Goal: Task Accomplishment & Management: Complete application form

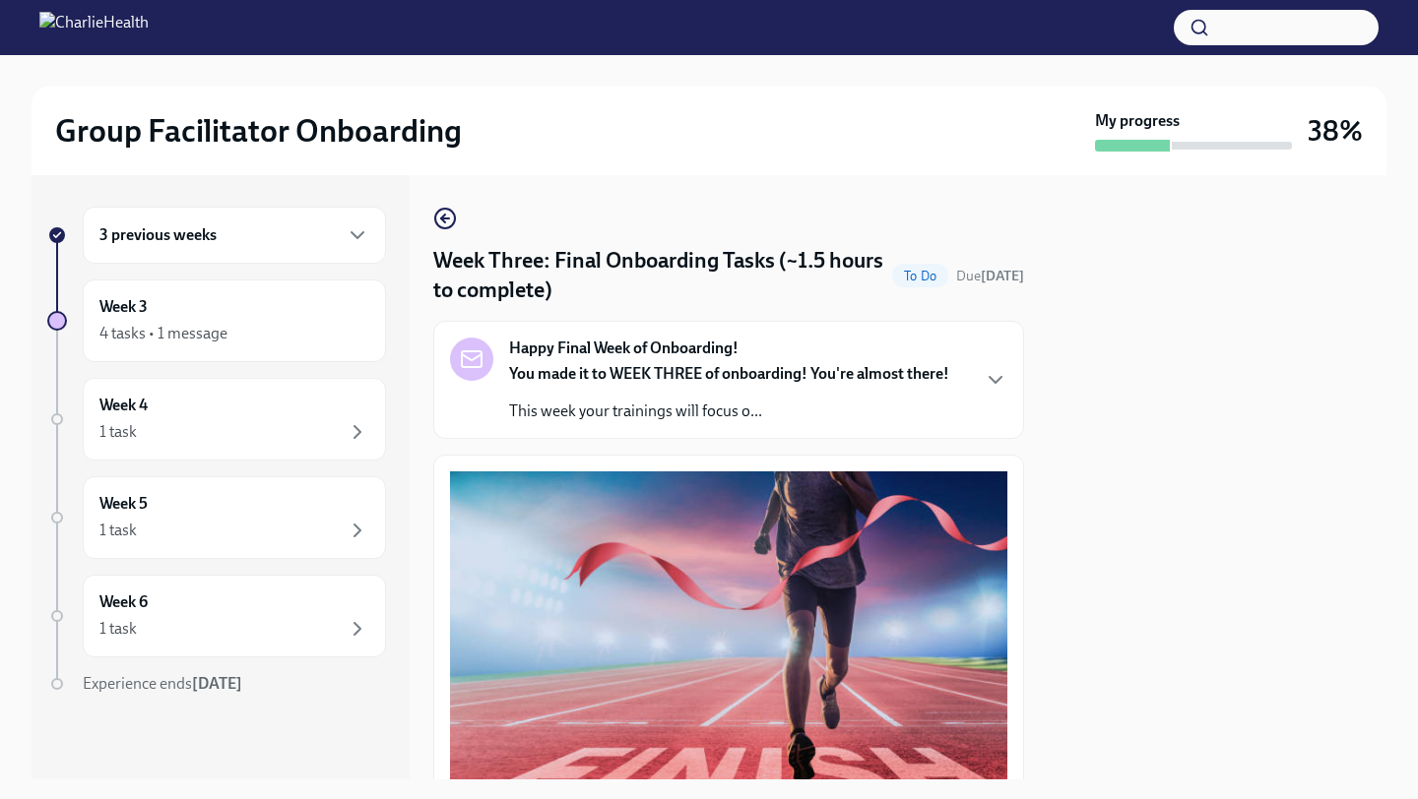
scroll to position [715, 0]
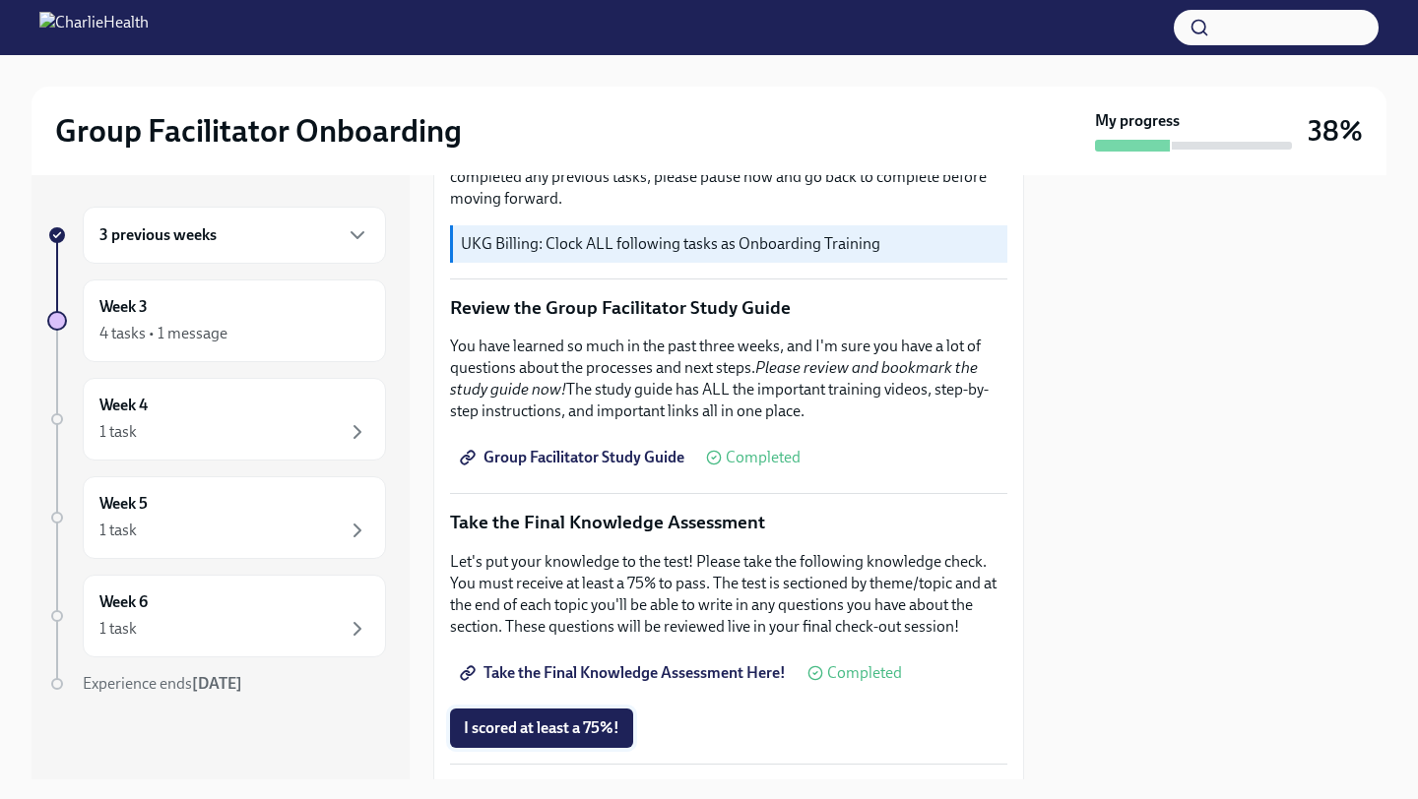
click at [527, 717] on button "I scored at least a 75%!" at bounding box center [541, 728] width 183 height 39
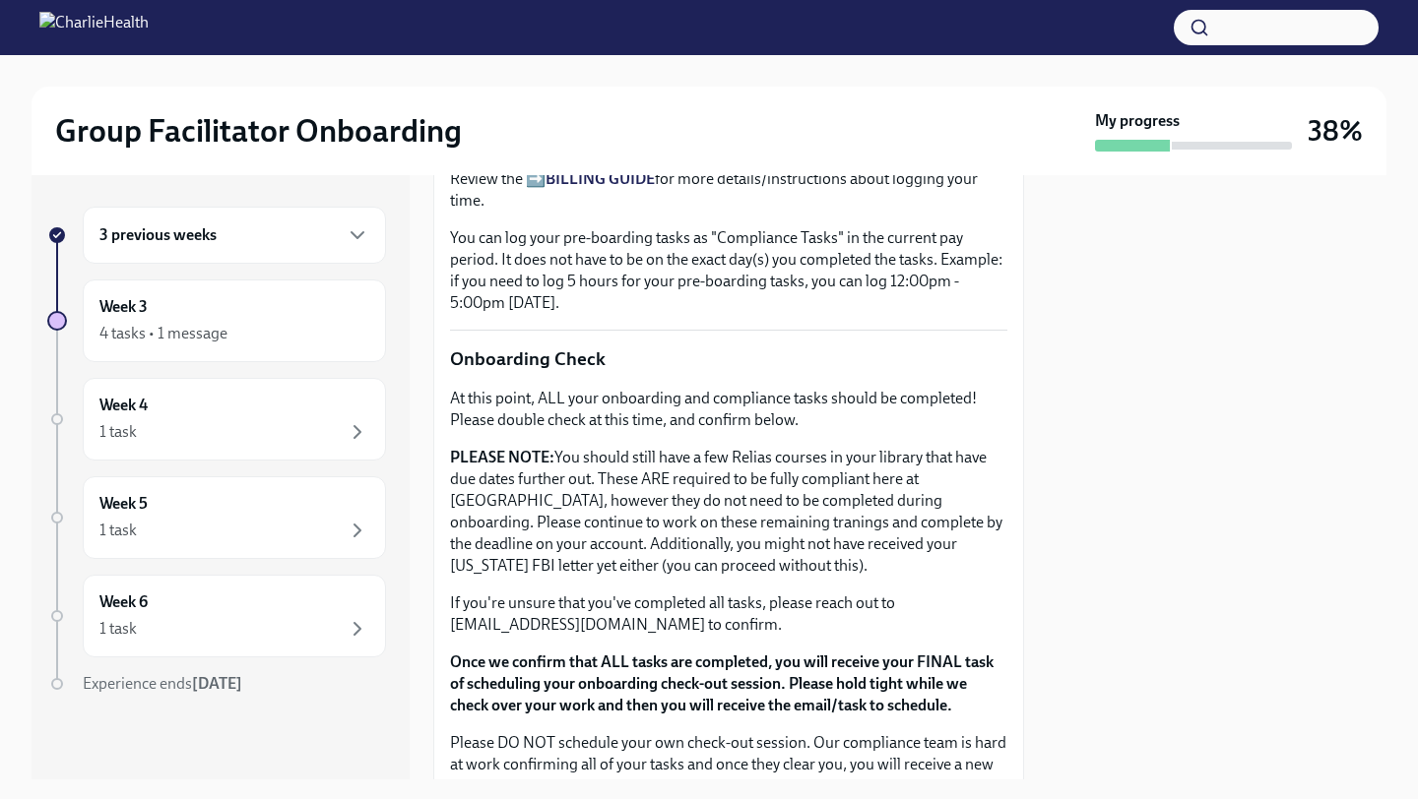
scroll to position [1412, 0]
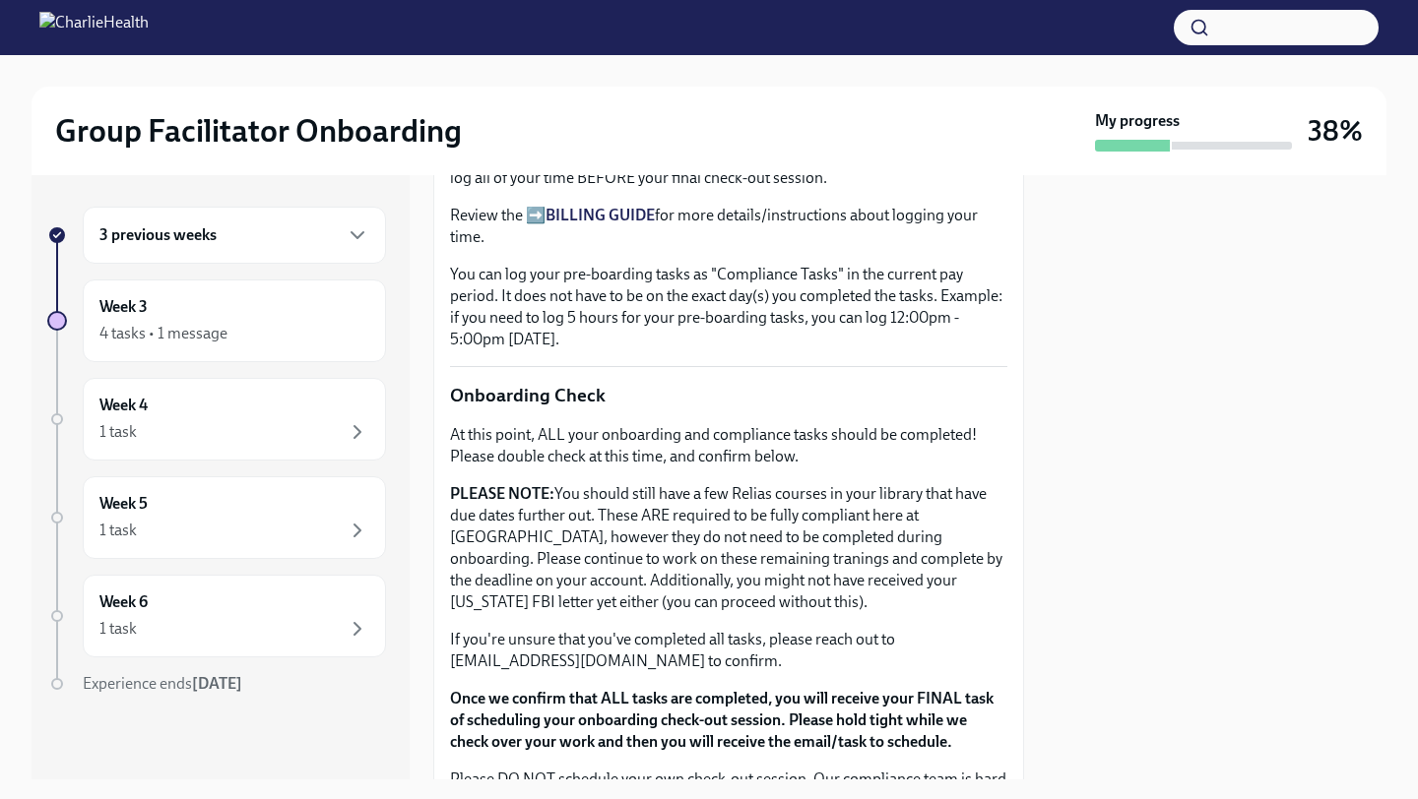
click at [253, 243] on div "3 previous weeks" at bounding box center [234, 235] width 270 height 24
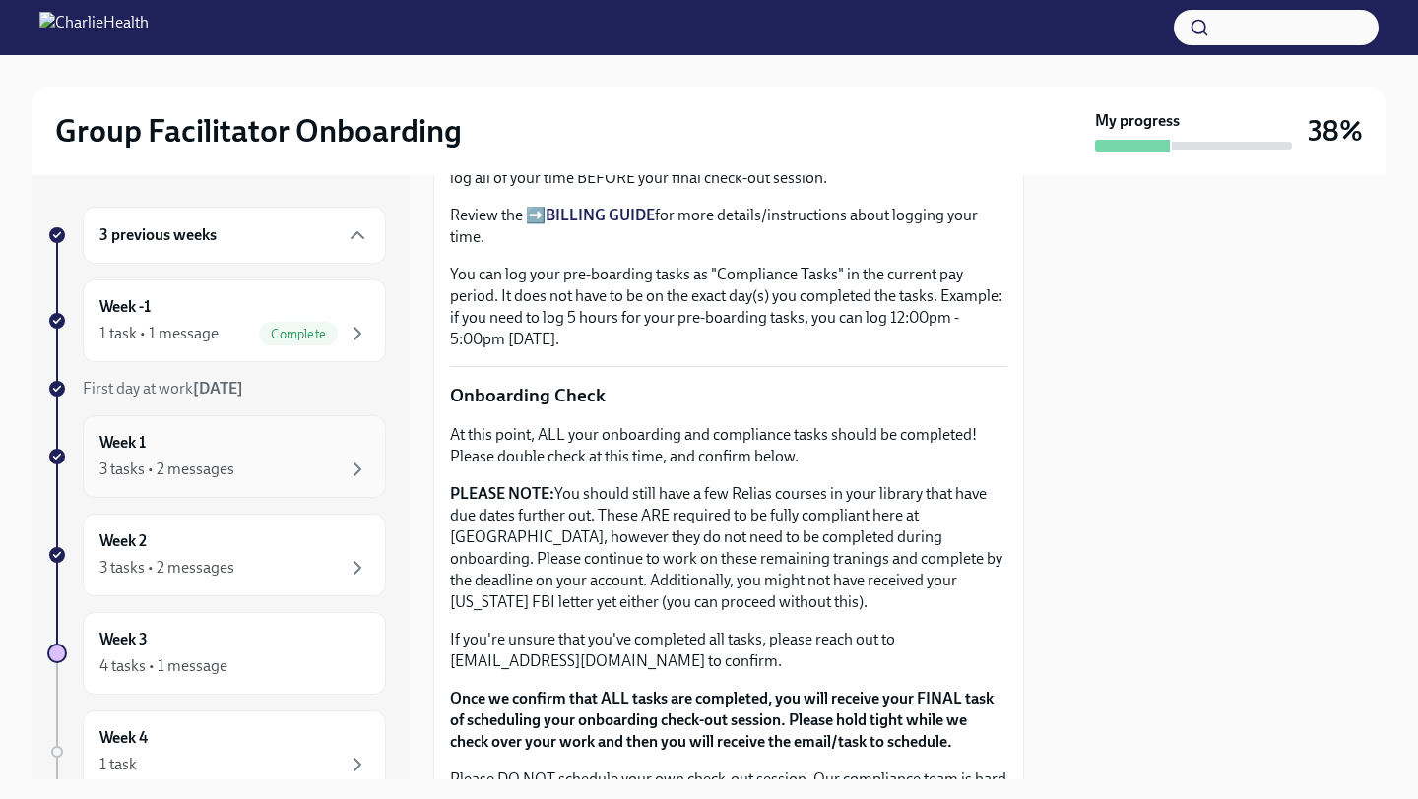
click at [261, 470] on div "3 tasks • 2 messages" at bounding box center [234, 470] width 270 height 24
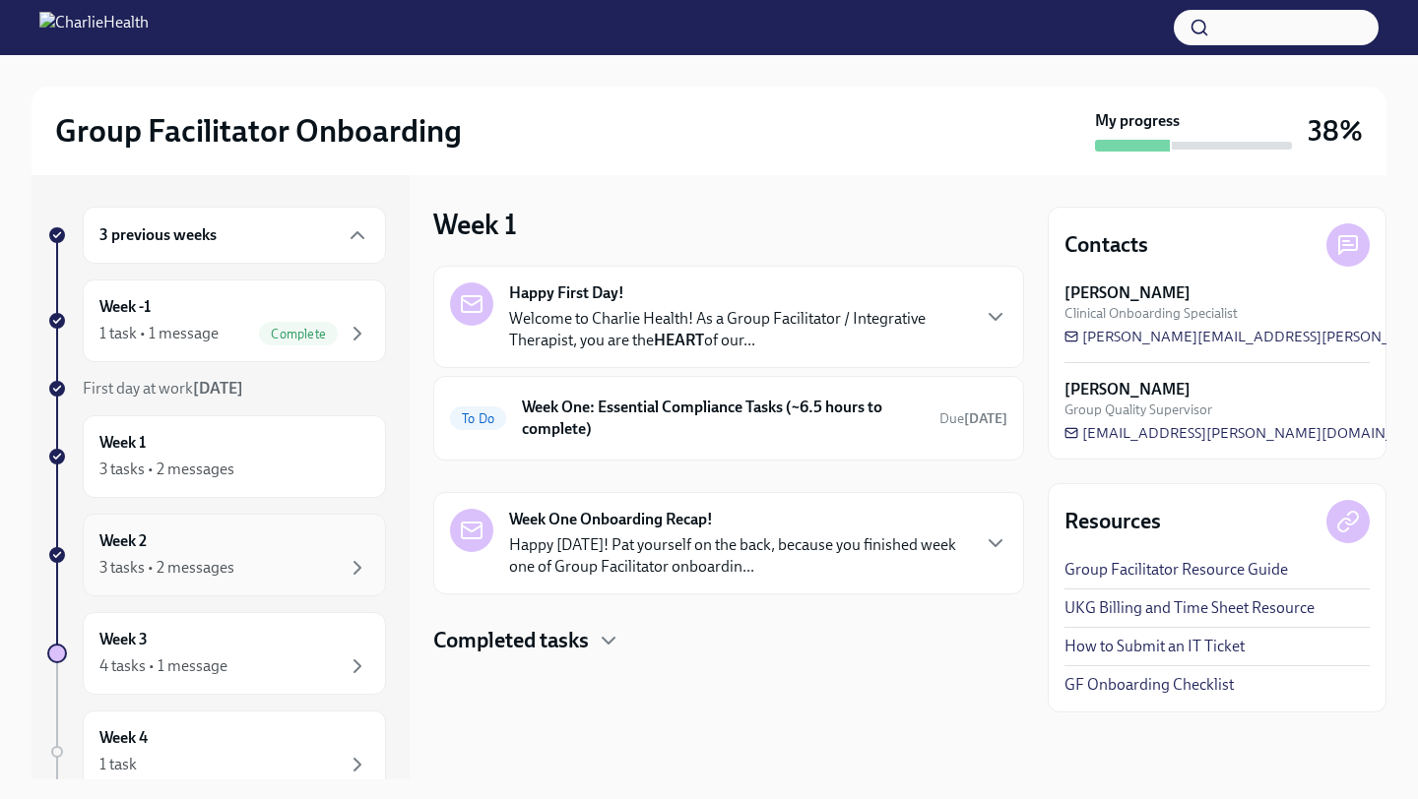
click at [280, 534] on div "Week 2 3 tasks • 2 messages" at bounding box center [234, 555] width 270 height 49
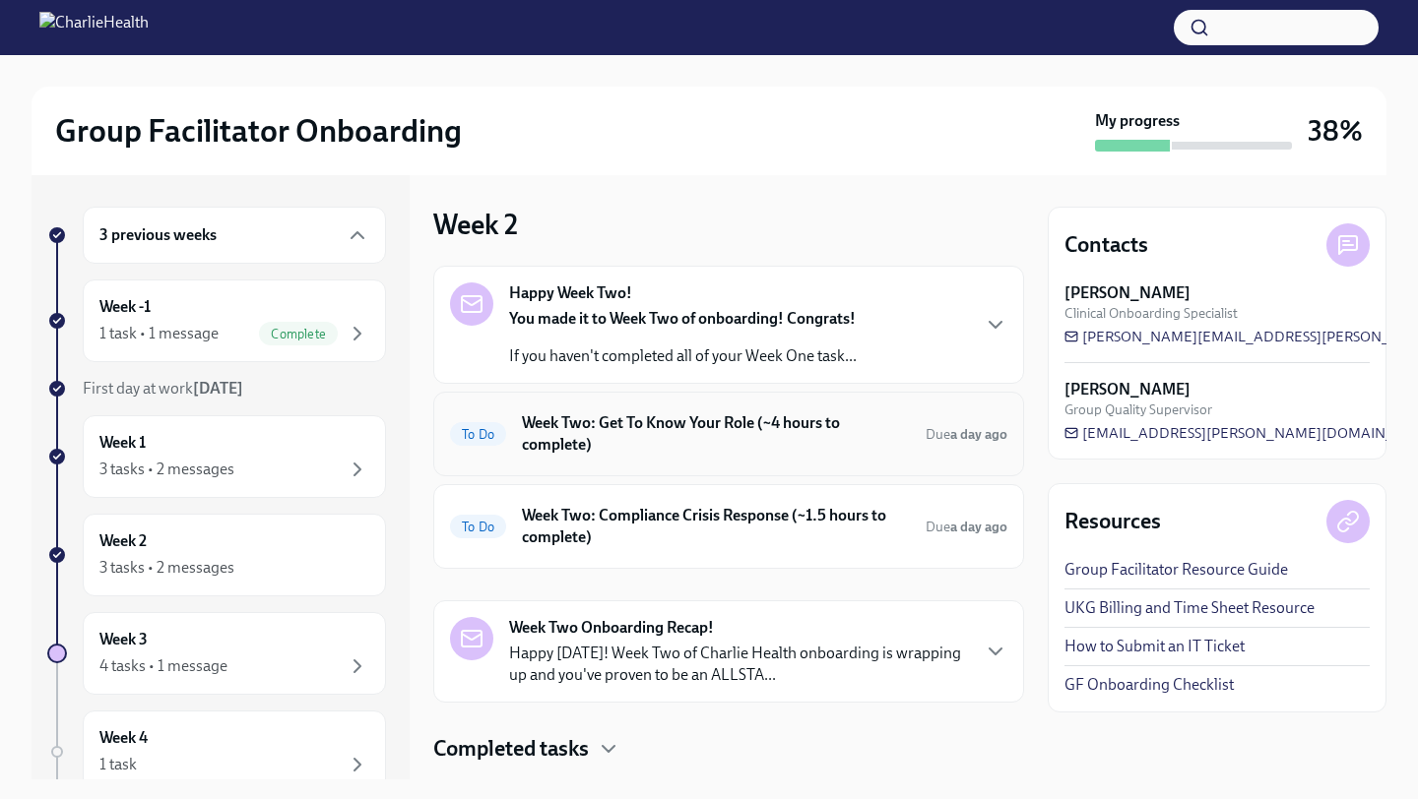
click at [798, 451] on h6 "Week Two: Get To Know Your Role (~4 hours to complete)" at bounding box center [716, 434] width 388 height 43
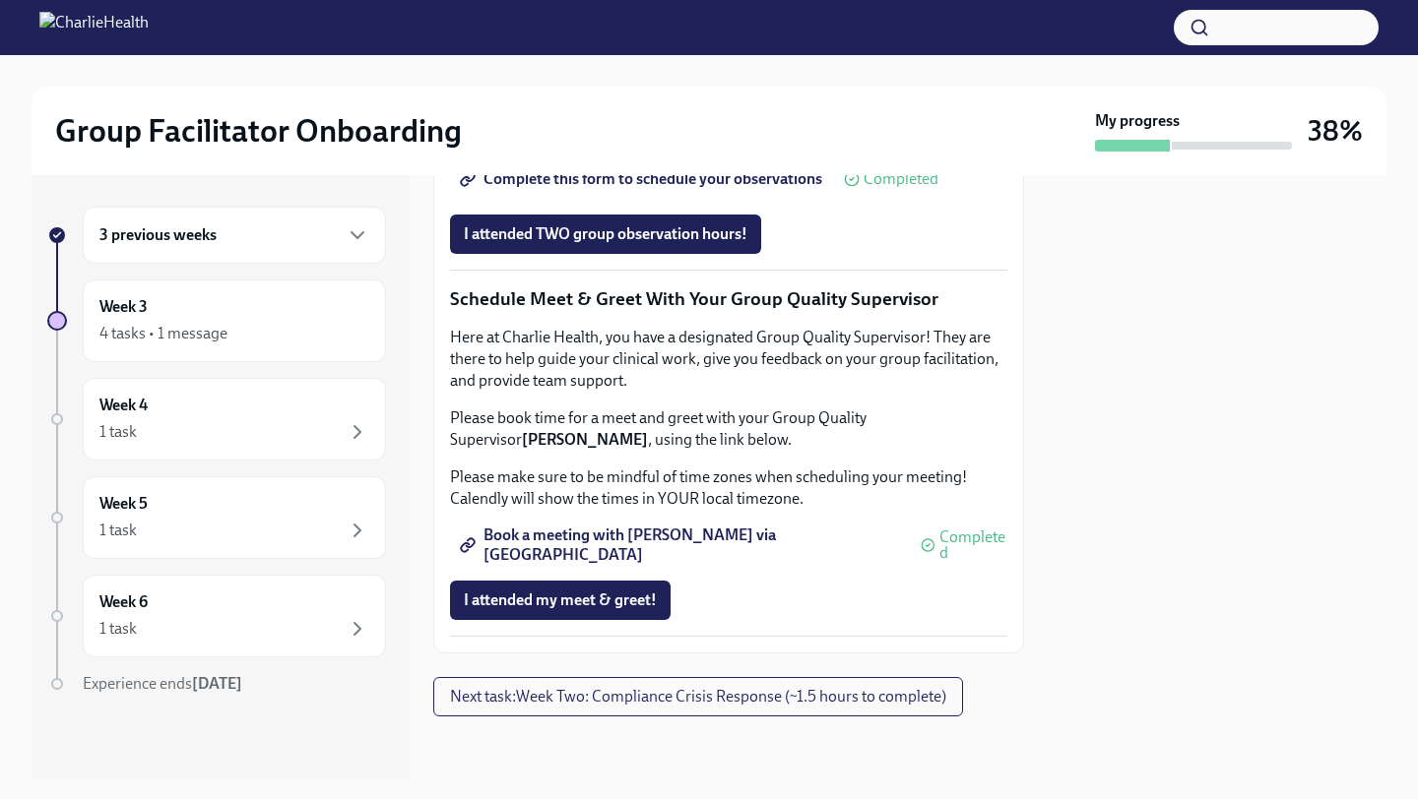
scroll to position [1857, 0]
click at [287, 293] on div "Week 3 4 tasks • 1 message" at bounding box center [234, 321] width 303 height 83
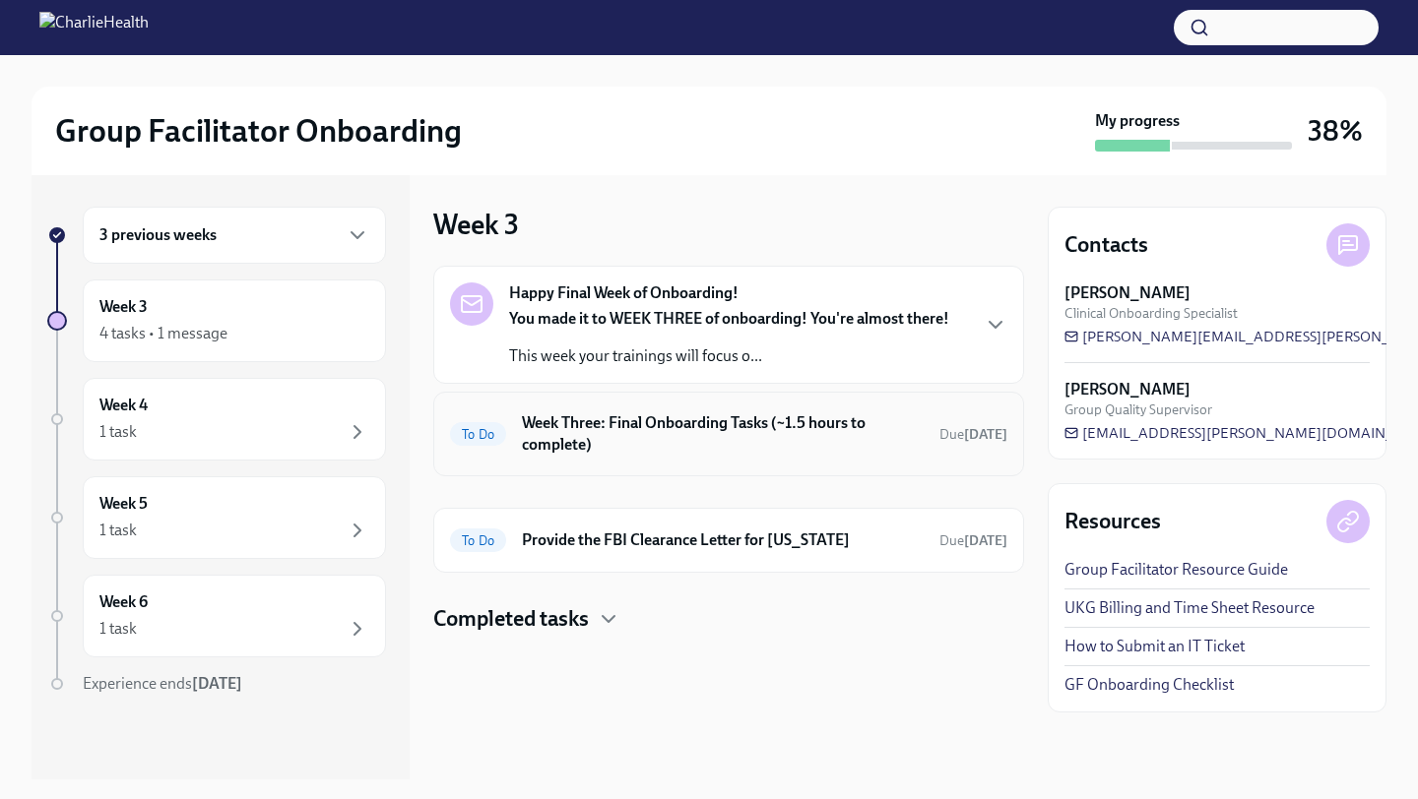
click at [645, 436] on h6 "Week Three: Final Onboarding Tasks (~1.5 hours to complete)" at bounding box center [723, 434] width 402 height 43
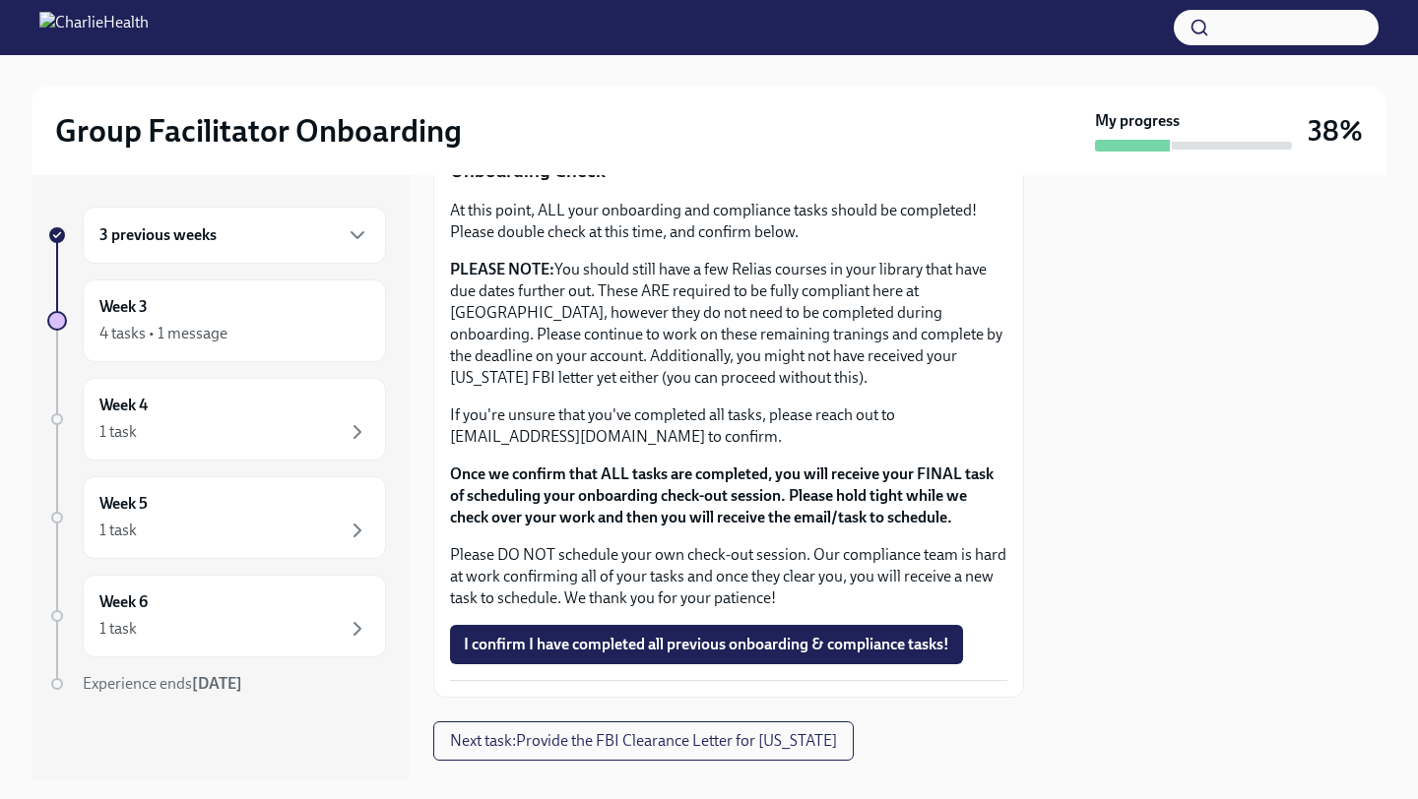
scroll to position [1645, 0]
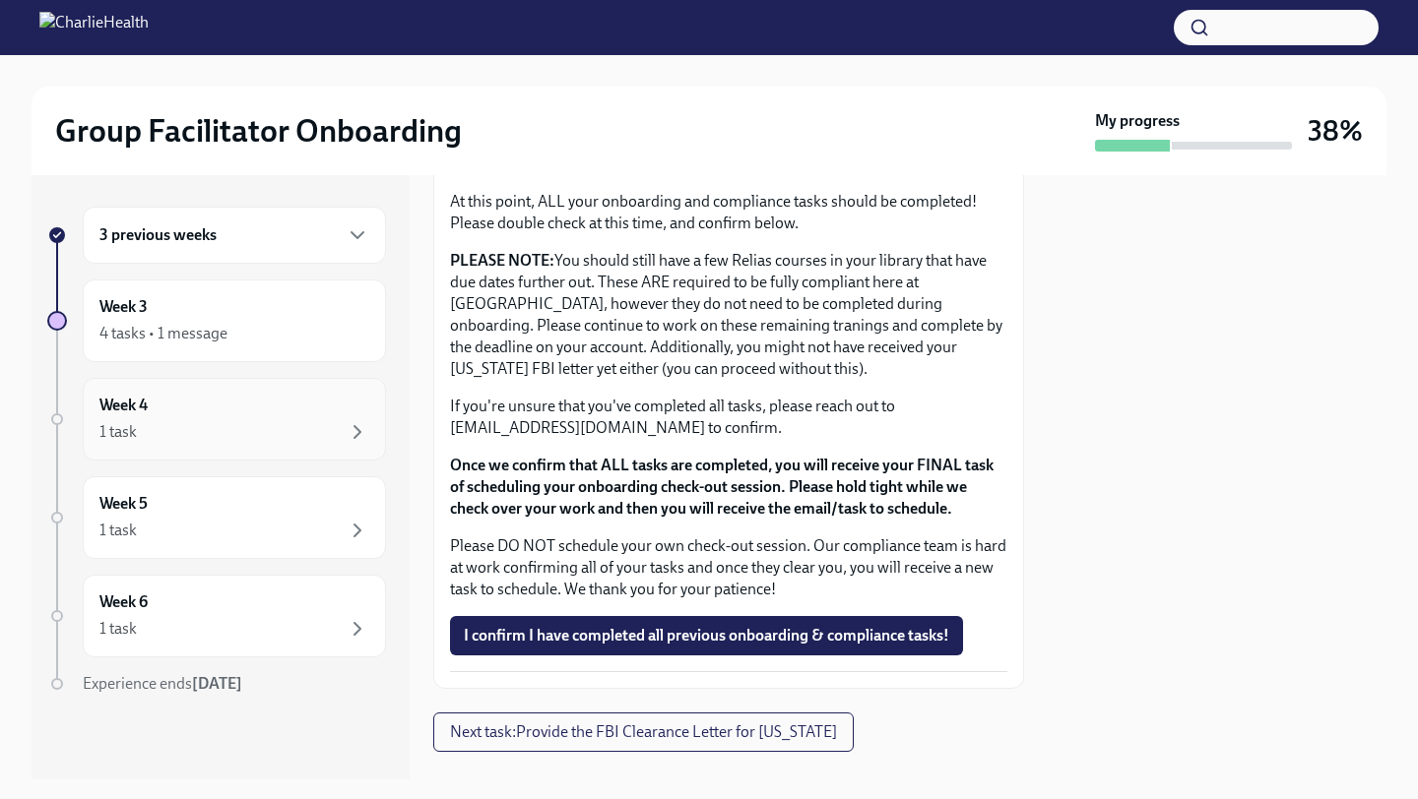
click at [231, 388] on div "Week 4 1 task" at bounding box center [234, 419] width 303 height 83
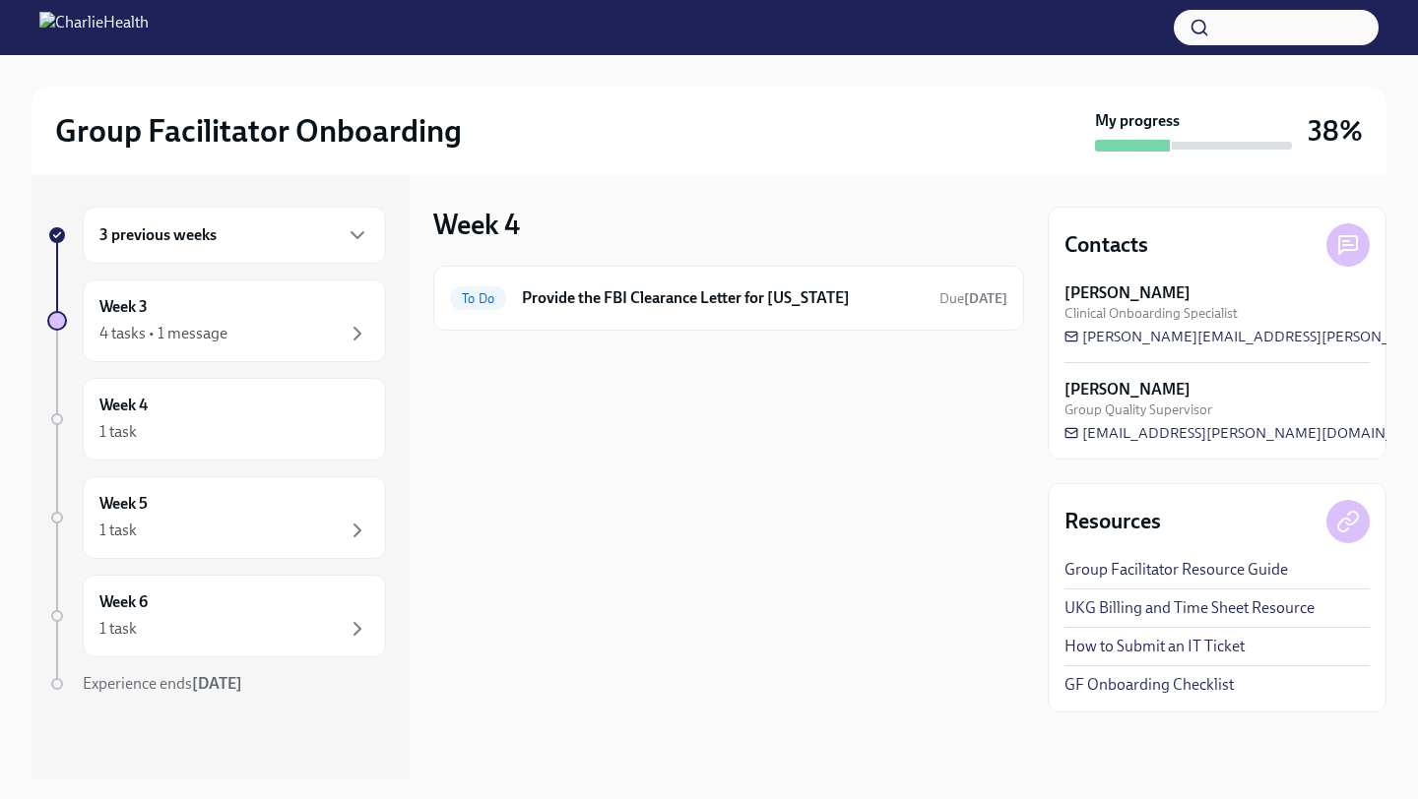
click at [218, 231] on div "3 previous weeks" at bounding box center [234, 235] width 270 height 24
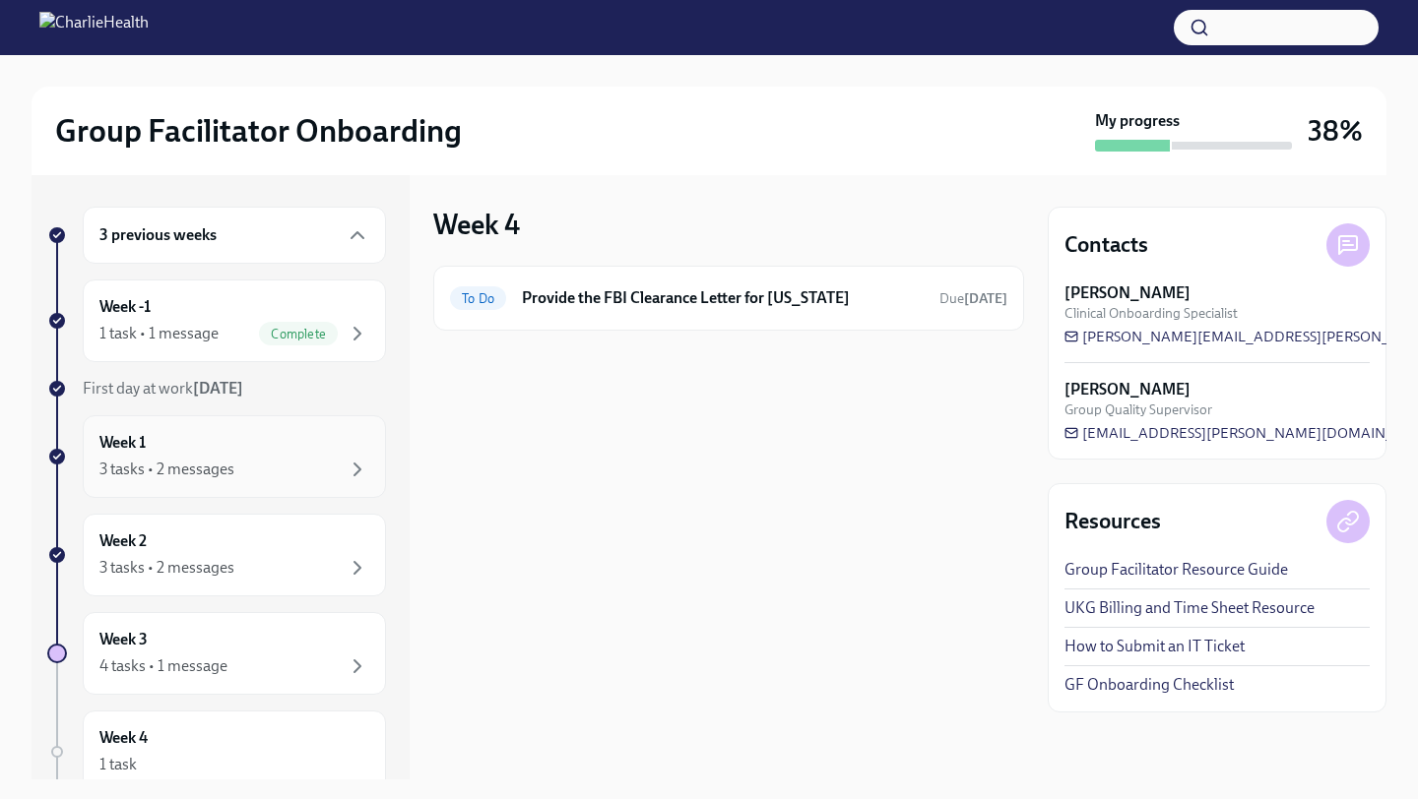
click at [301, 476] on div "3 tasks • 2 messages" at bounding box center [234, 470] width 270 height 24
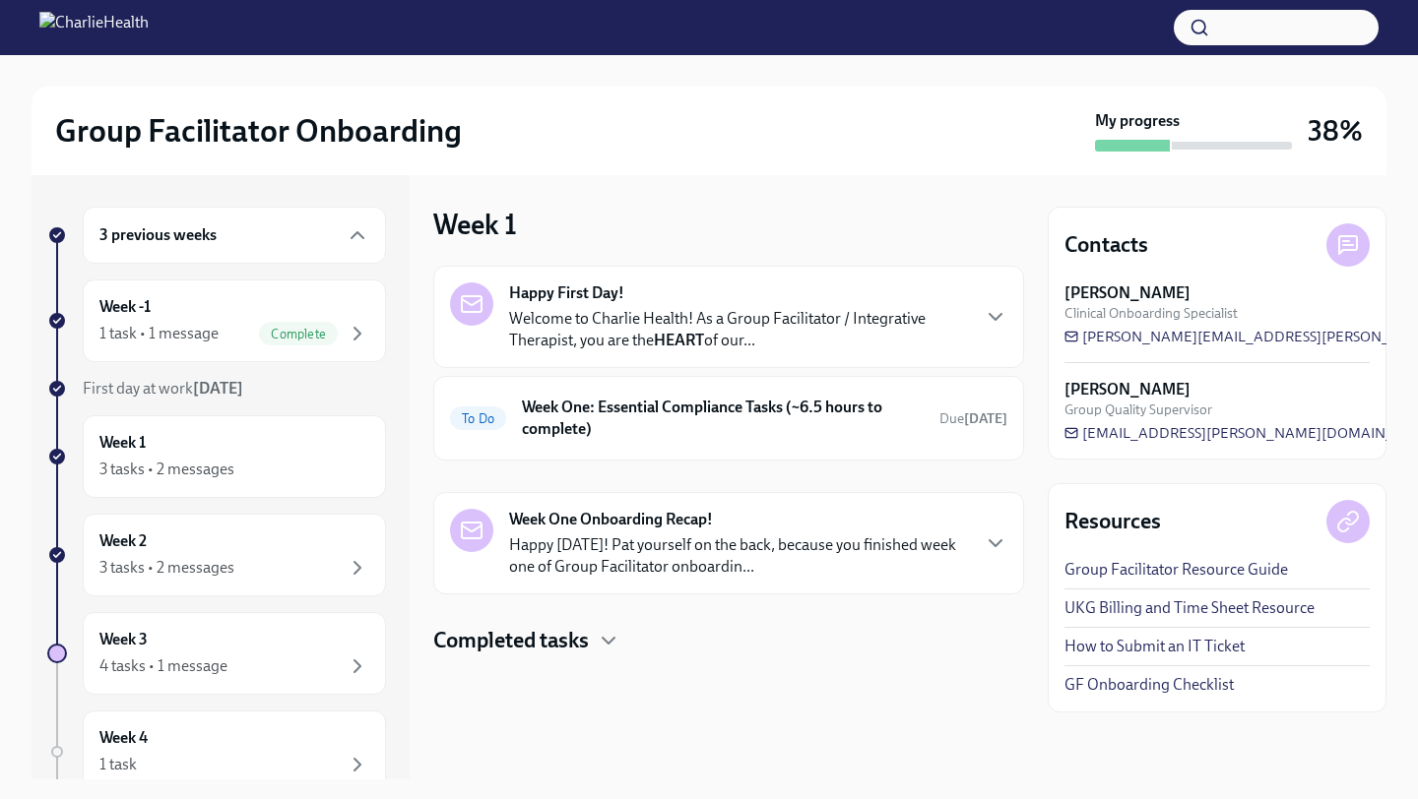
click at [754, 342] on p "Welcome to Charlie Health! As a Group Facilitator / Integrative Therapist, you …" at bounding box center [738, 329] width 459 height 43
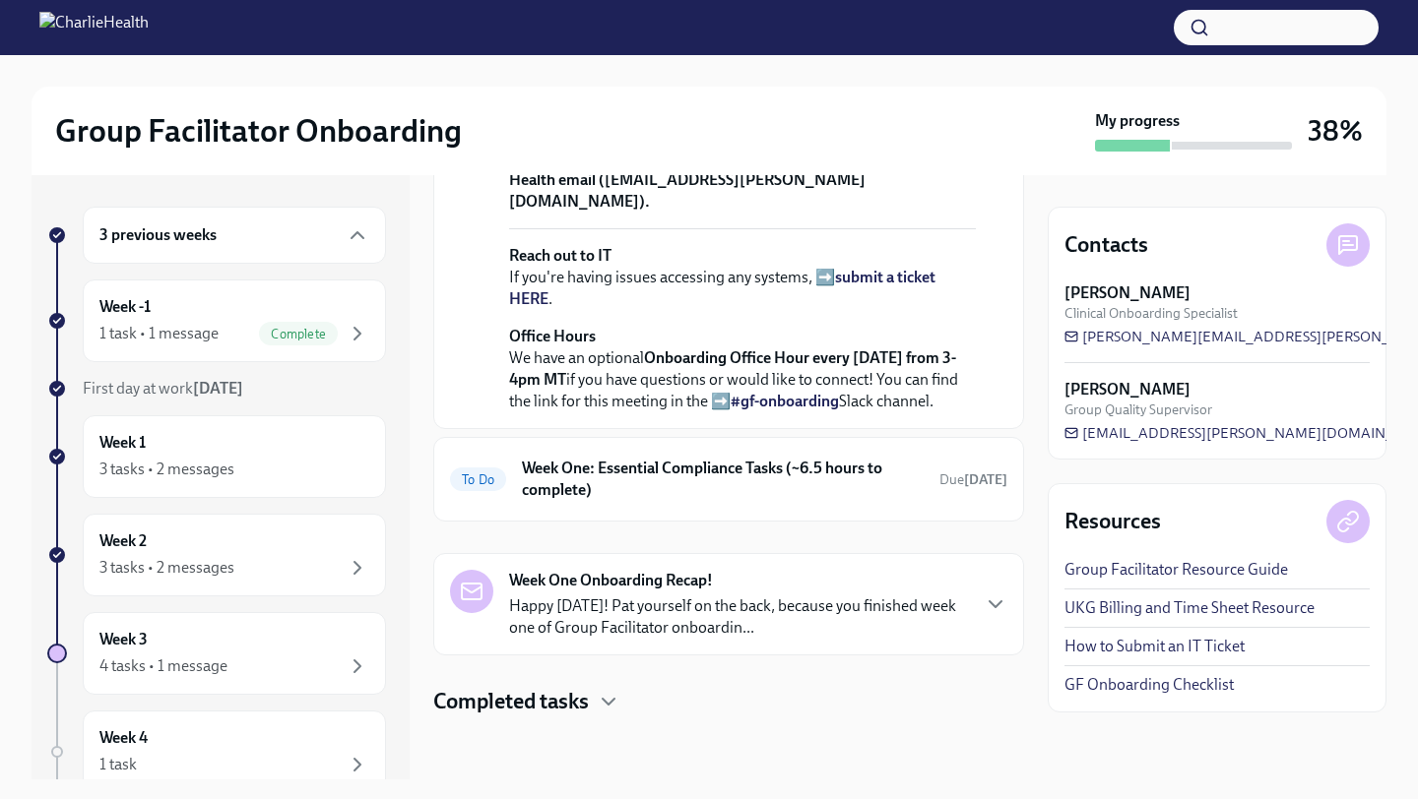
scroll to position [821, 0]
click at [763, 448] on div "To Do Week One: Essential Compliance Tasks (~6.5 hours to complete) Due 8 days …" at bounding box center [728, 479] width 591 height 85
click at [752, 474] on h6 "Week One: Essential Compliance Tasks (~6.5 hours to complete)" at bounding box center [723, 479] width 402 height 43
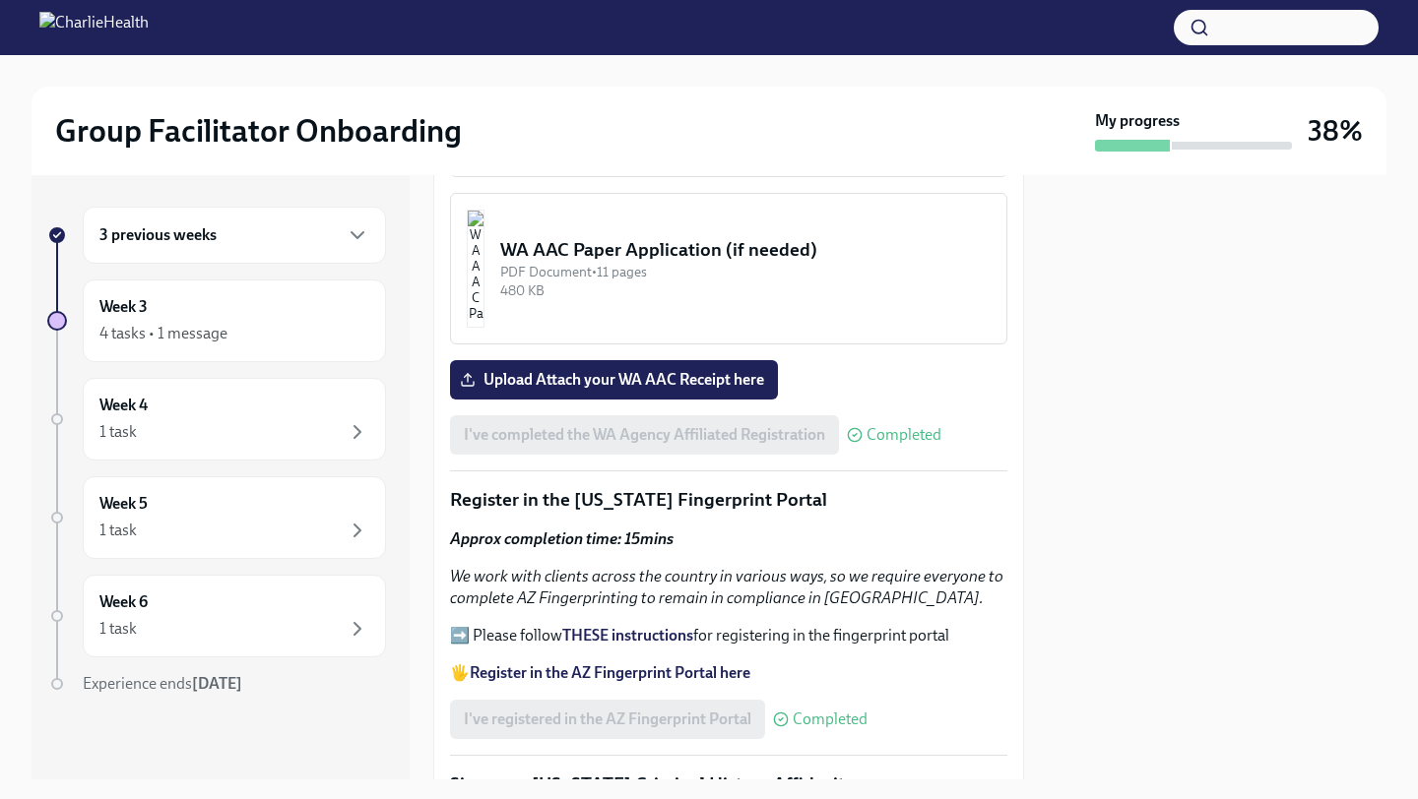
scroll to position [1965, 0]
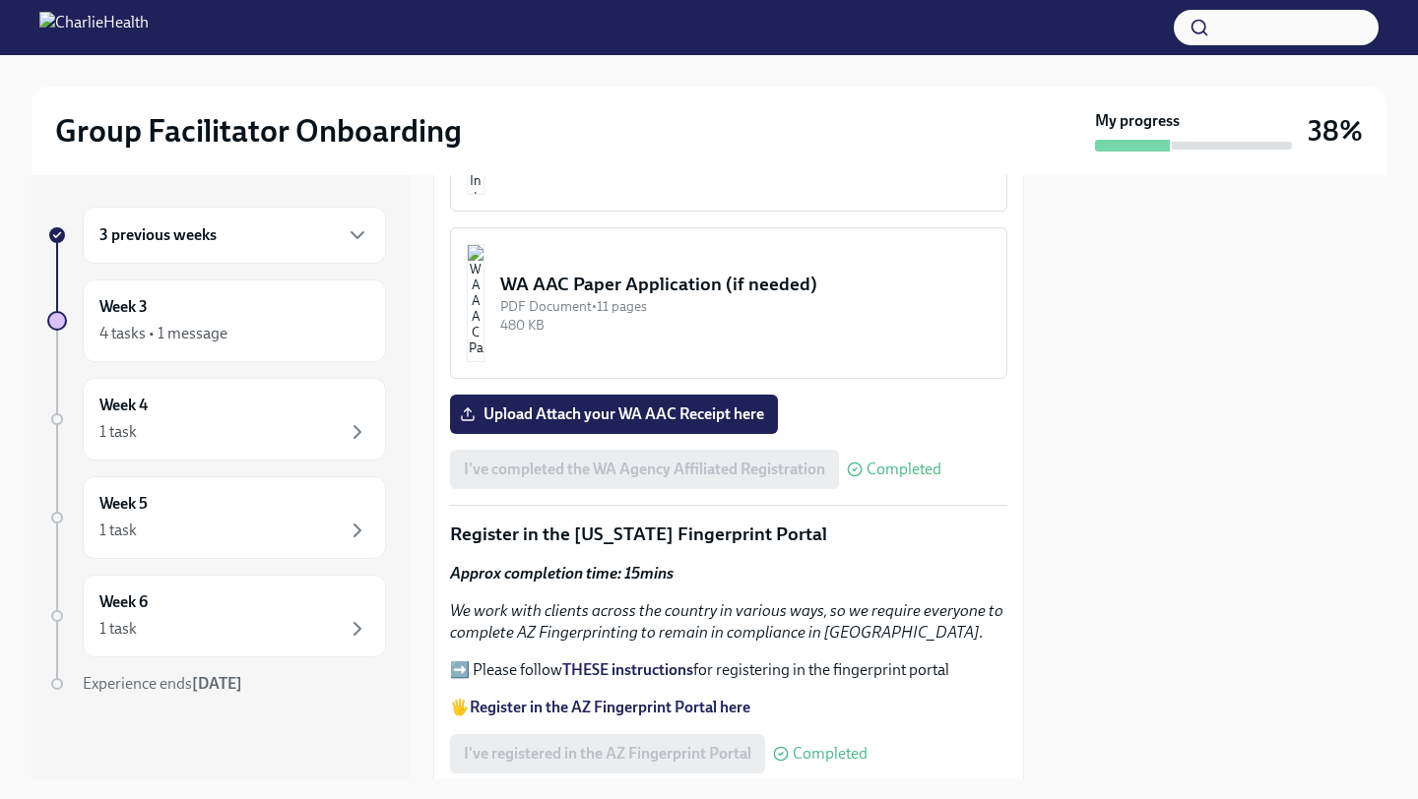
click at [1087, 328] on div at bounding box center [1217, 477] width 339 height 605
click at [267, 446] on div "Week 4 1 task" at bounding box center [234, 419] width 303 height 83
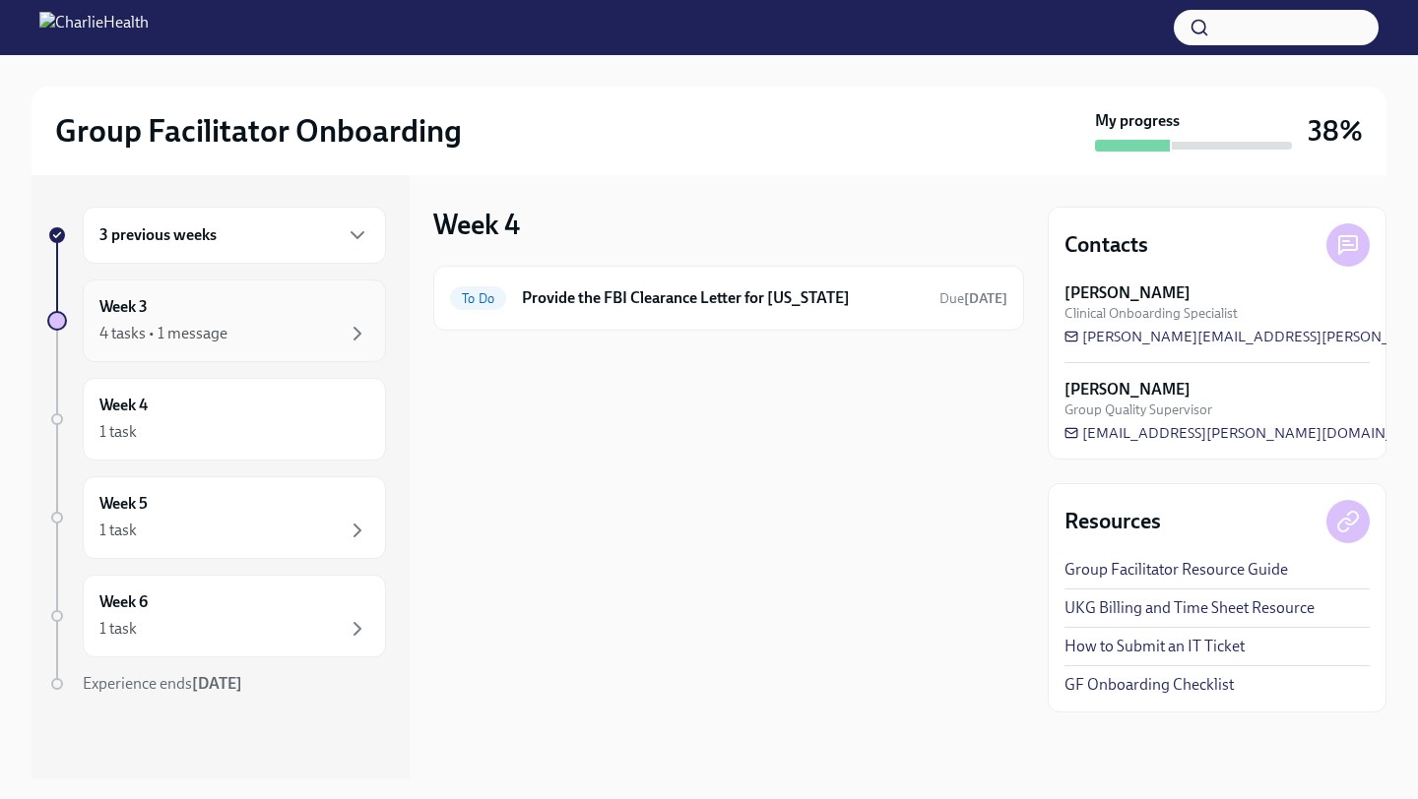
click at [206, 324] on div "4 tasks • 1 message" at bounding box center [163, 334] width 128 height 22
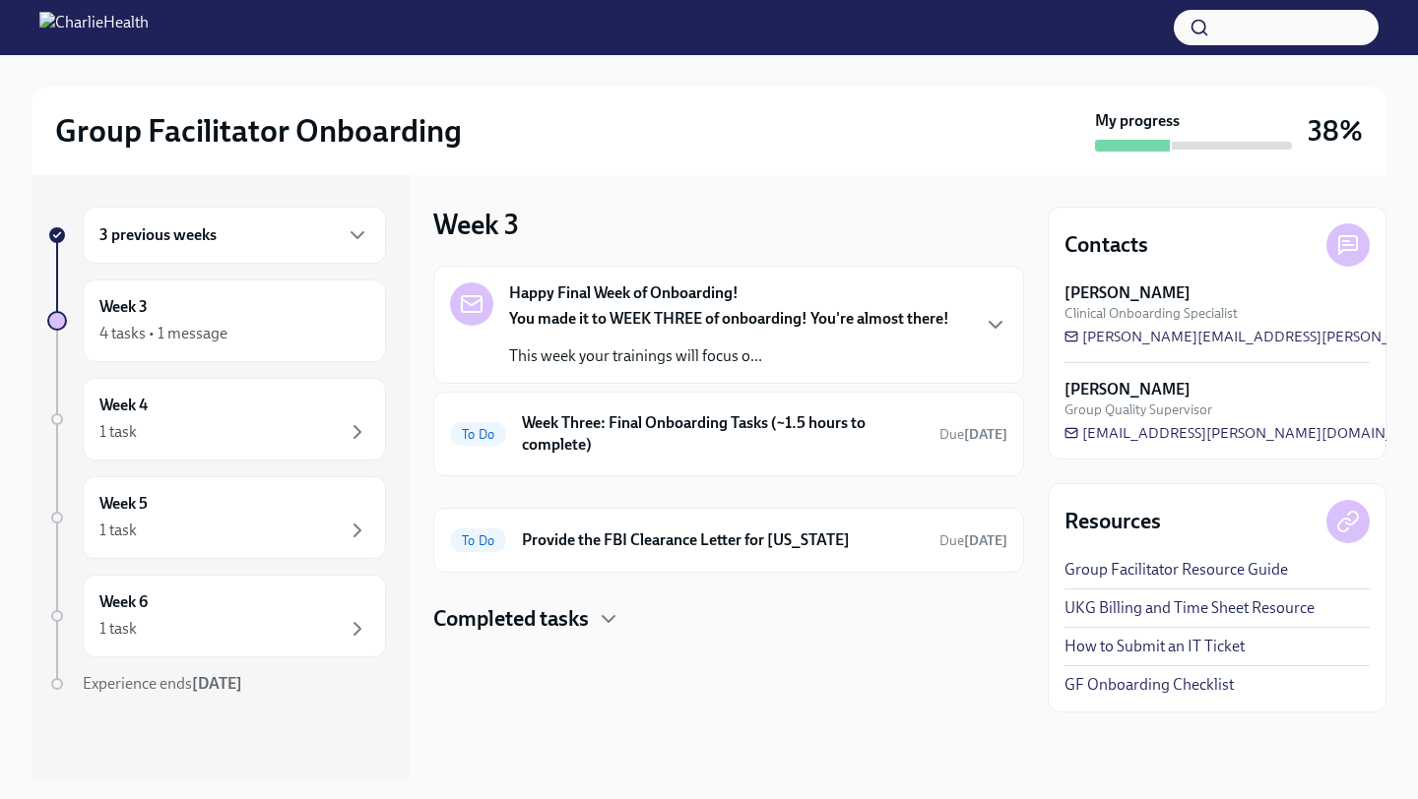
click at [231, 245] on div "3 previous weeks" at bounding box center [234, 235] width 270 height 24
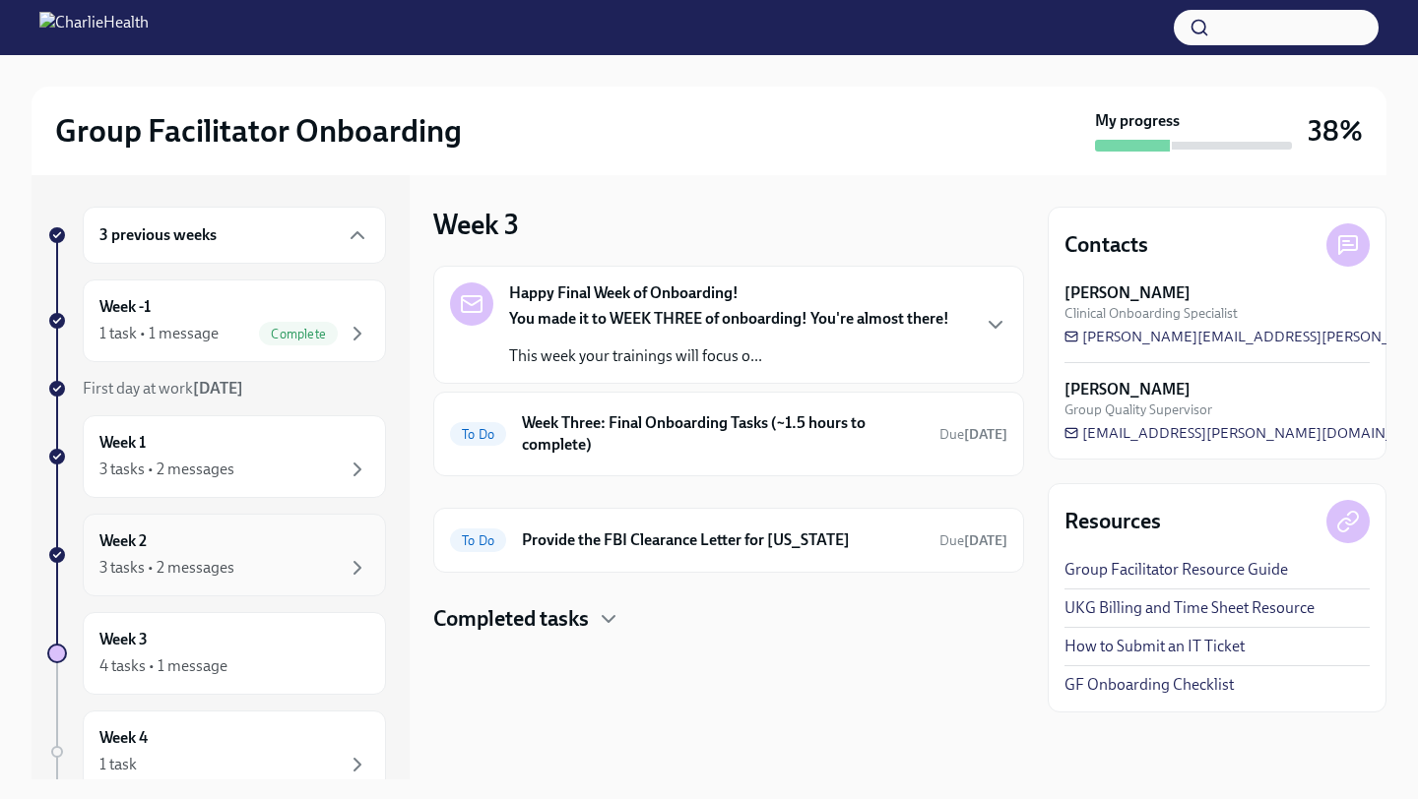
click at [227, 558] on div "3 tasks • 2 messages" at bounding box center [166, 568] width 135 height 22
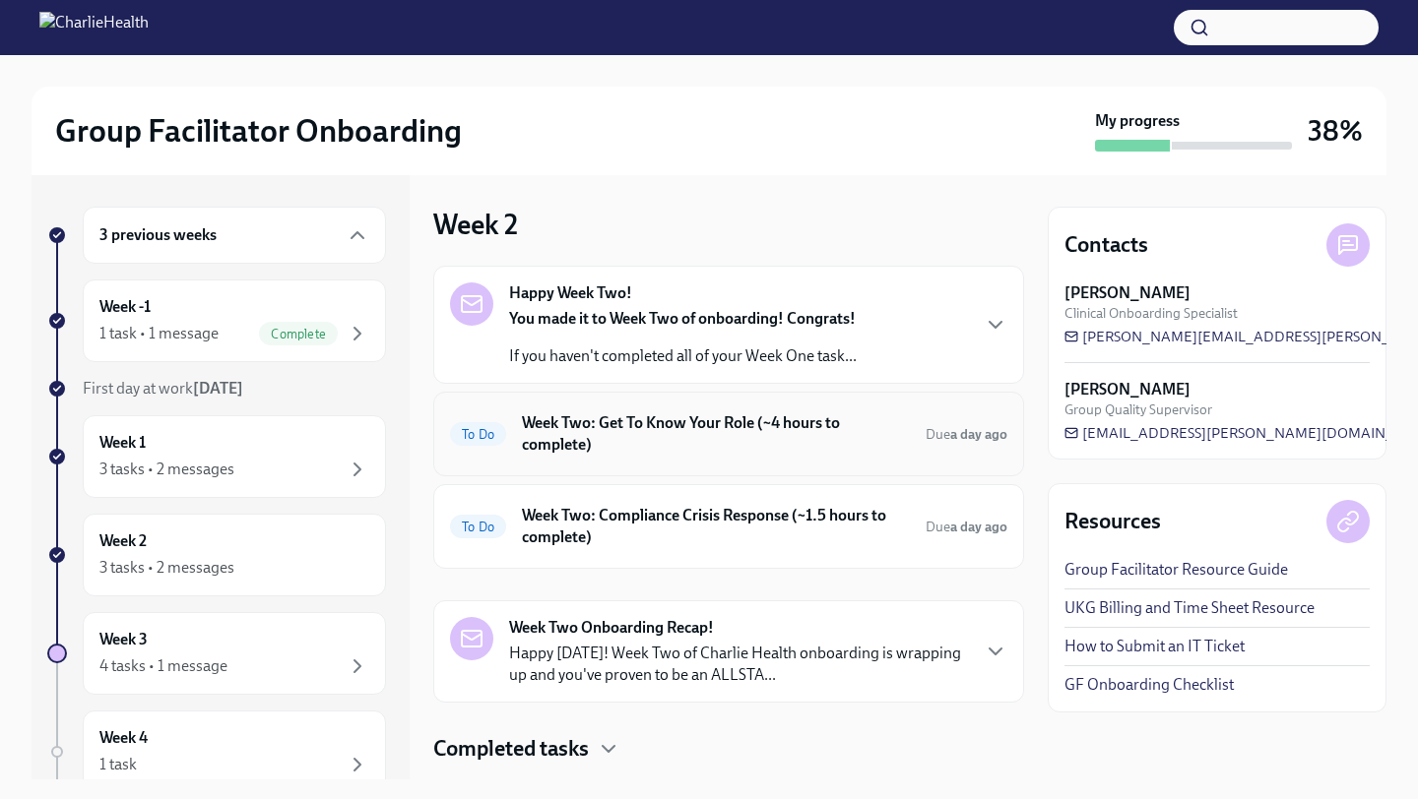
click at [582, 461] on div "To Do Week Two: Get To Know Your Role (~4 hours to complete) Due a day ago" at bounding box center [728, 434] width 591 height 85
click at [572, 444] on h6 "Week Two: Get To Know Your Role (~4 hours to complete)" at bounding box center [716, 434] width 388 height 43
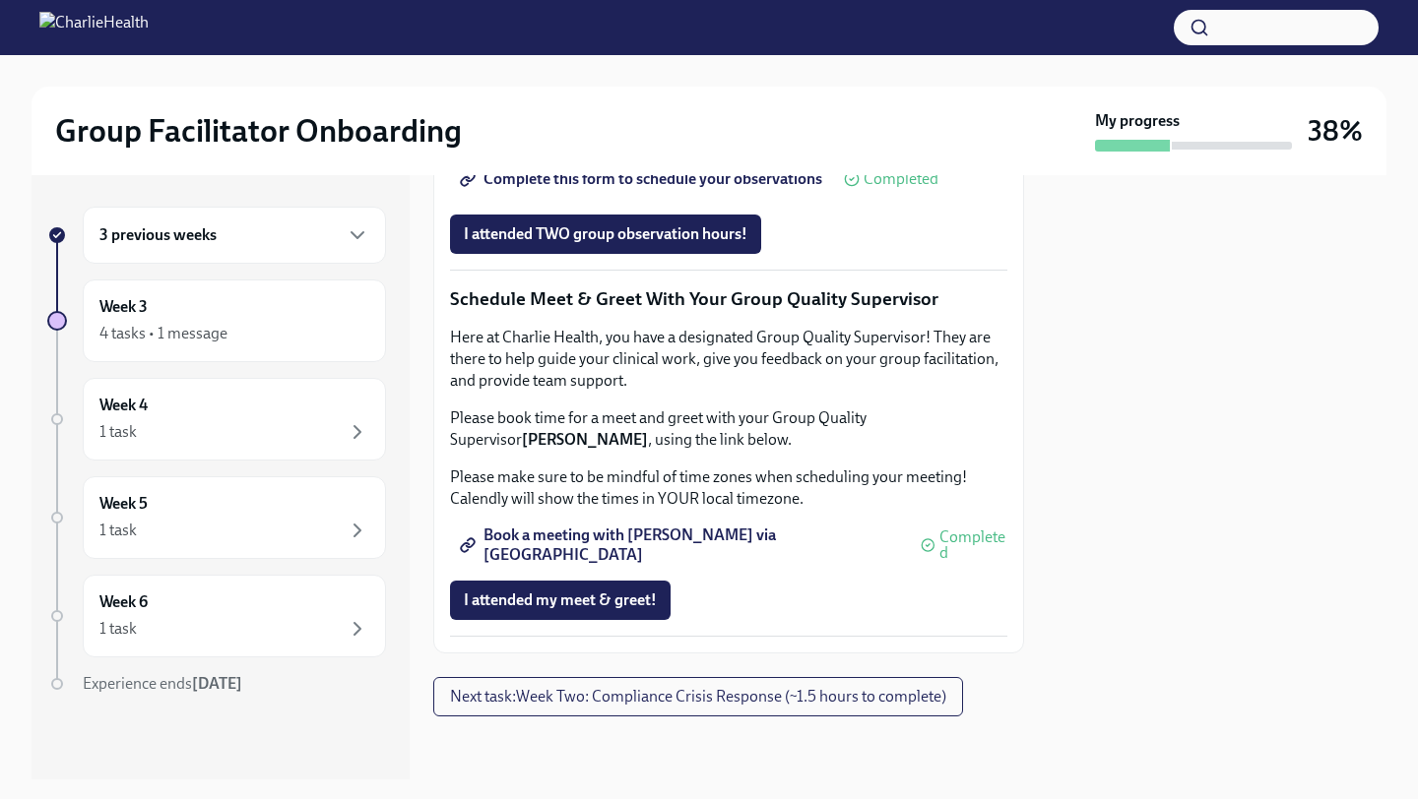
scroll to position [1920, 0]
click at [572, 717] on div at bounding box center [728, 748] width 591 height 63
click at [572, 714] on button "Next task : Week Two: Compliance Crisis Response (~1.5 hours to complete)" at bounding box center [698, 696] width 530 height 39
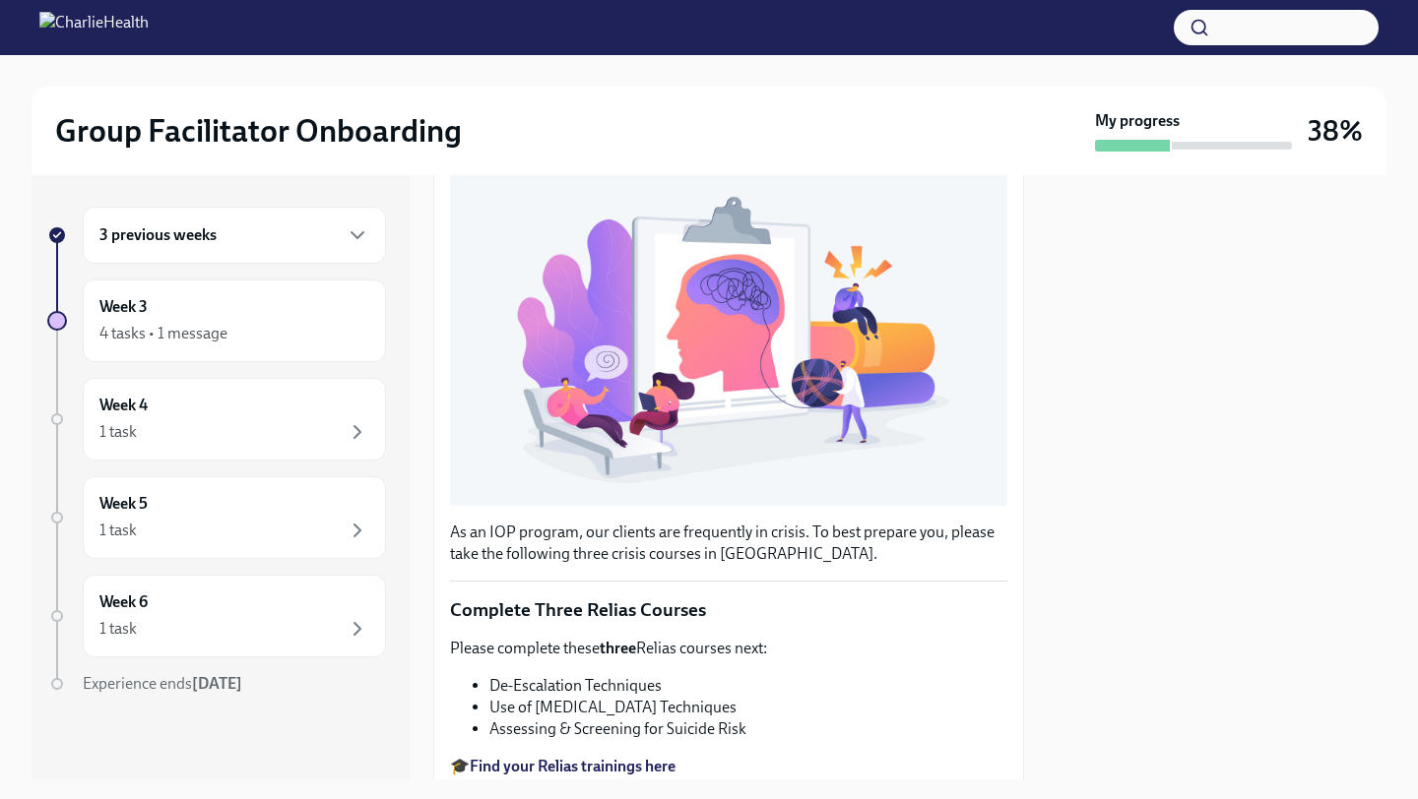
scroll to position [609, 0]
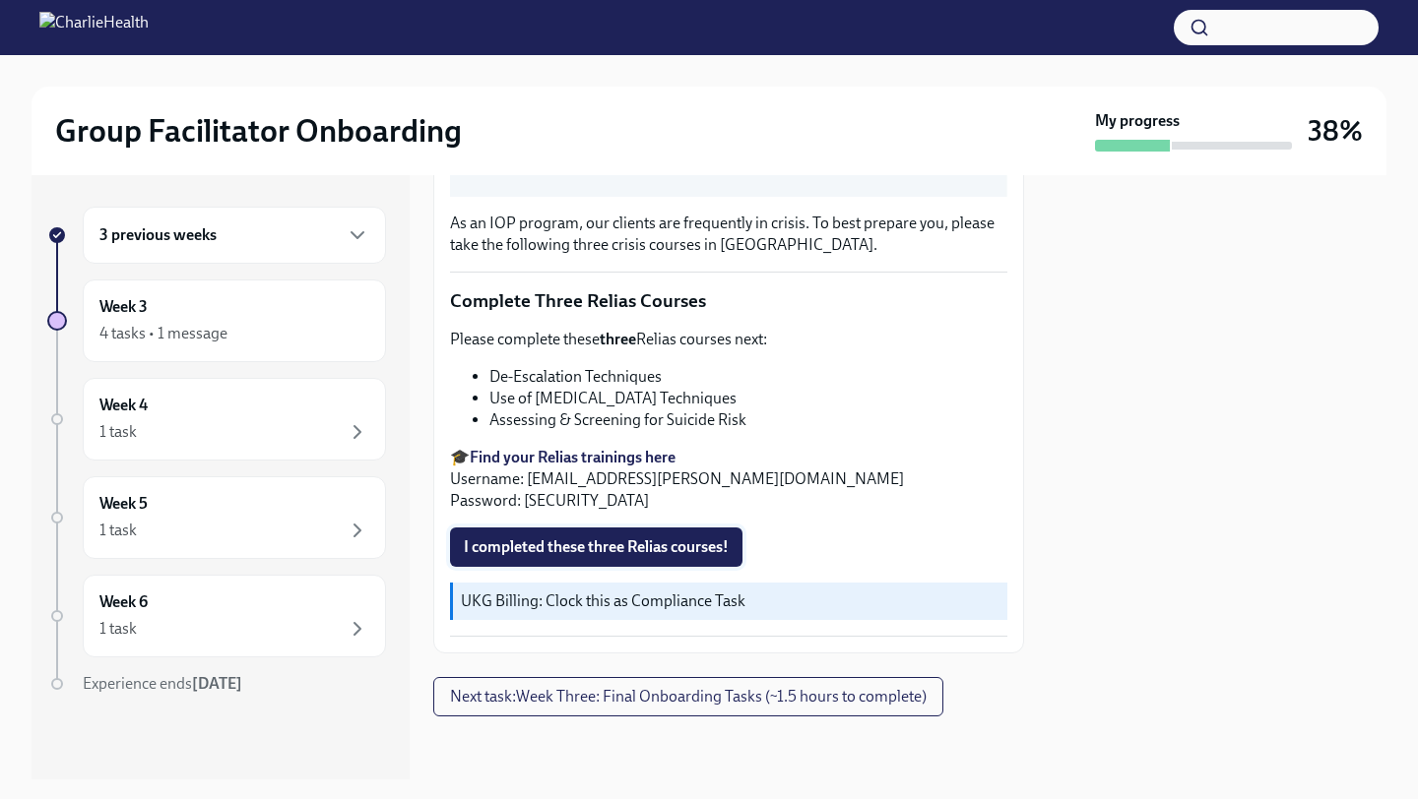
click at [582, 544] on span "I completed these three Relias courses!" at bounding box center [596, 548] width 265 height 20
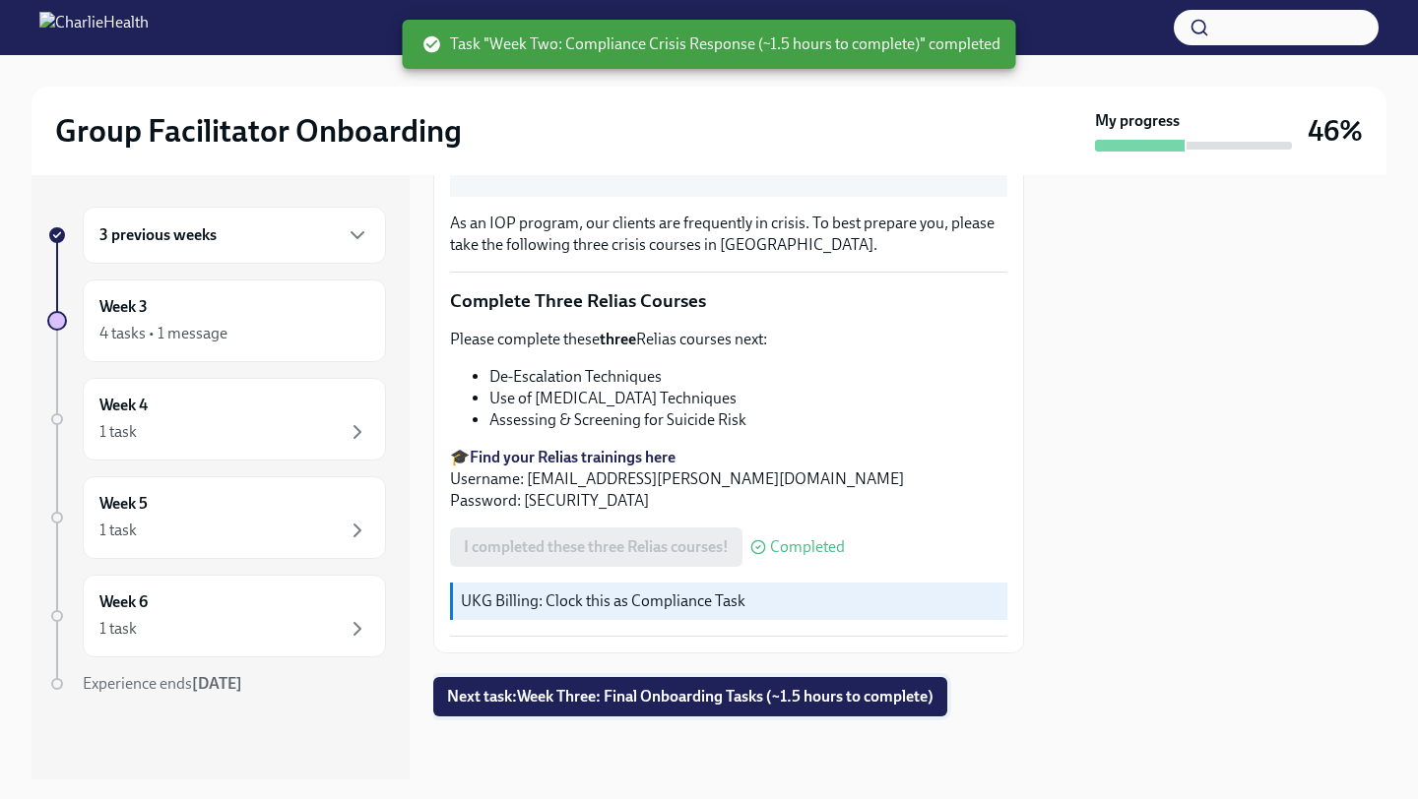
click at [535, 701] on span "Next task : Week Three: Final Onboarding Tasks (~1.5 hours to complete)" at bounding box center [690, 697] width 486 height 20
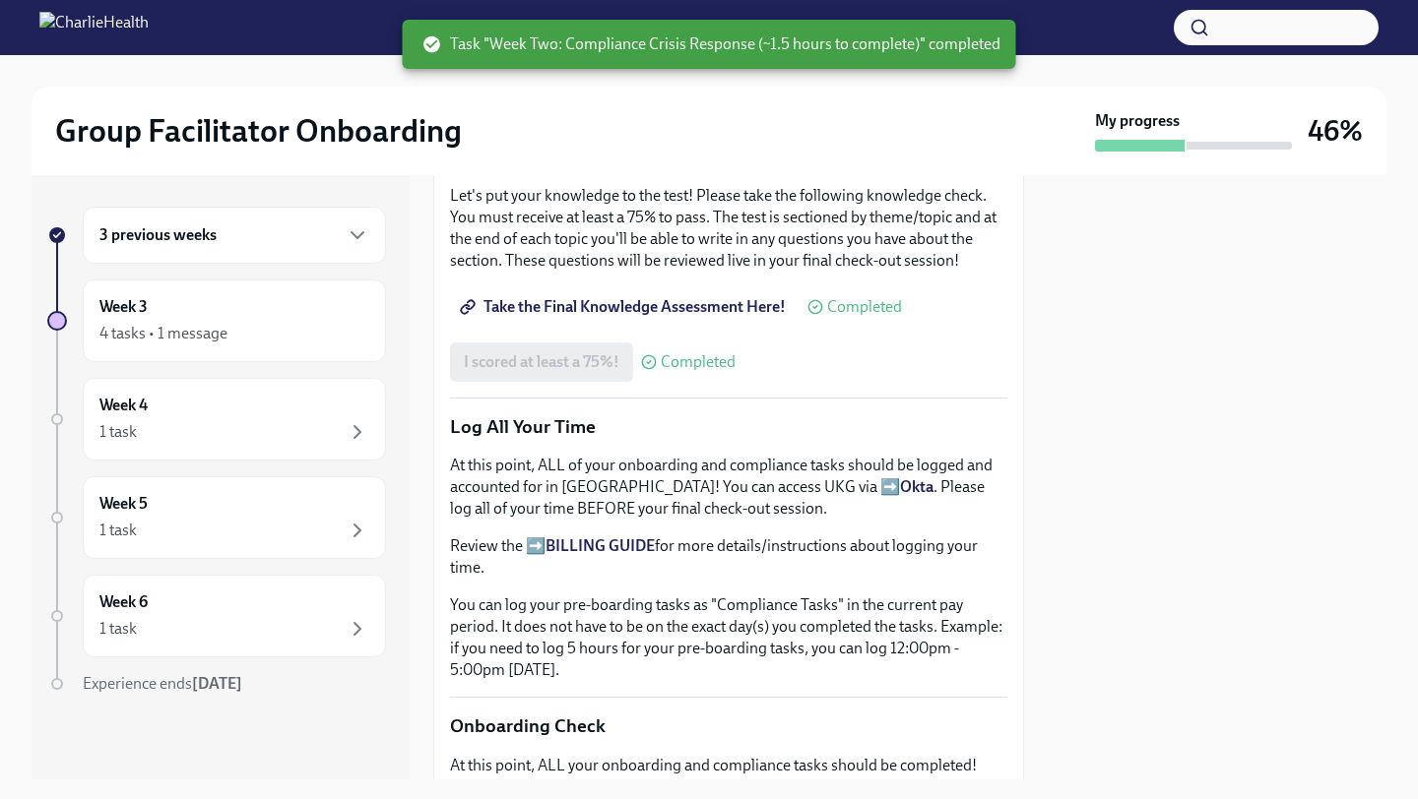
scroll to position [1681, 0]
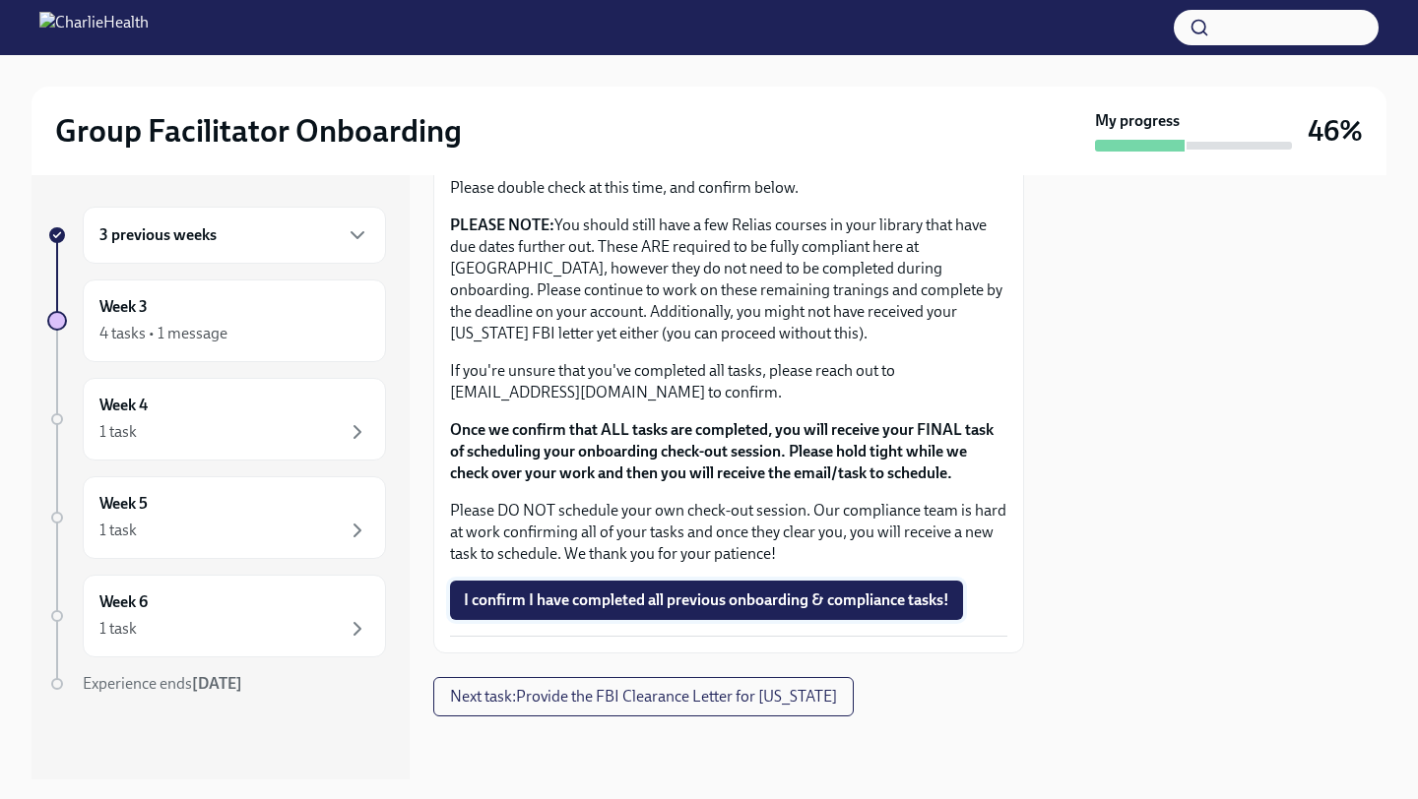
click at [560, 592] on span "I confirm I have completed all previous onboarding & compliance tasks!" at bounding box center [706, 601] width 485 height 20
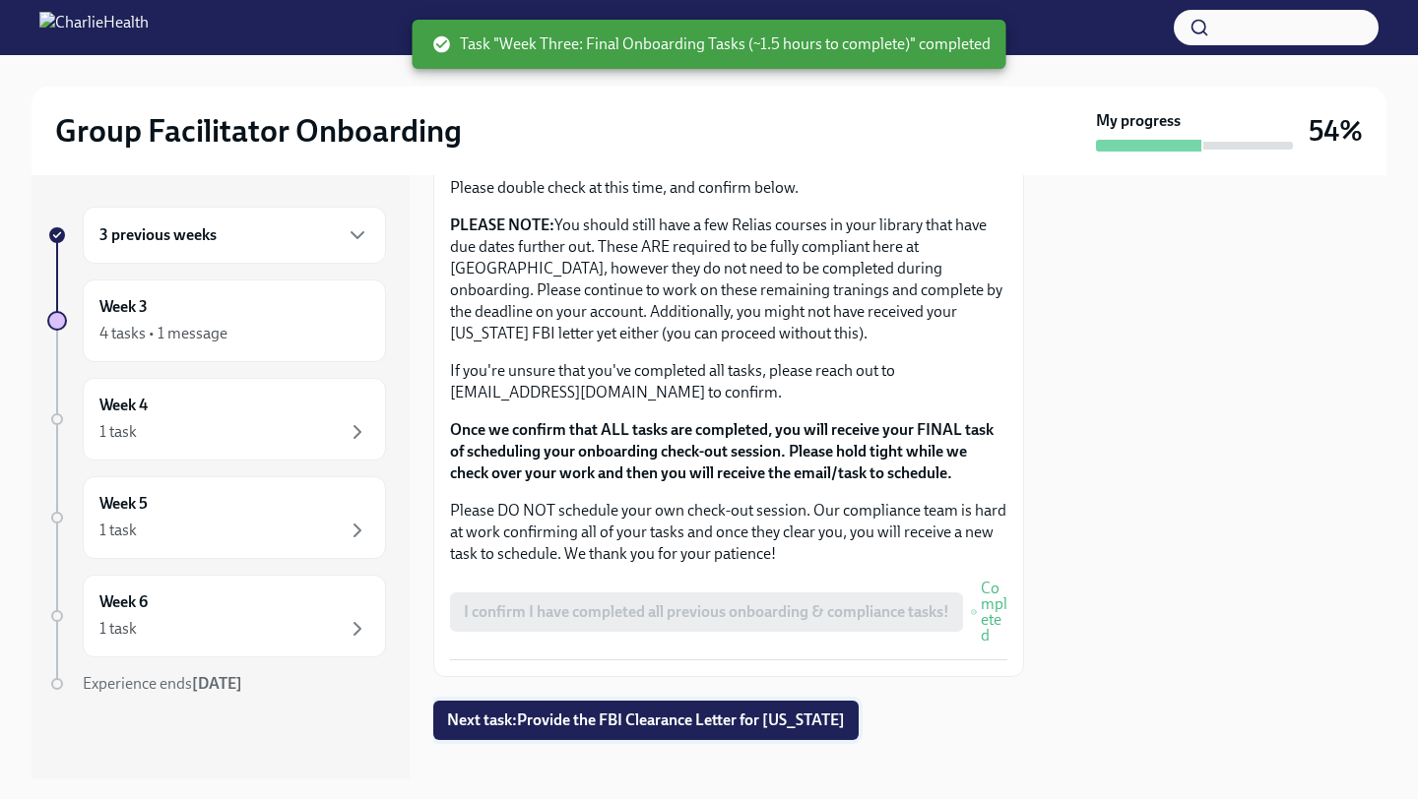
click at [561, 723] on span "Next task : Provide the FBI Clearance Letter for Pennsylvania" at bounding box center [646, 721] width 398 height 20
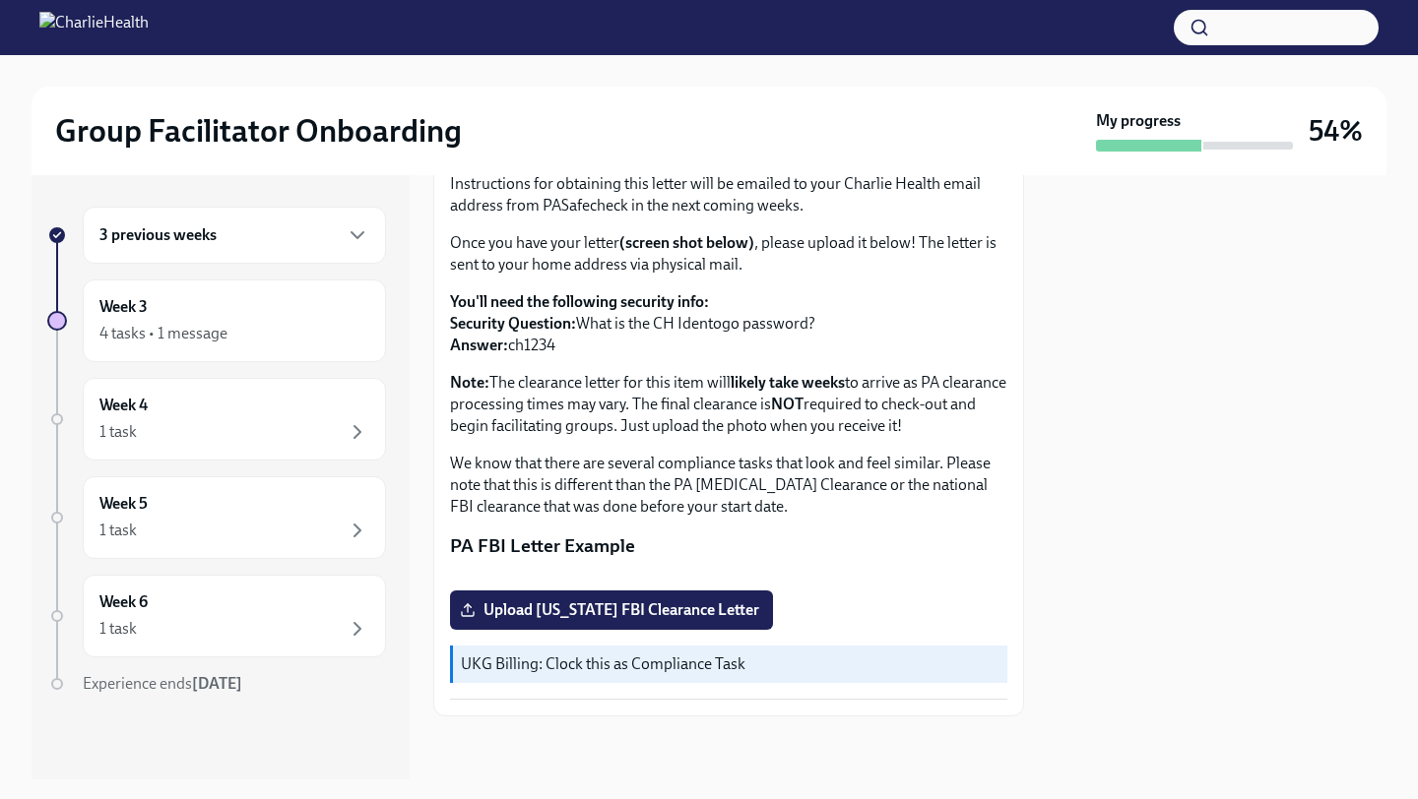
scroll to position [343, 0]
click at [321, 356] on div "Week 3 4 tasks • 1 message" at bounding box center [234, 321] width 303 height 83
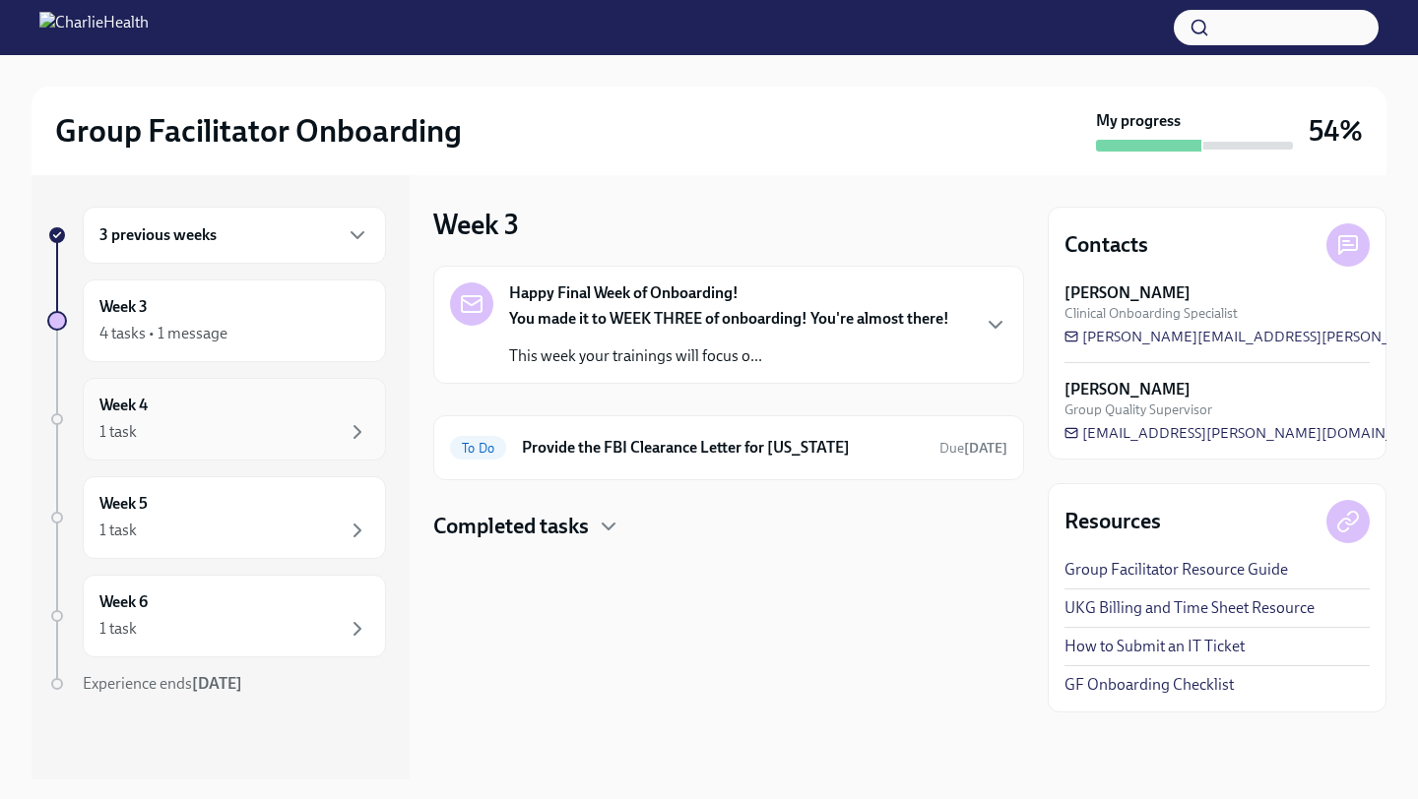
click at [282, 438] on div "1 task" at bounding box center [234, 432] width 270 height 24
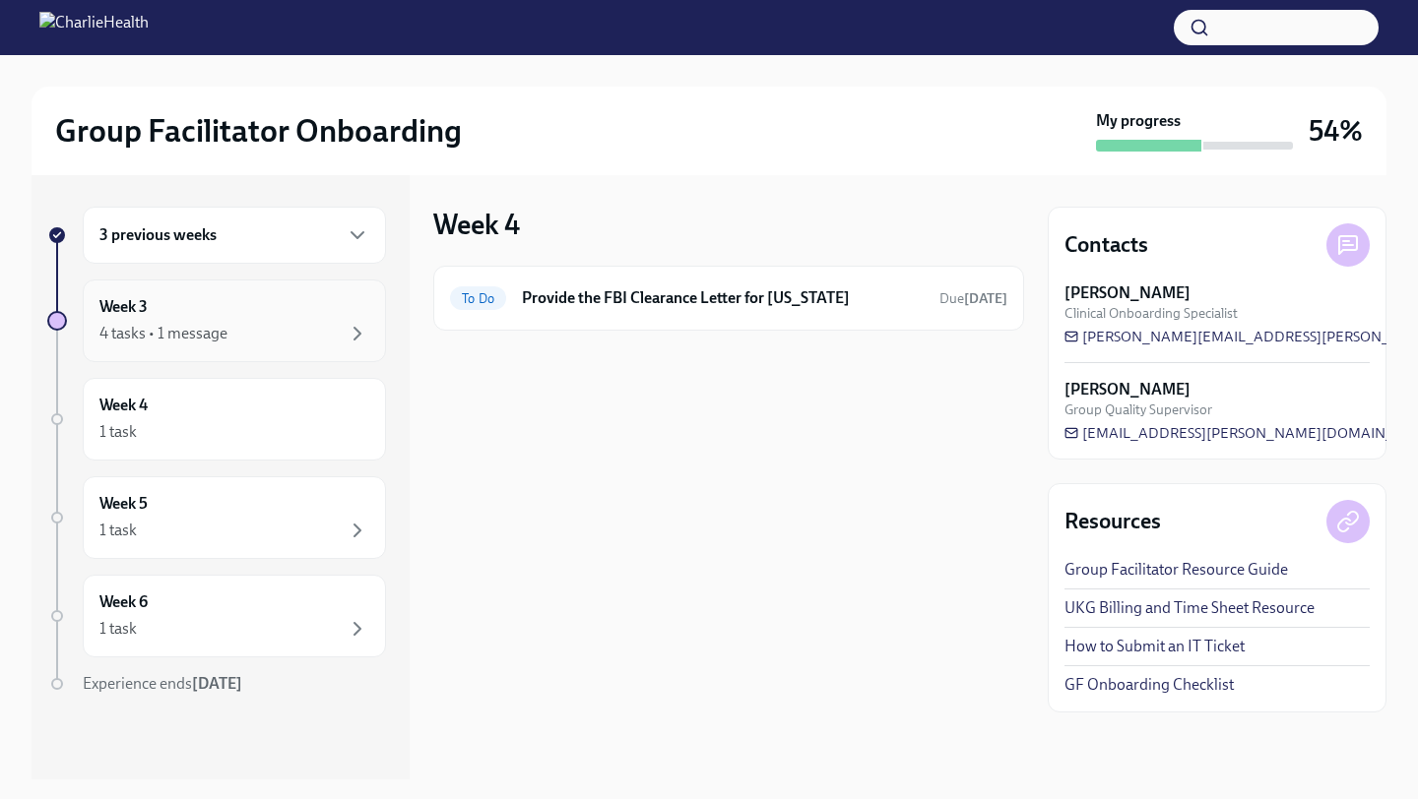
click at [200, 346] on div "Week 3 4 tasks • 1 message" at bounding box center [234, 321] width 303 height 83
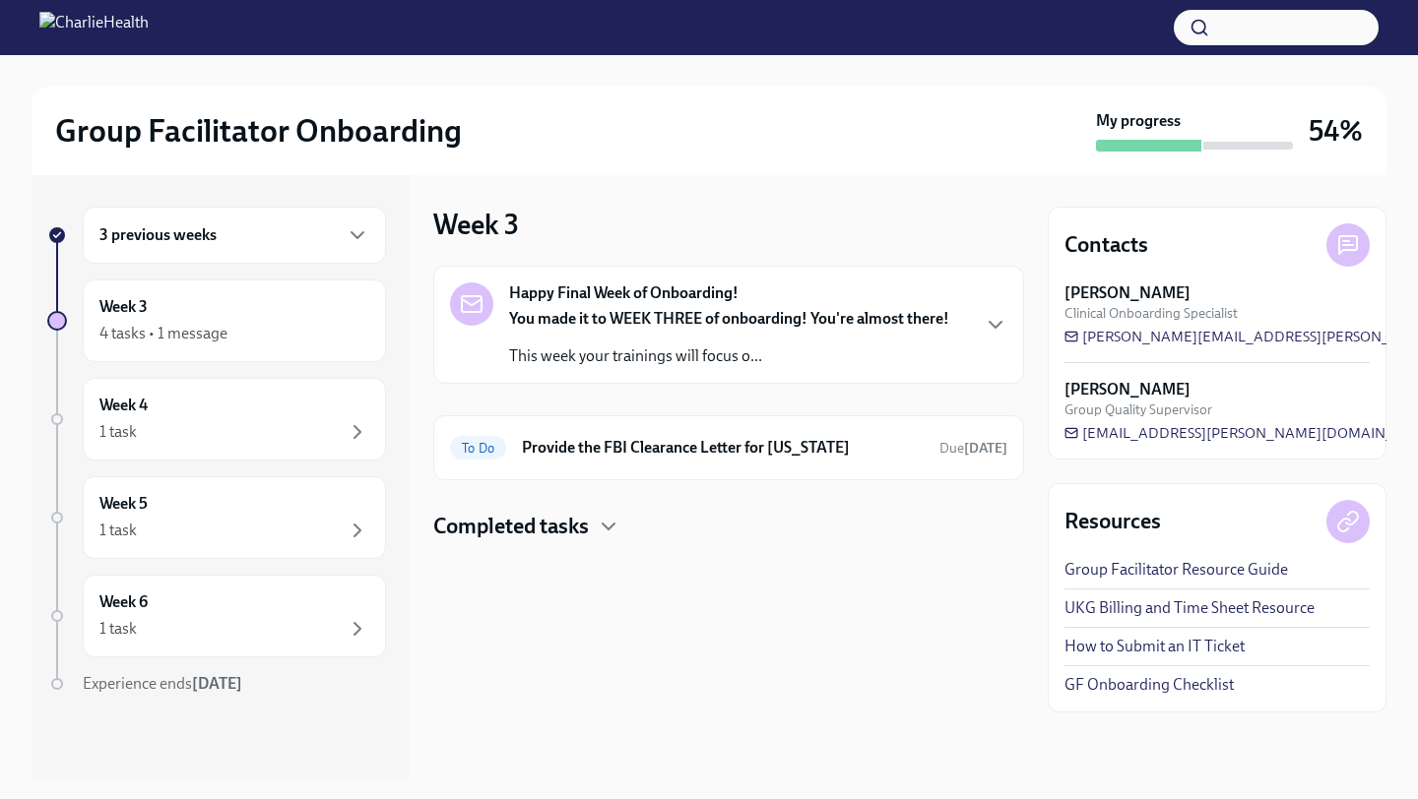
click at [516, 361] on p "This week your trainings will focus o..." at bounding box center [729, 357] width 440 height 22
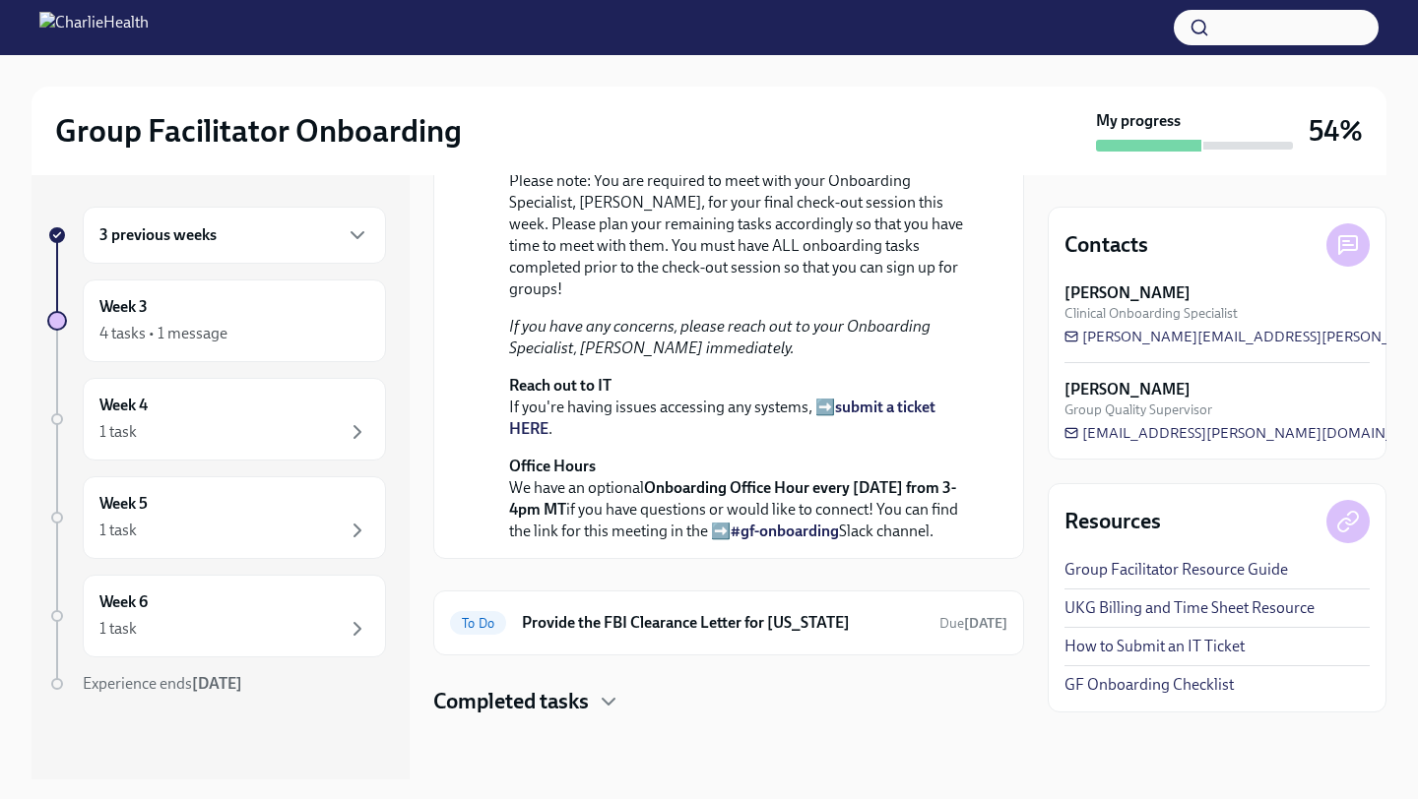
scroll to position [594, 0]
click at [524, 622] on h6 "Provide the FBI Clearance Letter for Pennsylvania" at bounding box center [723, 623] width 402 height 22
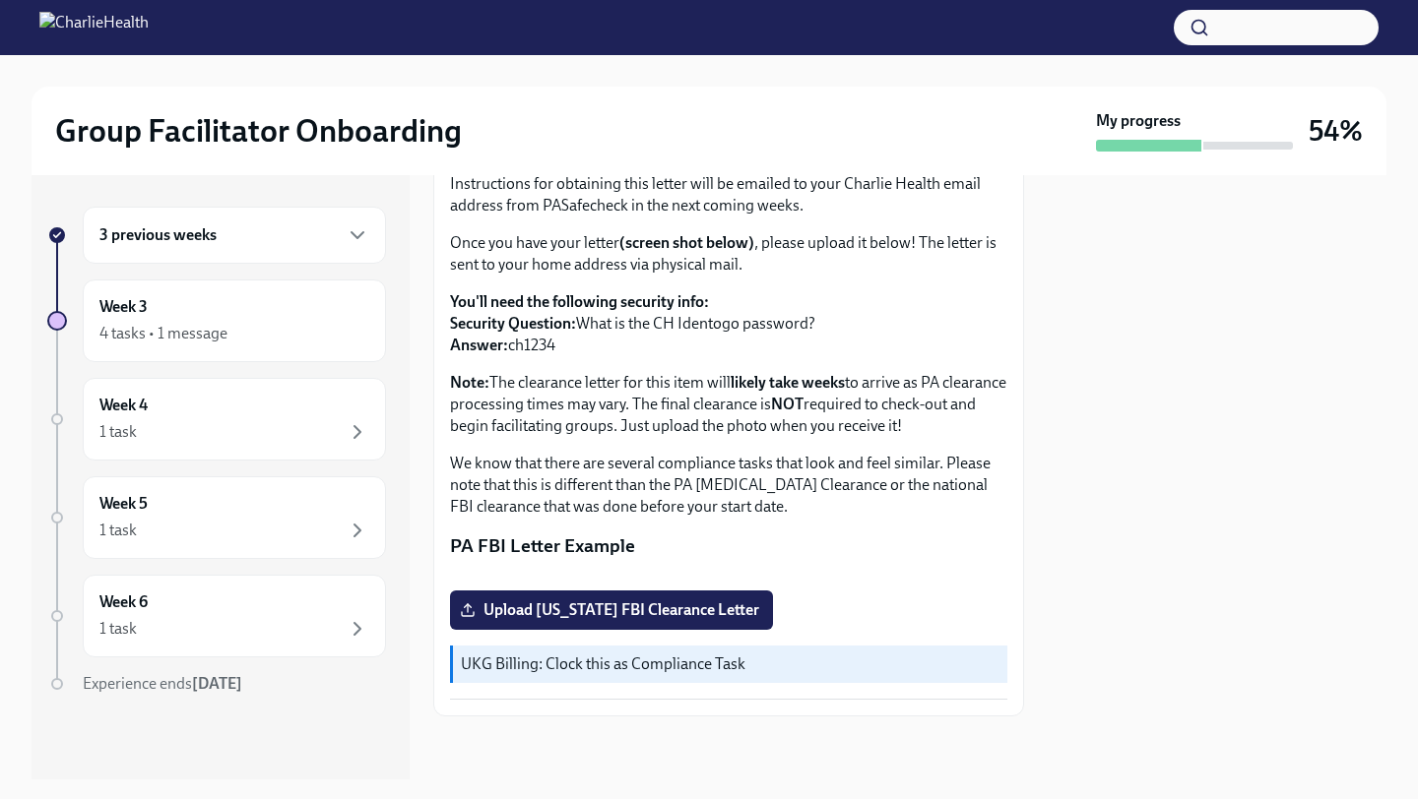
scroll to position [335, 0]
click at [216, 638] on div "1 task" at bounding box center [234, 629] width 270 height 24
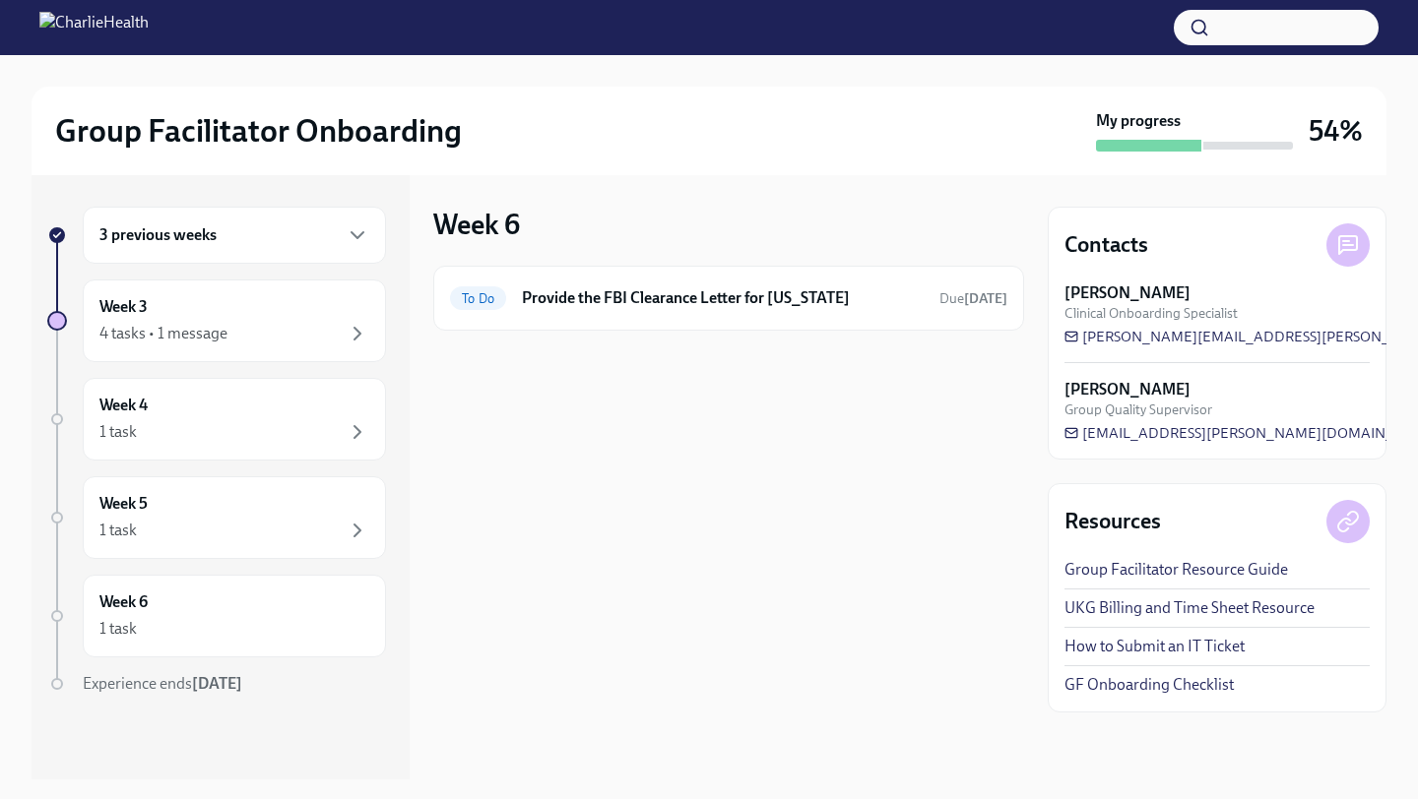
click at [200, 260] on div "3 previous weeks" at bounding box center [234, 235] width 303 height 57
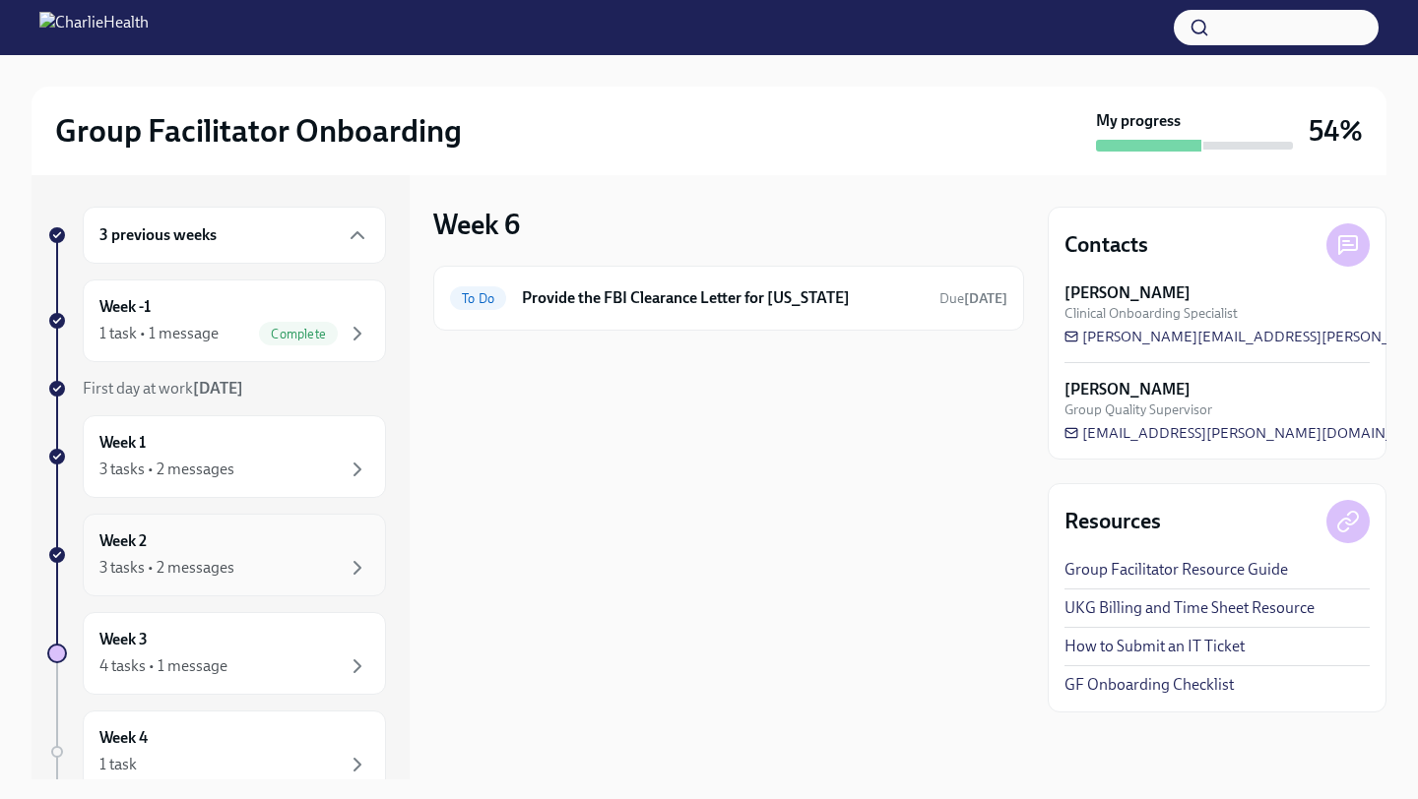
click at [236, 538] on div "Week 2 3 tasks • 2 messages" at bounding box center [234, 555] width 270 height 49
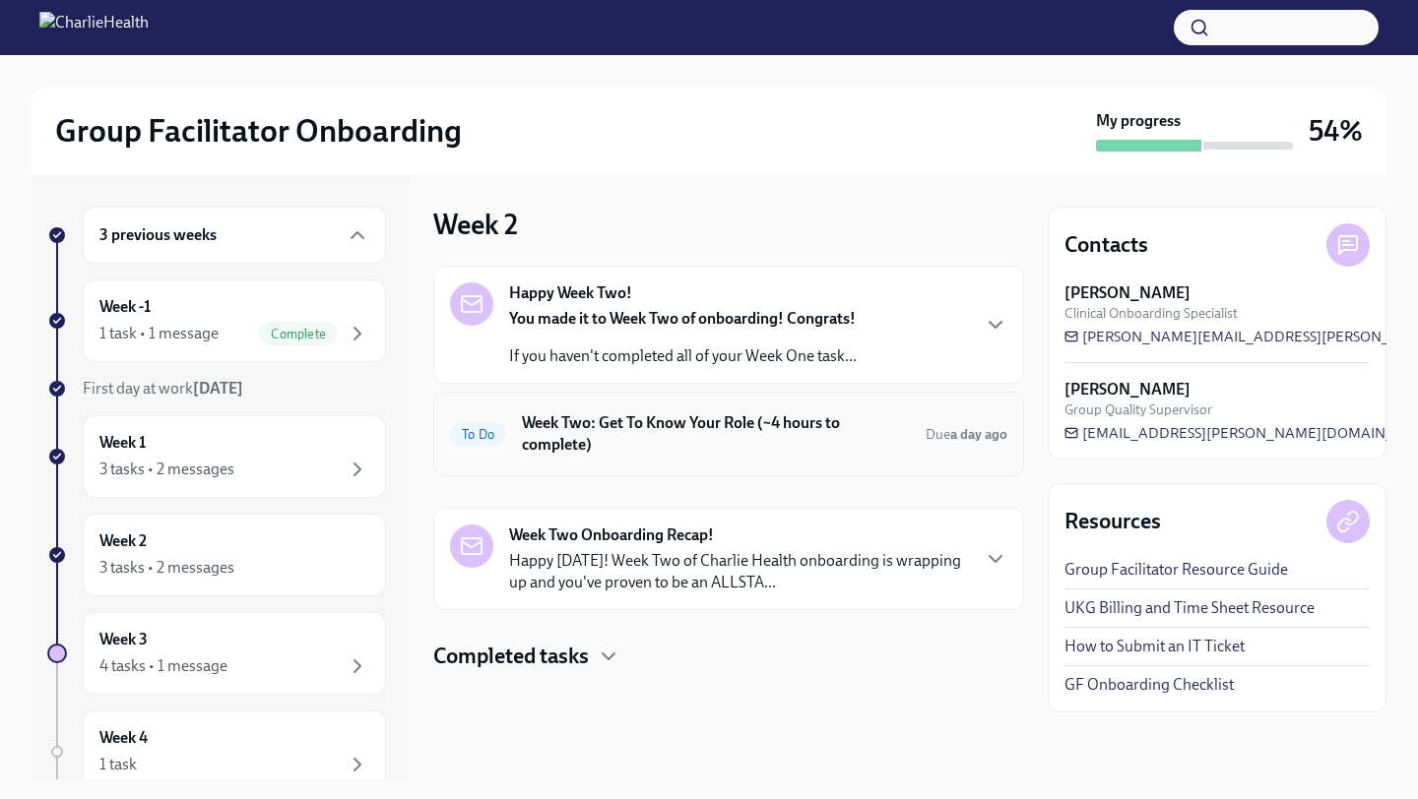
click at [682, 433] on h6 "Week Two: Get To Know Your Role (~4 hours to complete)" at bounding box center [716, 434] width 388 height 43
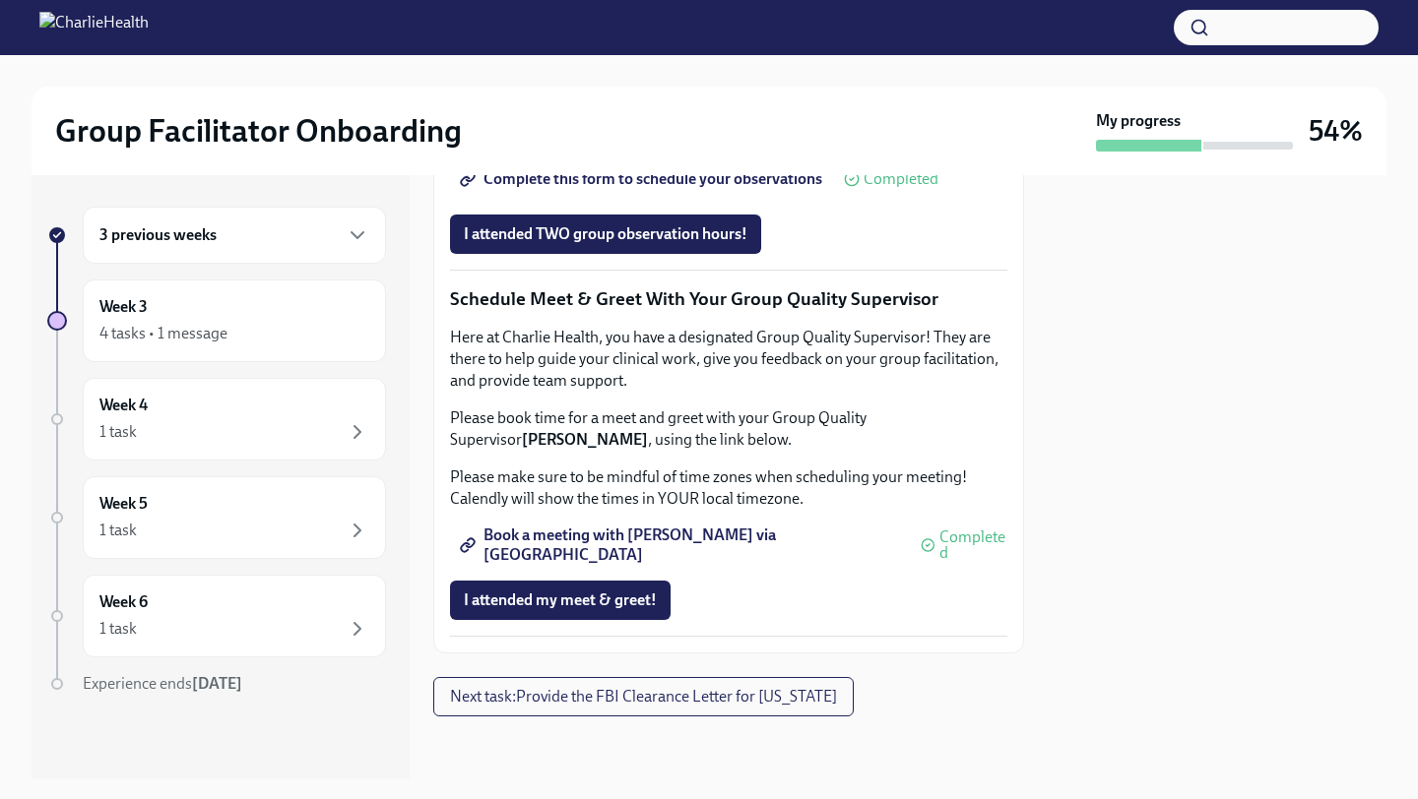
scroll to position [1915, 0]
click at [258, 412] on div "Week 4 1 task" at bounding box center [234, 419] width 270 height 49
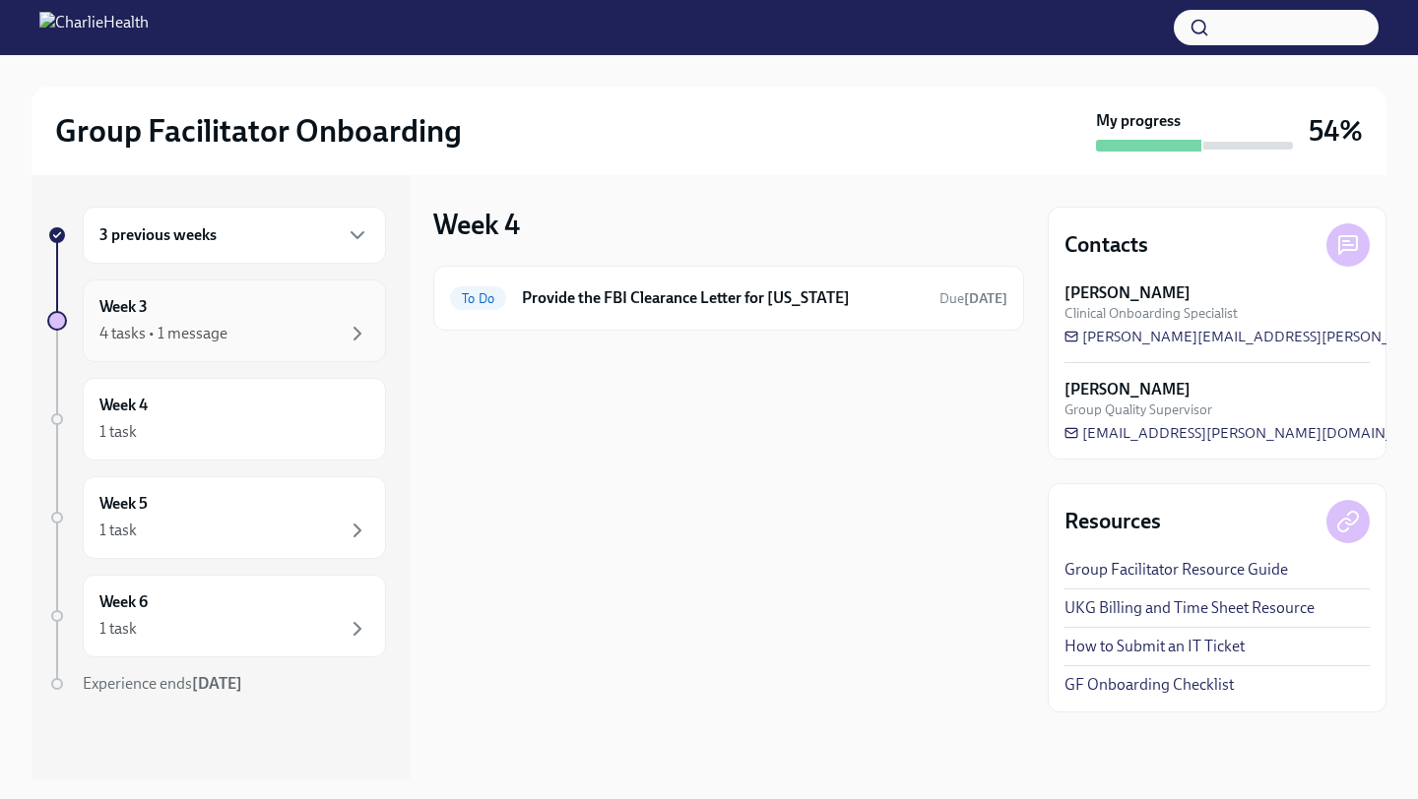
click at [251, 316] on div "Week 3 4 tasks • 1 message" at bounding box center [234, 320] width 270 height 49
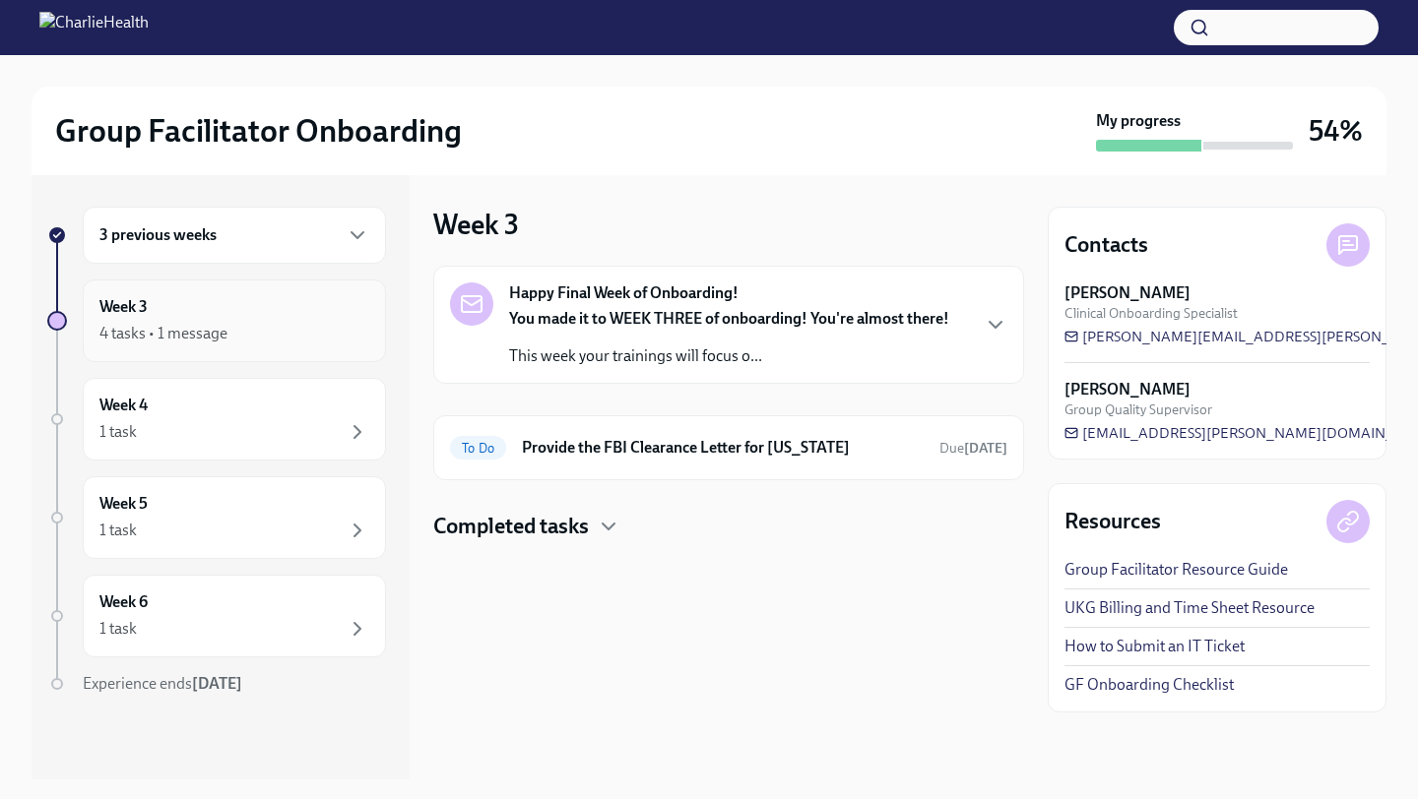
click at [261, 346] on div "Week 3 4 tasks • 1 message" at bounding box center [234, 321] width 303 height 83
click at [237, 232] on div "3 previous weeks" at bounding box center [234, 235] width 270 height 24
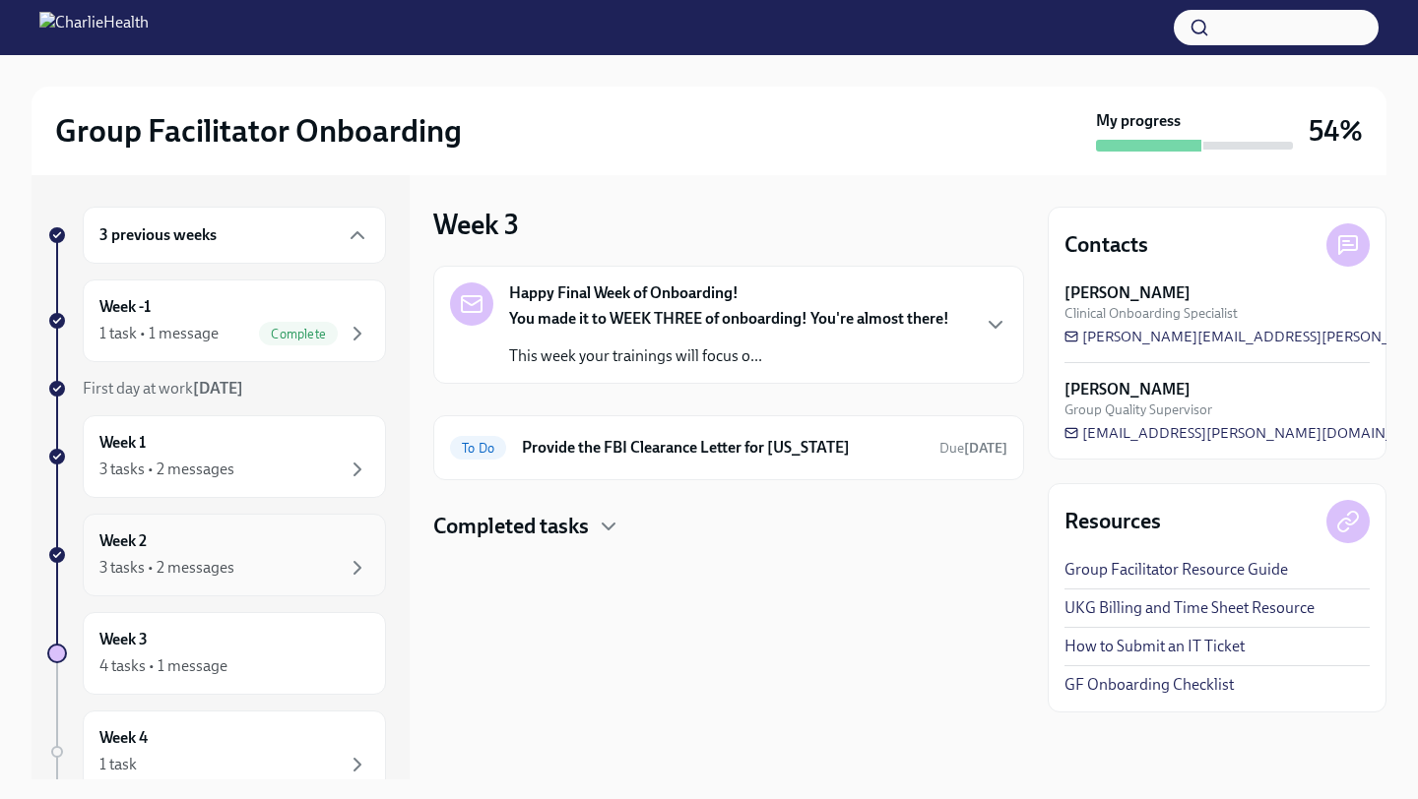
click at [255, 547] on div "Week 2 3 tasks • 2 messages" at bounding box center [234, 555] width 270 height 49
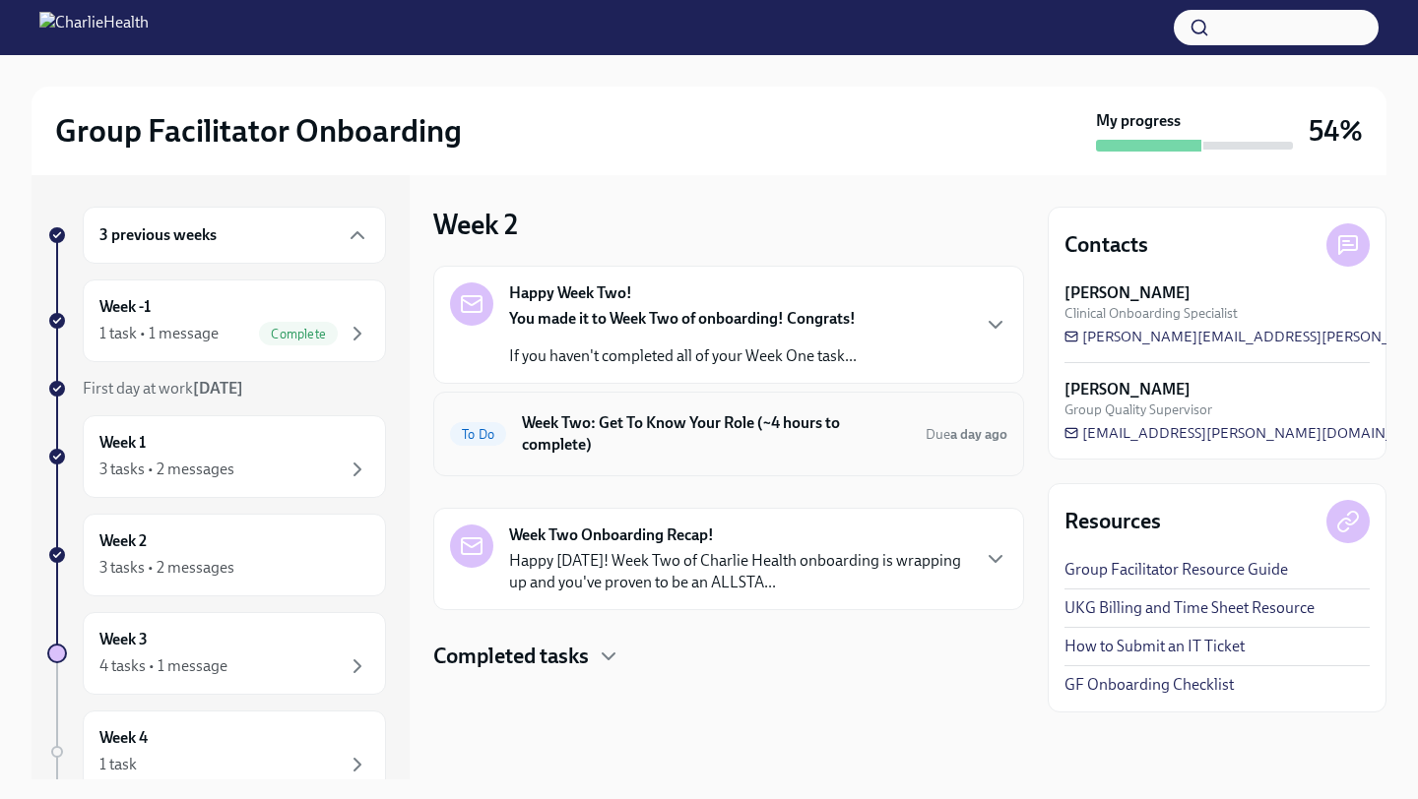
click at [685, 442] on h6 "Week Two: Get To Know Your Role (~4 hours to complete)" at bounding box center [716, 434] width 388 height 43
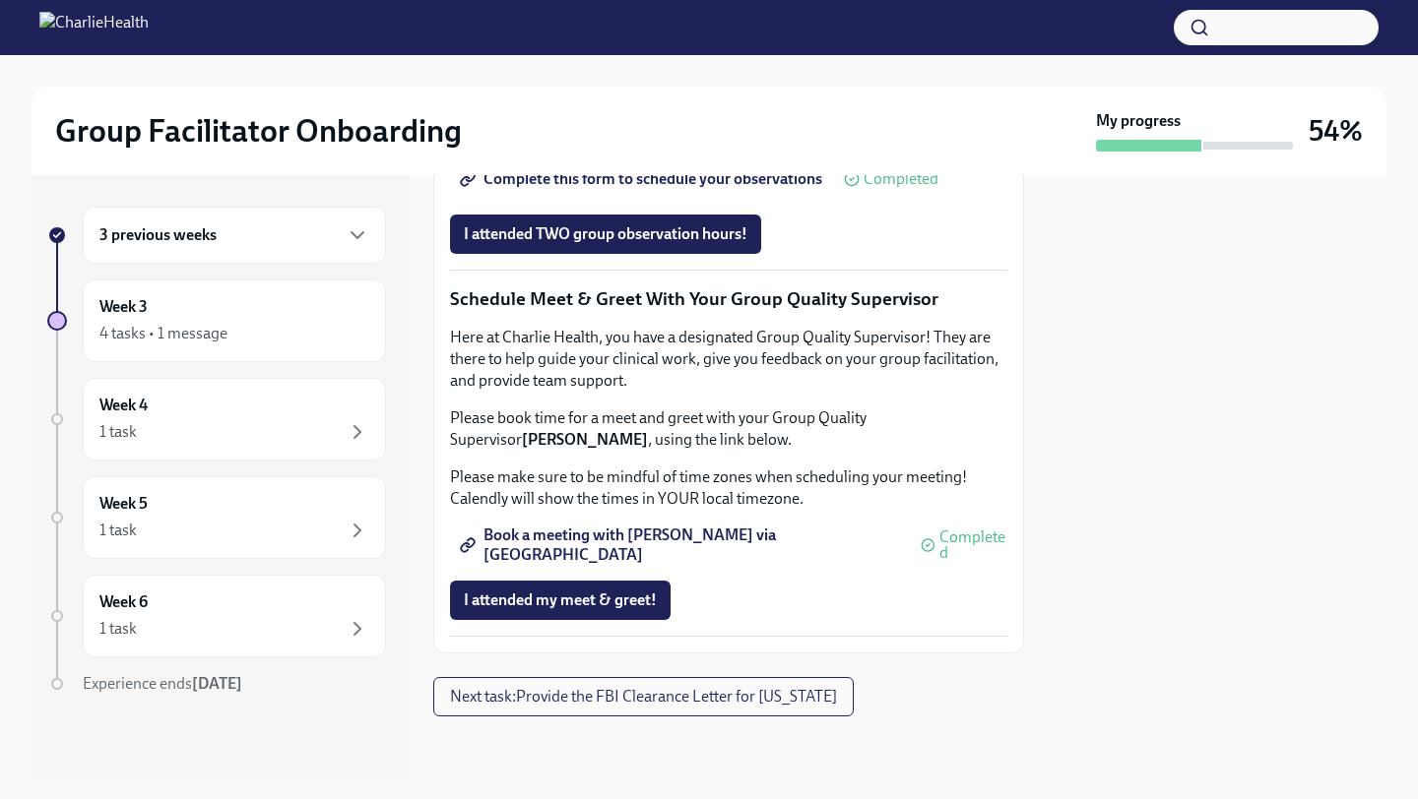
scroll to position [1909, 0]
click at [301, 430] on div "1 task" at bounding box center [234, 432] width 270 height 24
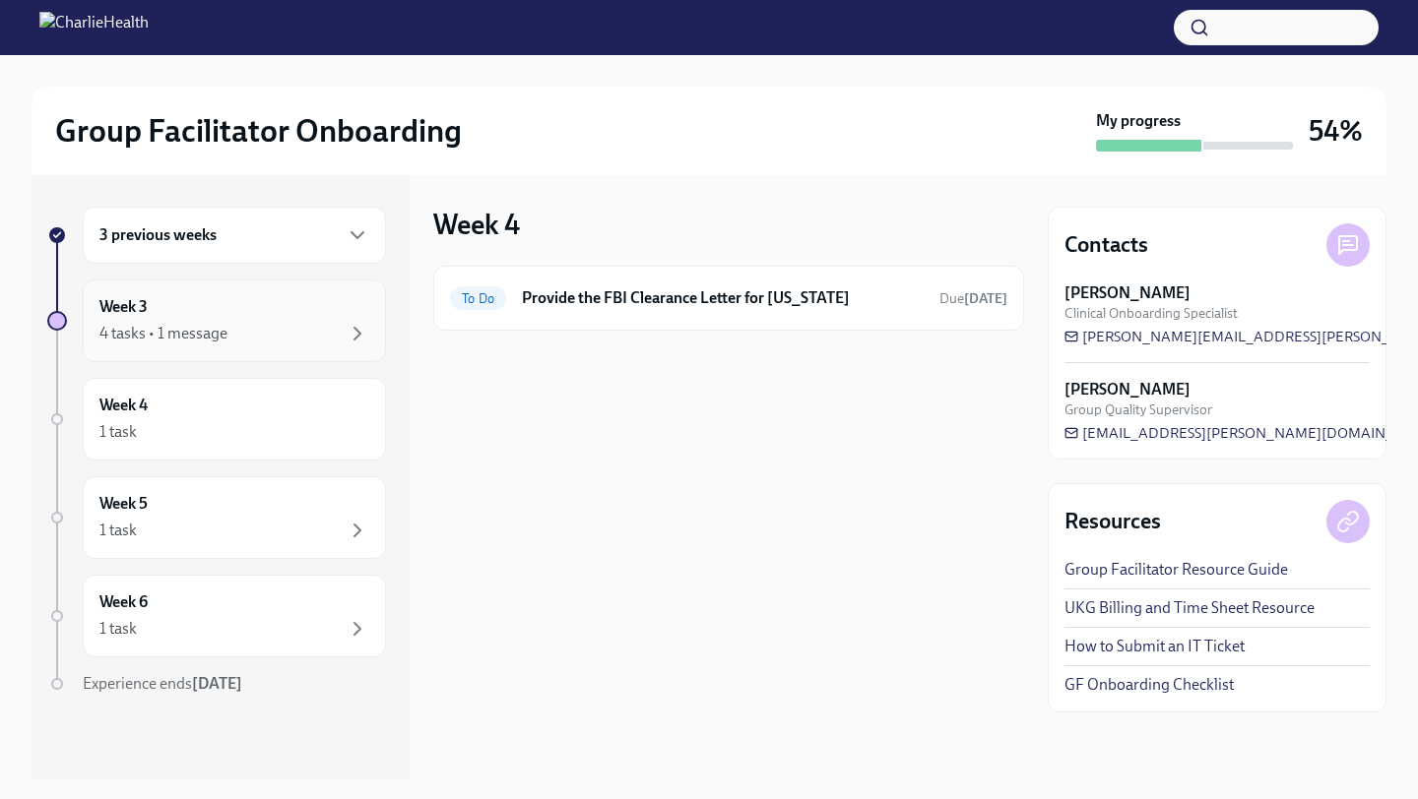
click at [298, 353] on div "Week 3 4 tasks • 1 message" at bounding box center [234, 321] width 303 height 83
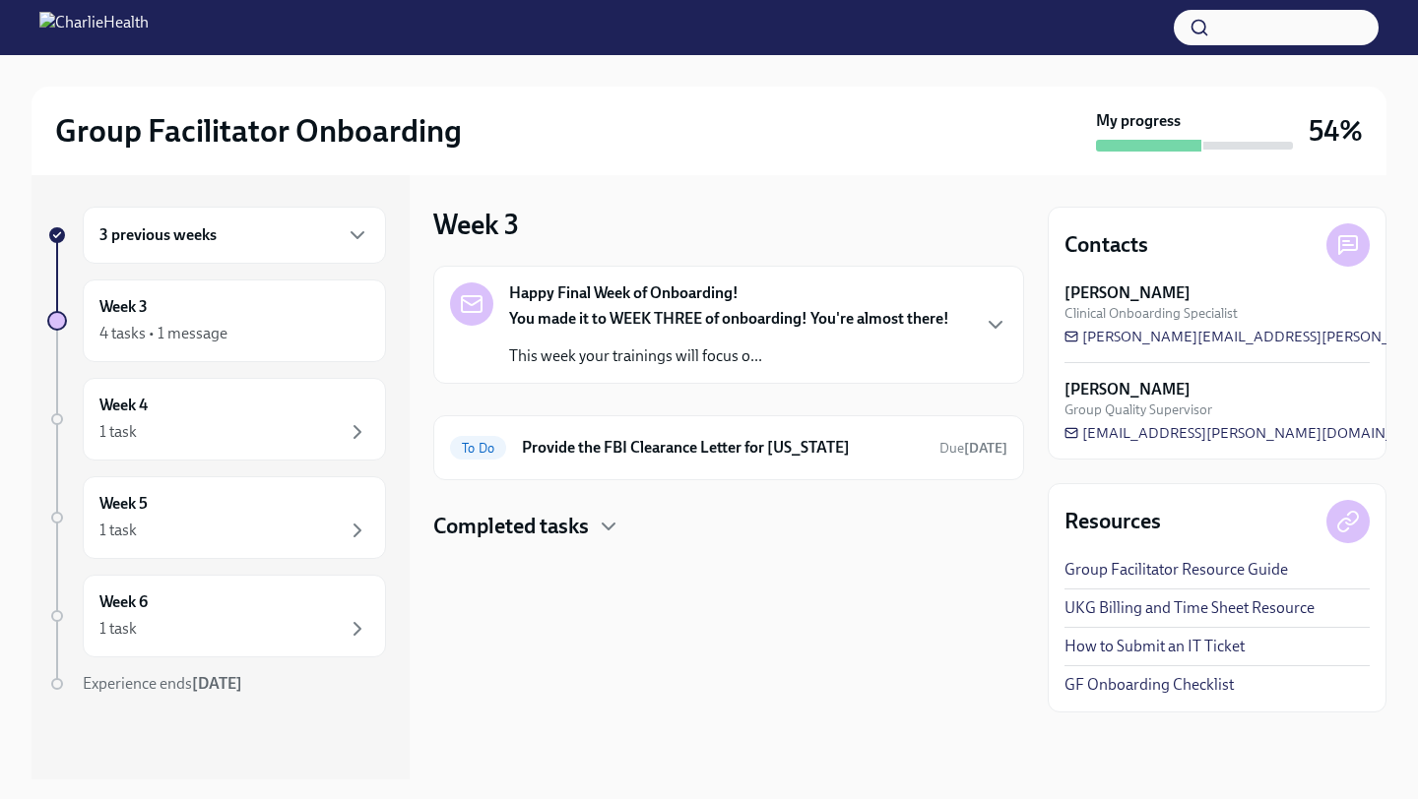
click at [267, 229] on div "3 previous weeks" at bounding box center [234, 235] width 270 height 24
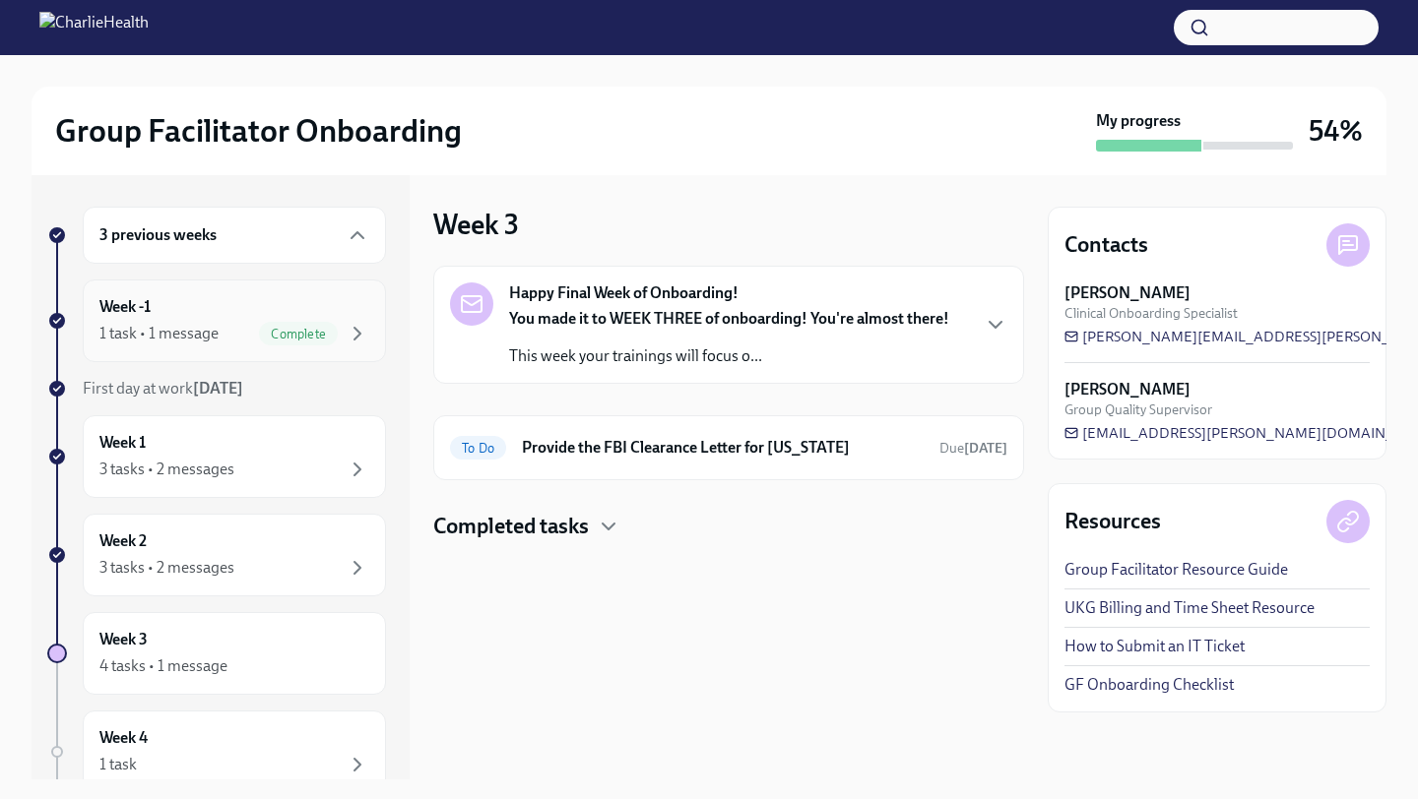
click at [259, 338] on span "Complete" at bounding box center [298, 334] width 79 height 15
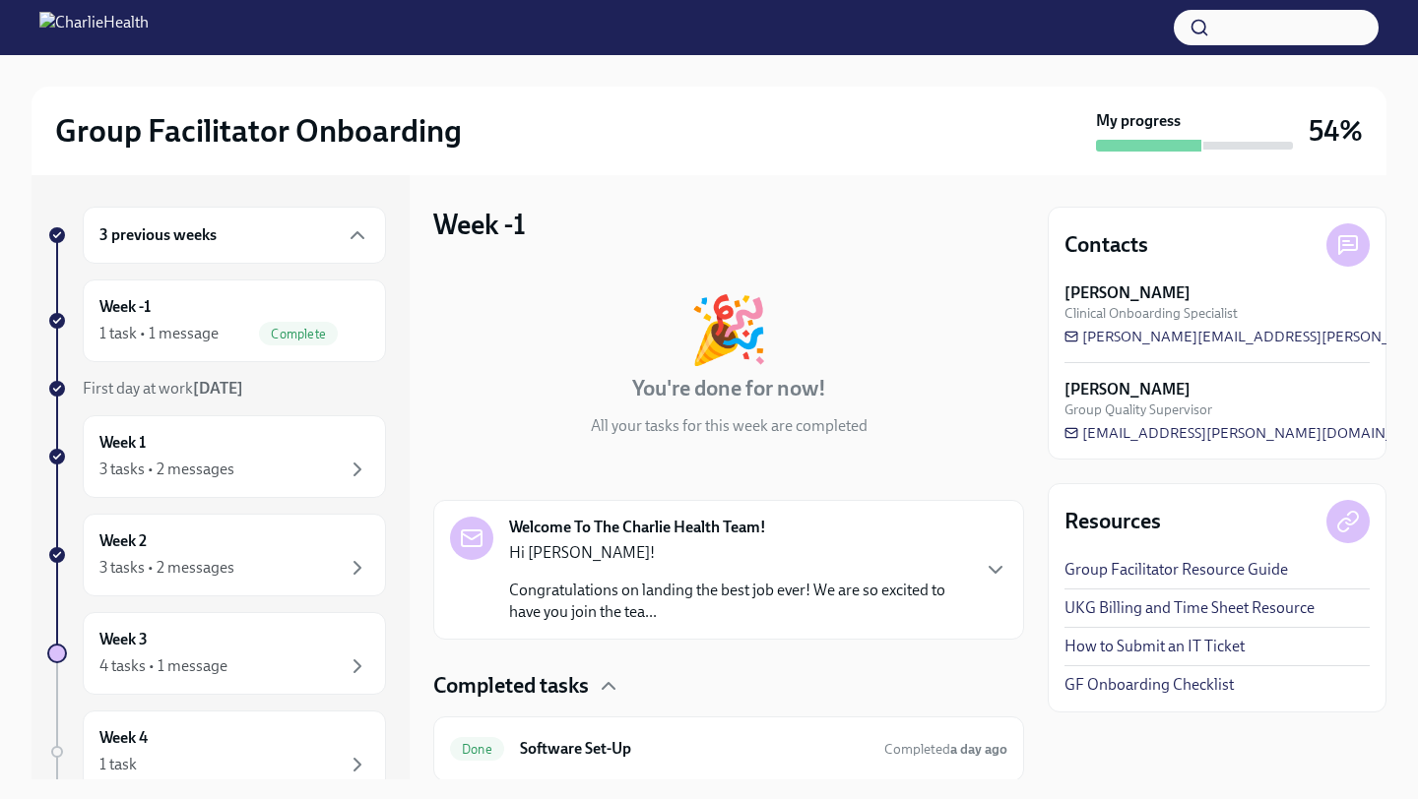
scroll to position [65, 0]
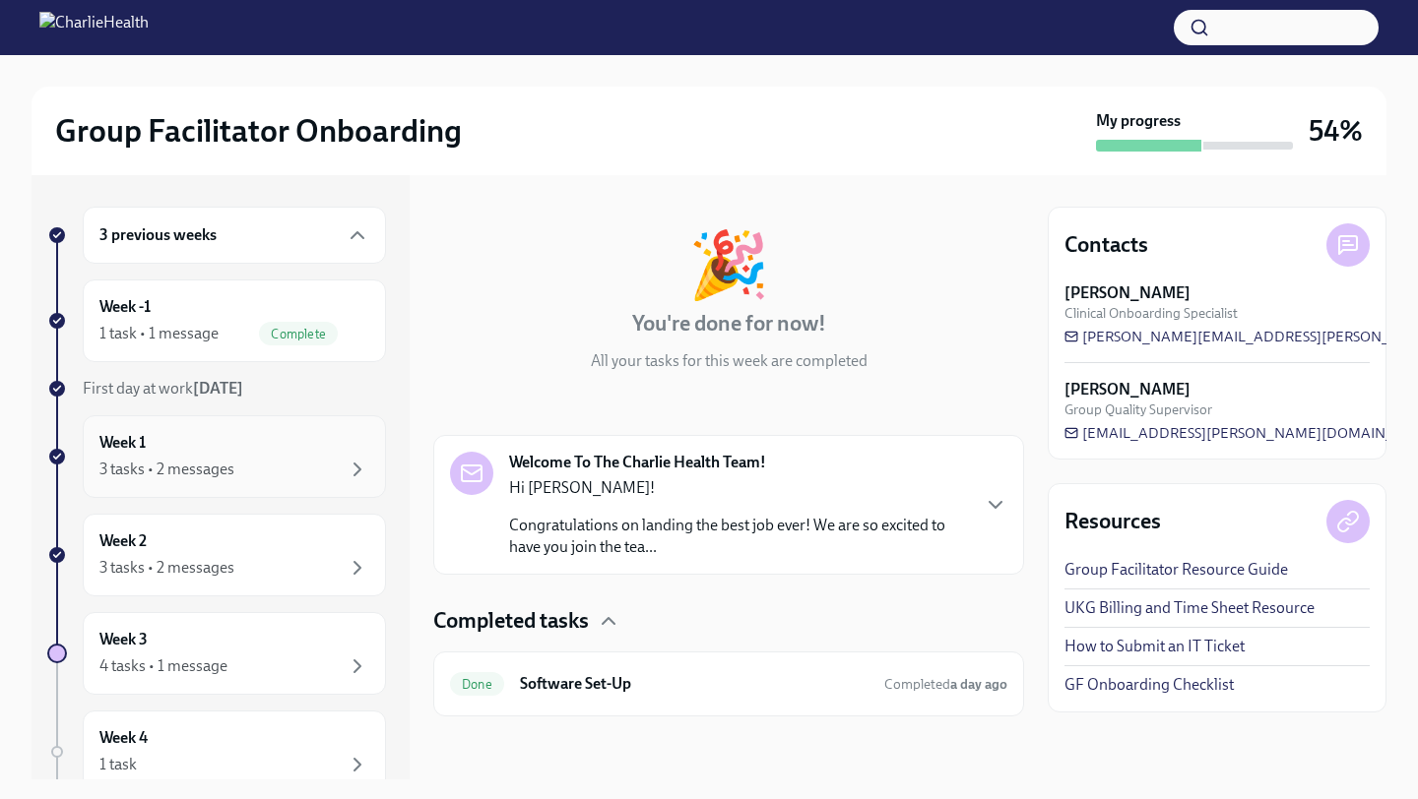
click at [290, 463] on div "3 tasks • 2 messages" at bounding box center [234, 470] width 270 height 24
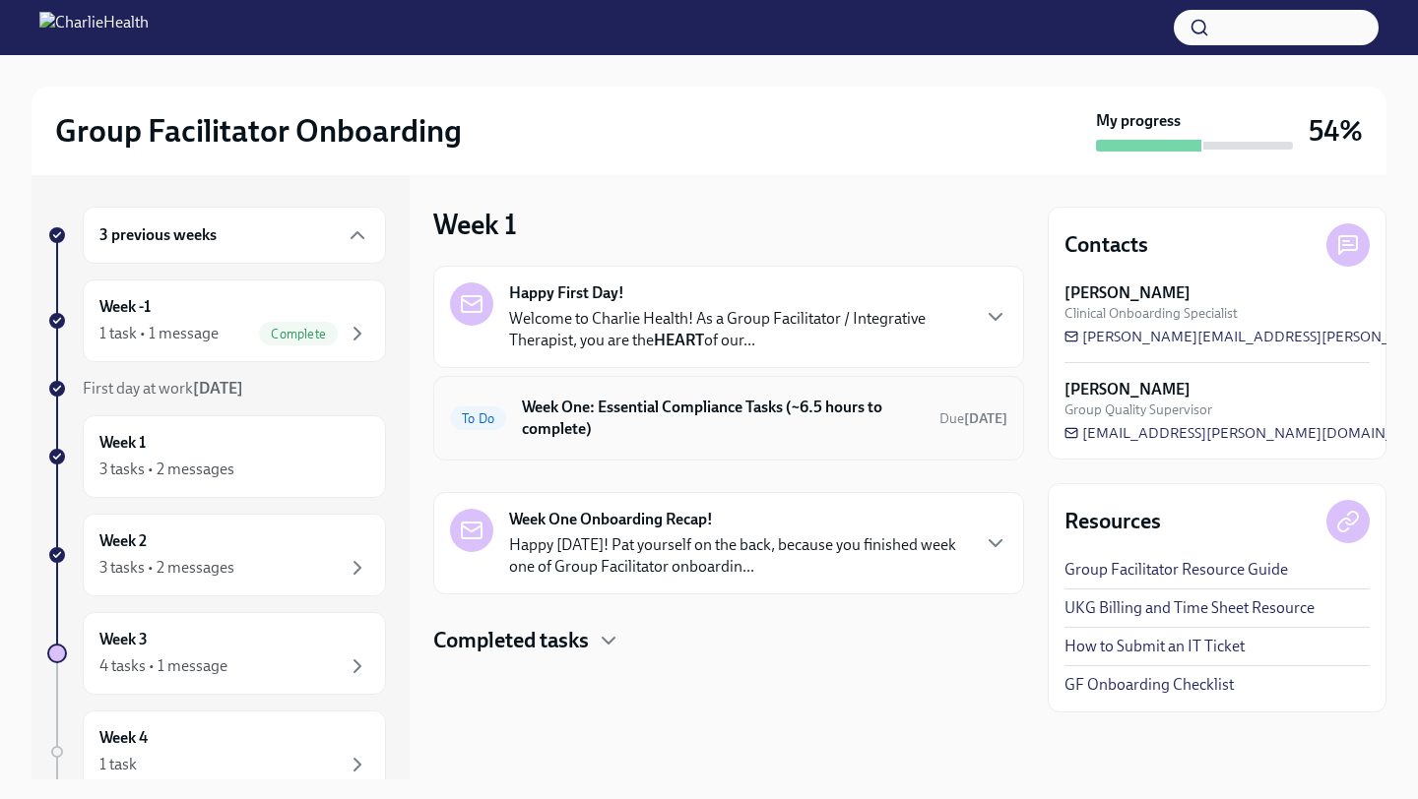
click at [539, 417] on h6 "Week One: Essential Compliance Tasks (~6.5 hours to complete)" at bounding box center [723, 418] width 402 height 43
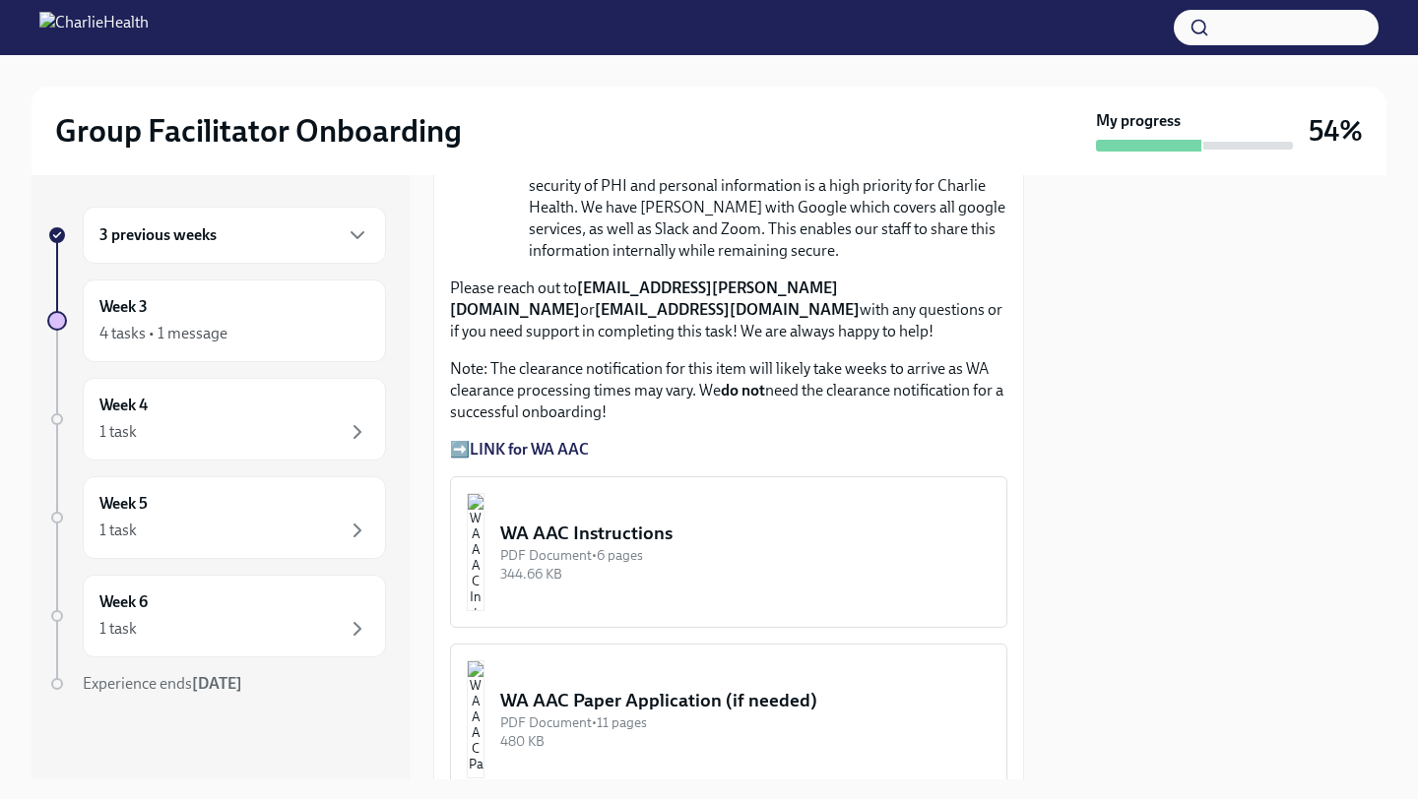
scroll to position [1653, 0]
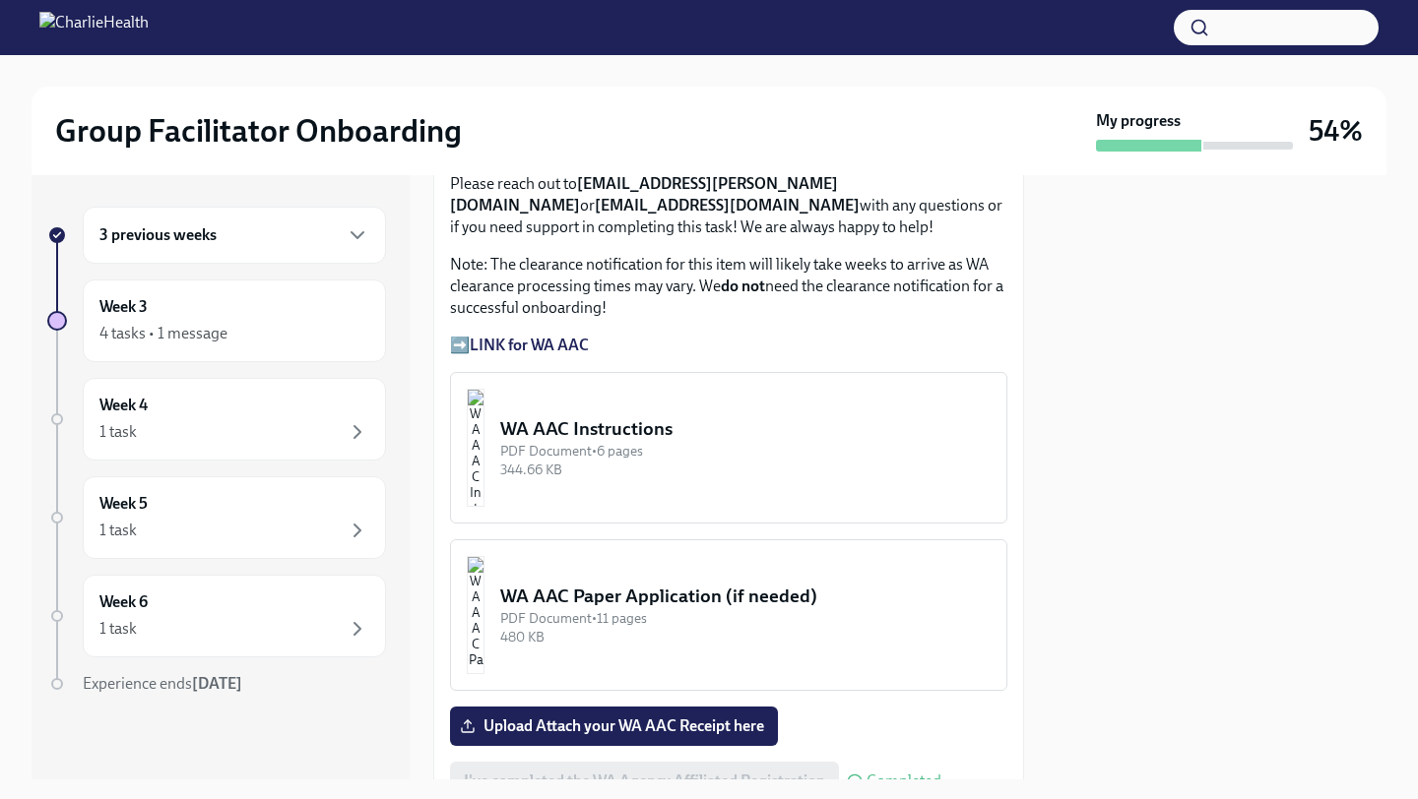
click at [484, 416] on img "button" at bounding box center [476, 448] width 18 height 118
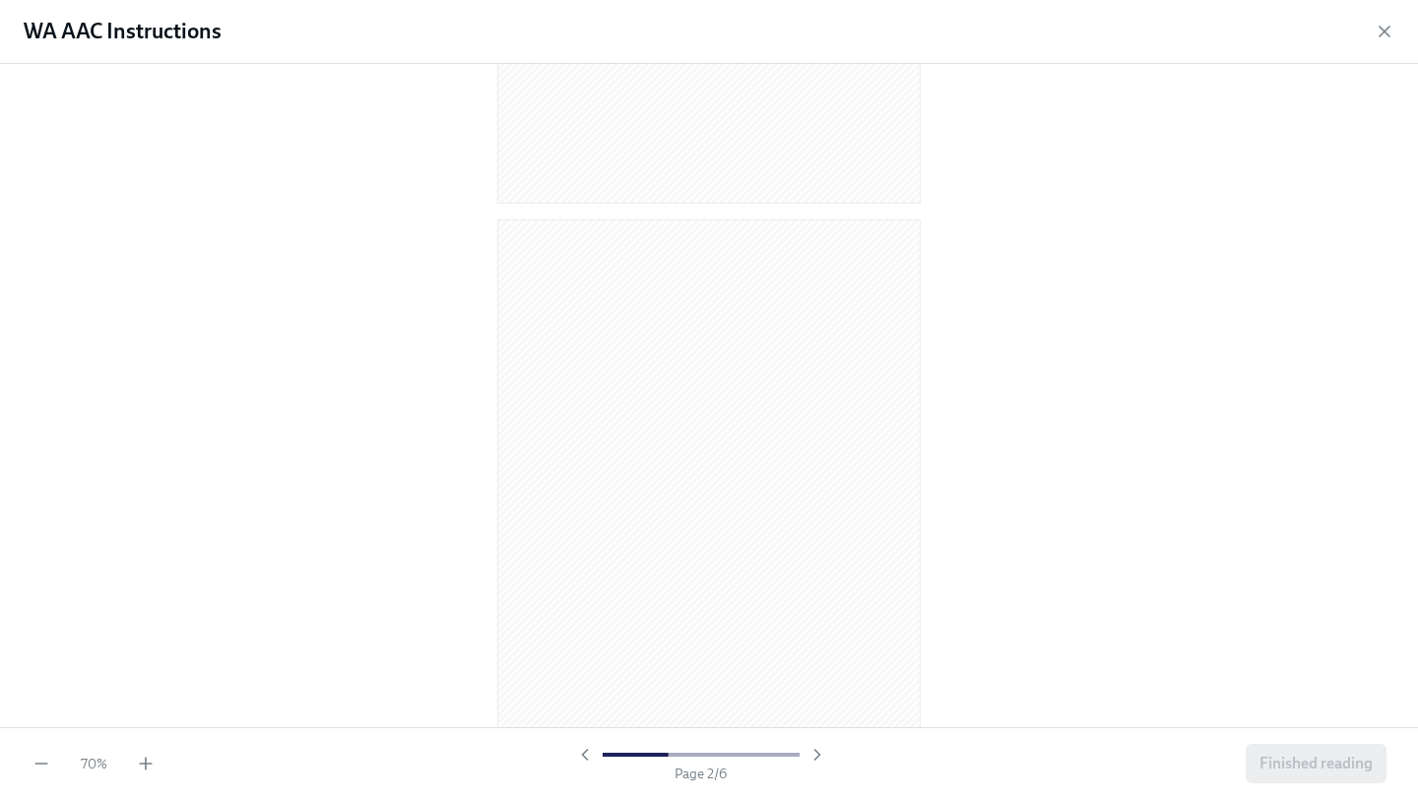
scroll to position [438, 0]
click at [154, 762] on icon "button" at bounding box center [146, 764] width 20 height 20
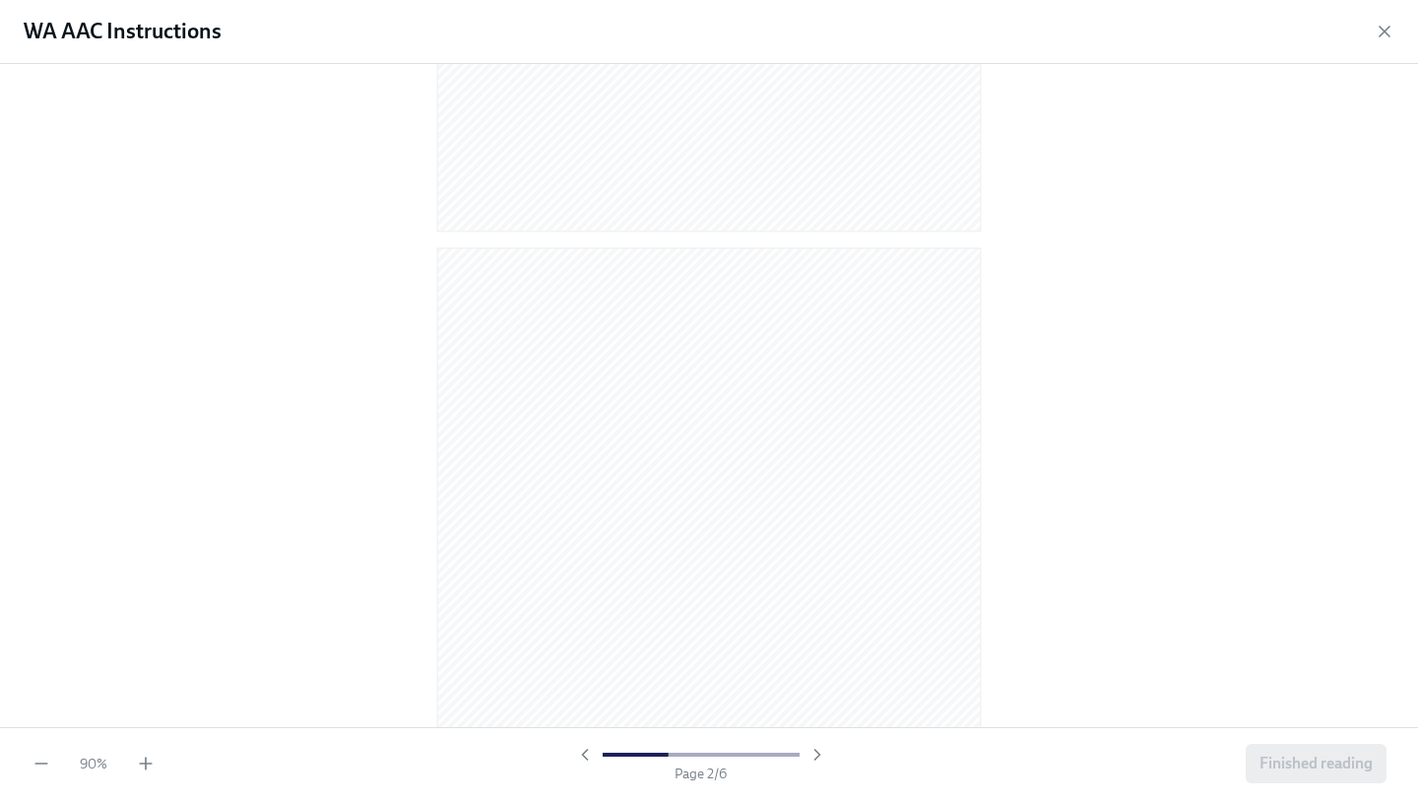
click at [136, 777] on div "90 % Page 2 / 6 Finished reading" at bounding box center [709, 764] width 1418 height 72
click at [145, 772] on icon "button" at bounding box center [146, 764] width 20 height 20
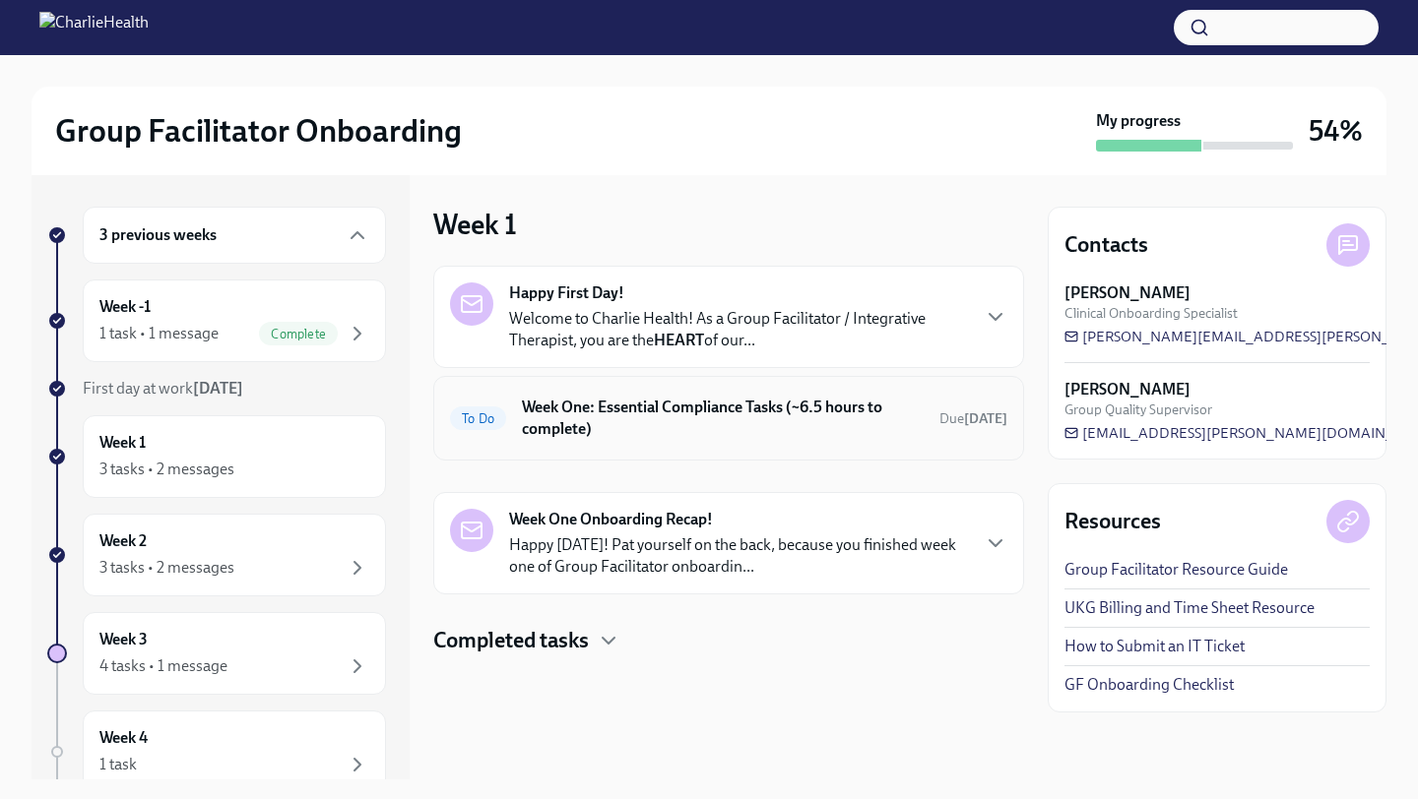
click at [649, 409] on h6 "Week One: Essential Compliance Tasks (~6.5 hours to complete)" at bounding box center [723, 418] width 402 height 43
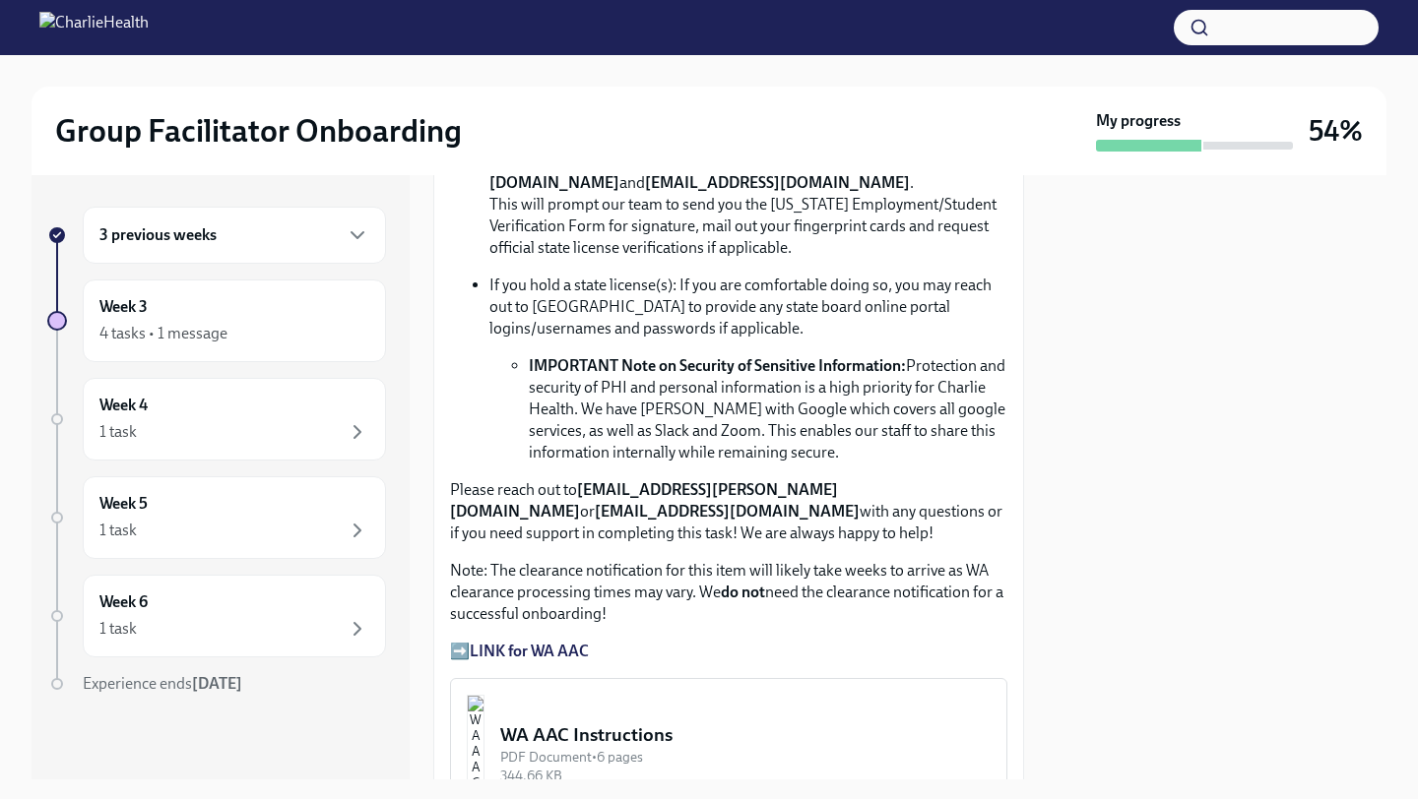
scroll to position [1469, 0]
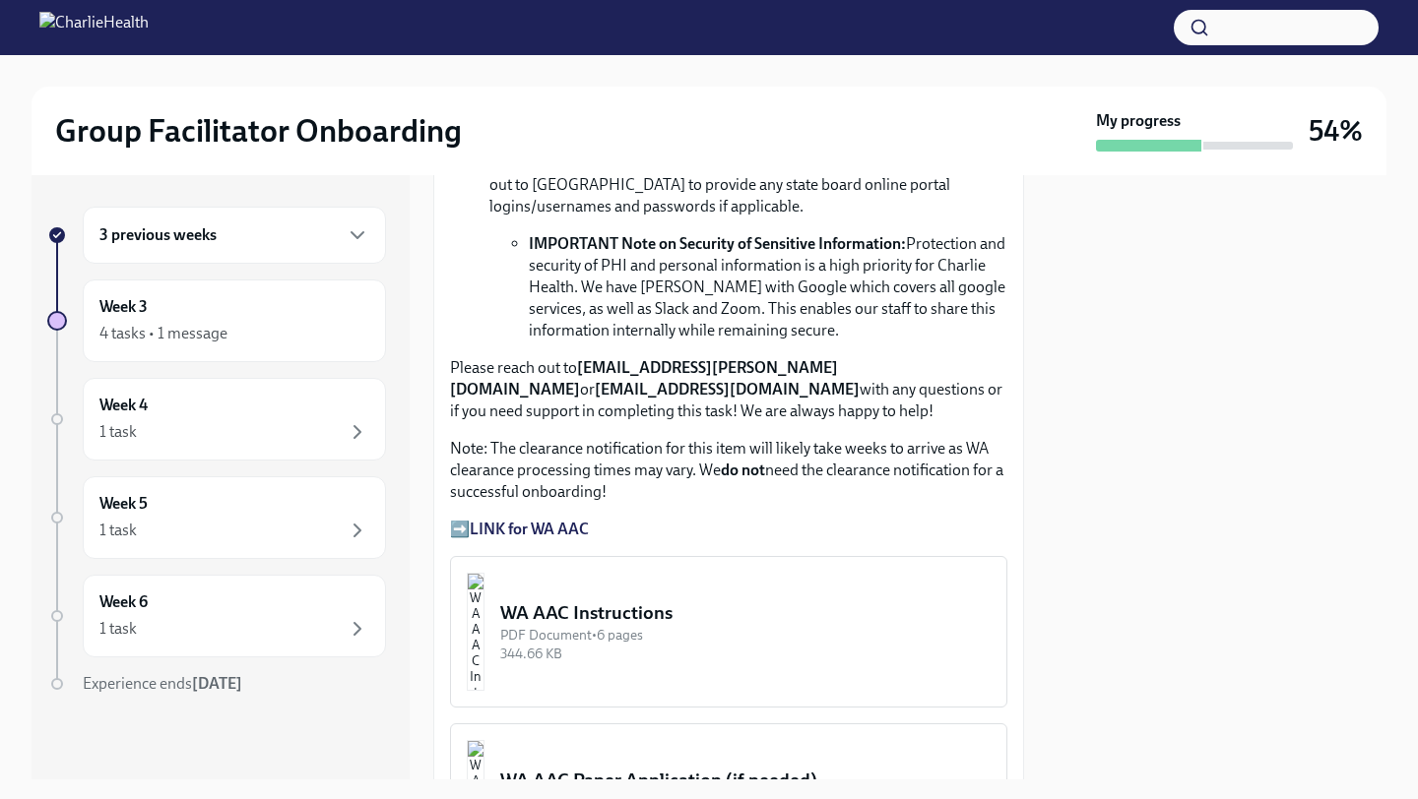
click at [651, 633] on div "PDF Document • 6 pages" at bounding box center [745, 635] width 490 height 19
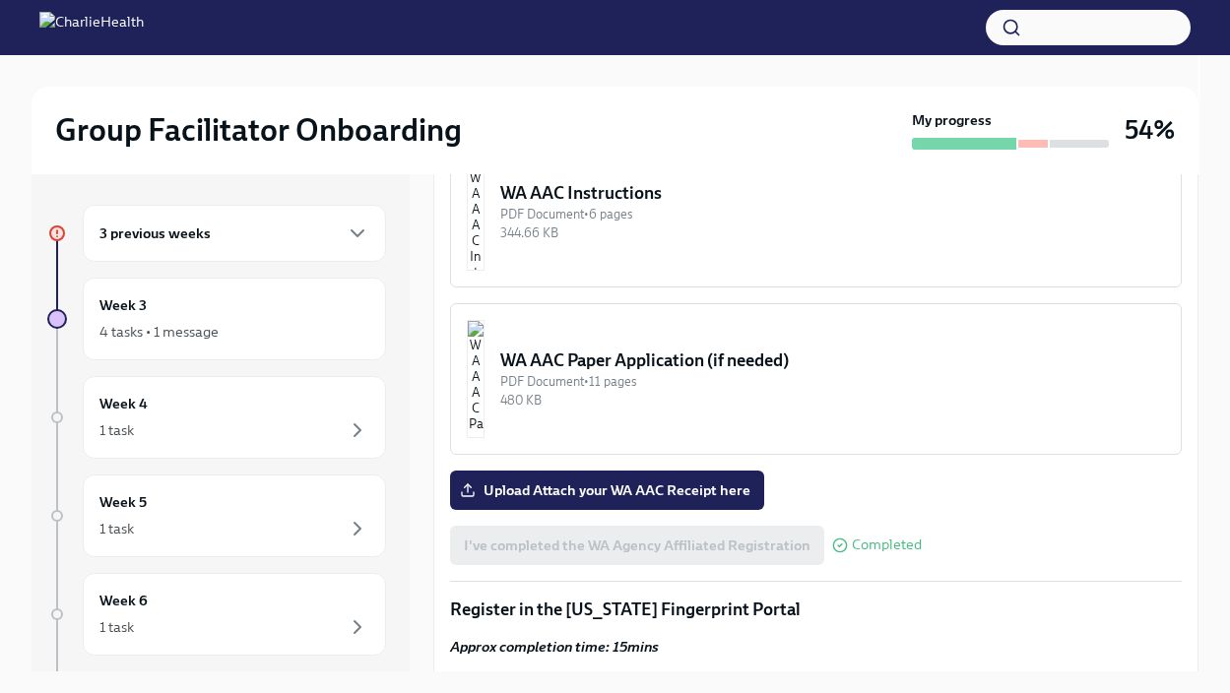
scroll to position [1601, 0]
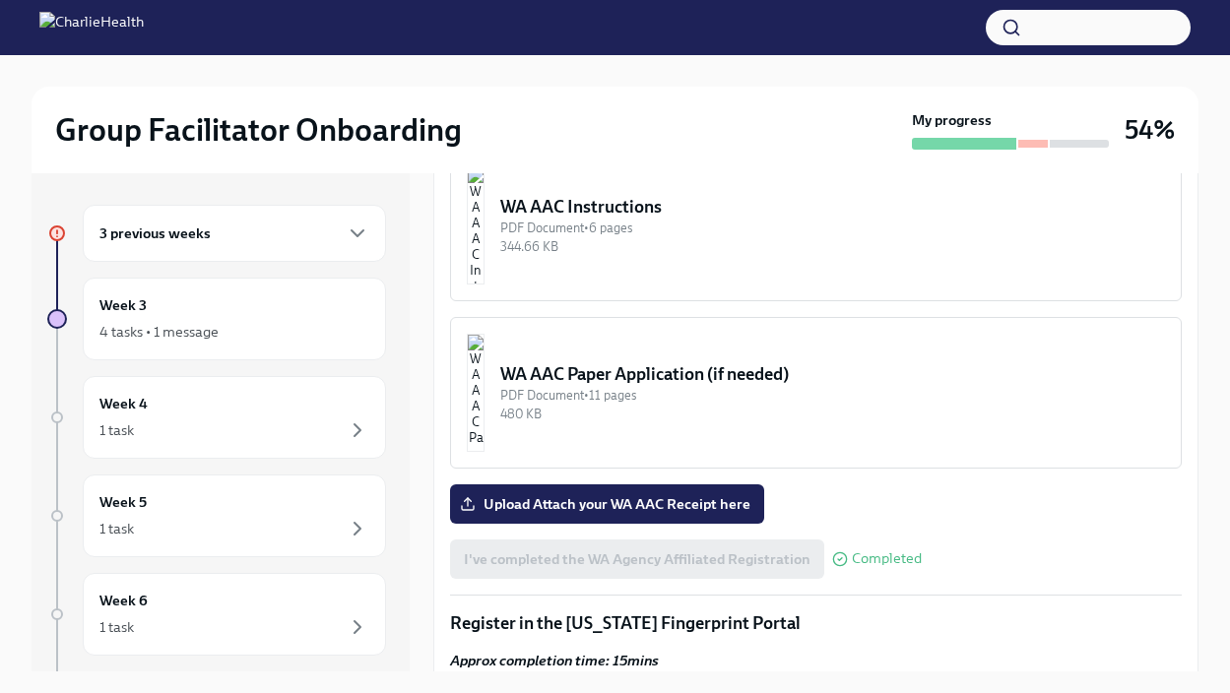
click at [484, 285] on img "button" at bounding box center [476, 225] width 18 height 118
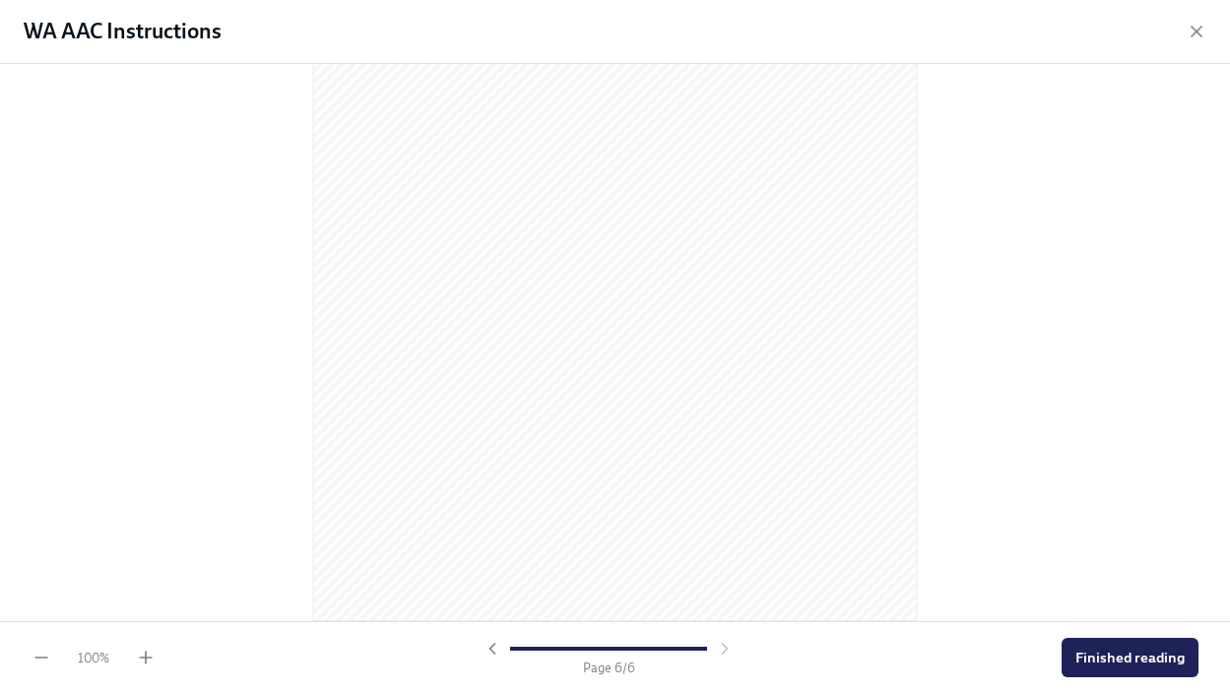
scroll to position [4233, 0]
click at [1196, 38] on icon "button" at bounding box center [1196, 32] width 20 height 20
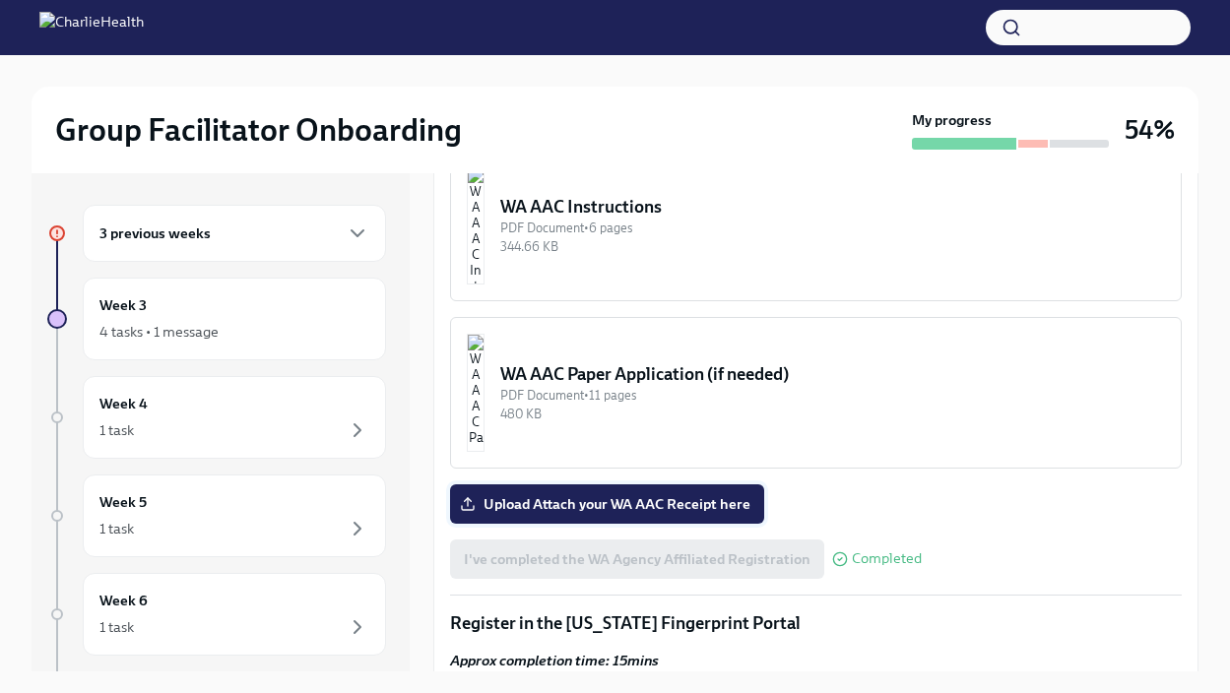
click at [651, 514] on span "Upload Attach your WA AAC Receipt here" at bounding box center [607, 504] width 287 height 20
click at [0, 0] on input "Upload Attach your WA AAC Receipt here" at bounding box center [0, 0] width 0 height 0
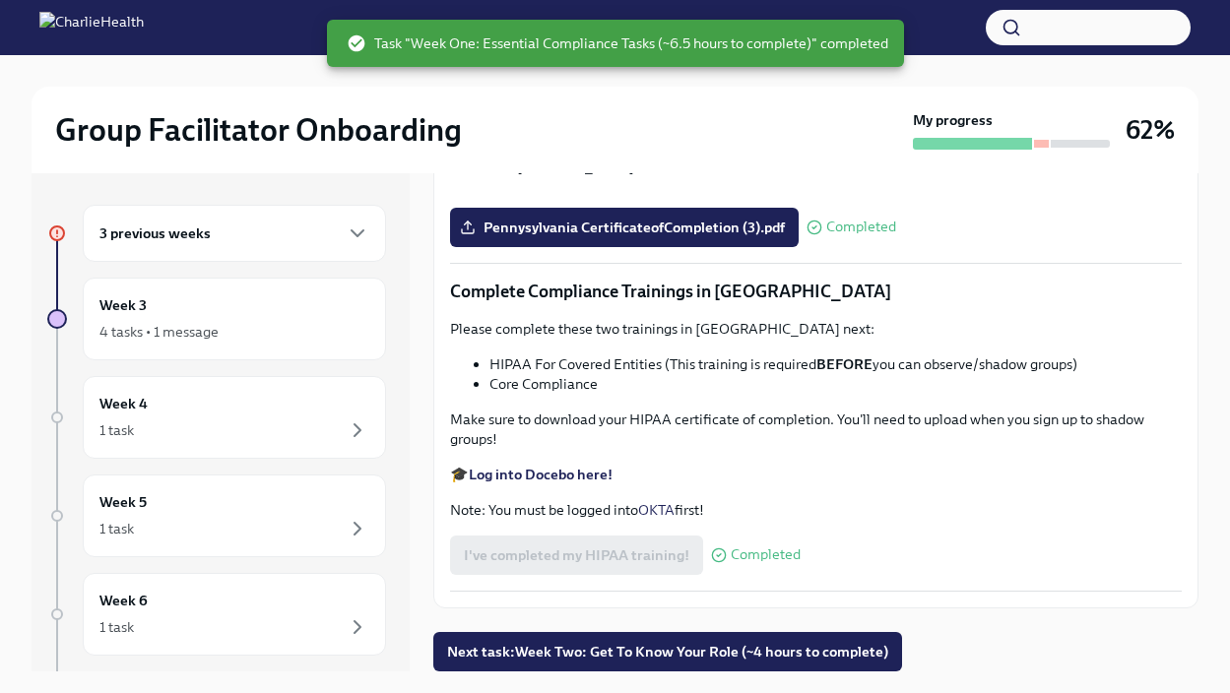
scroll to position [4495, 0]
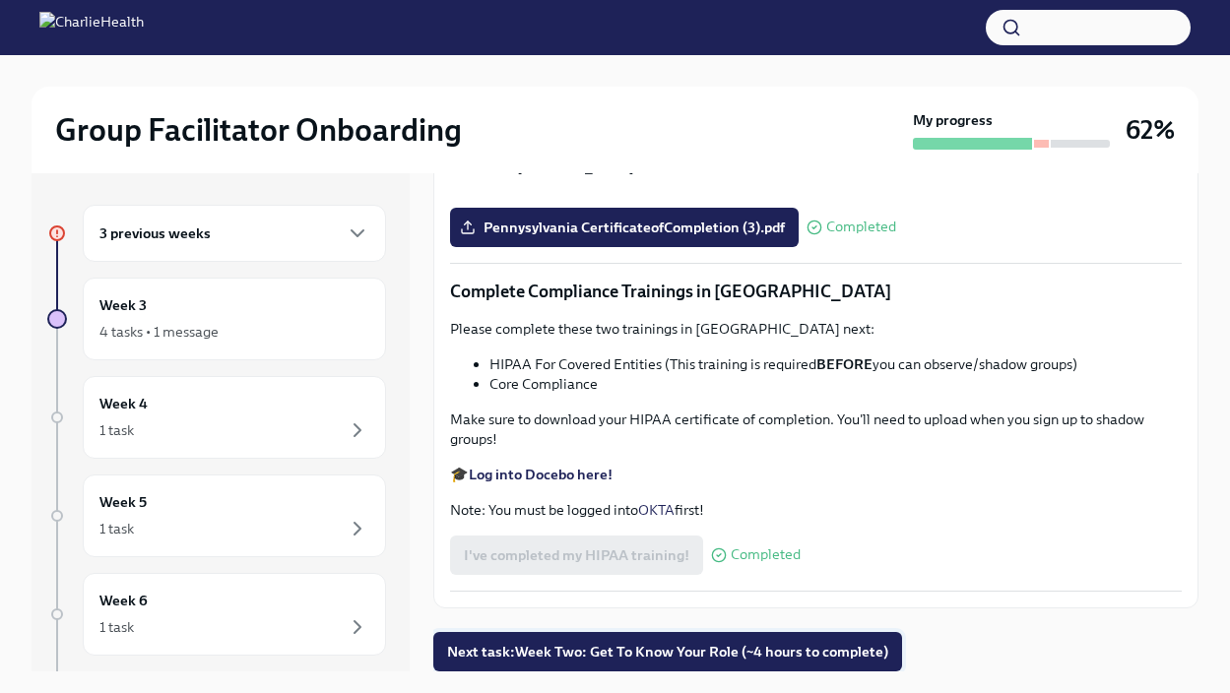
click at [734, 653] on span "Next task : Week Two: Get To Know Your Role (~4 hours to complete)" at bounding box center [667, 652] width 441 height 20
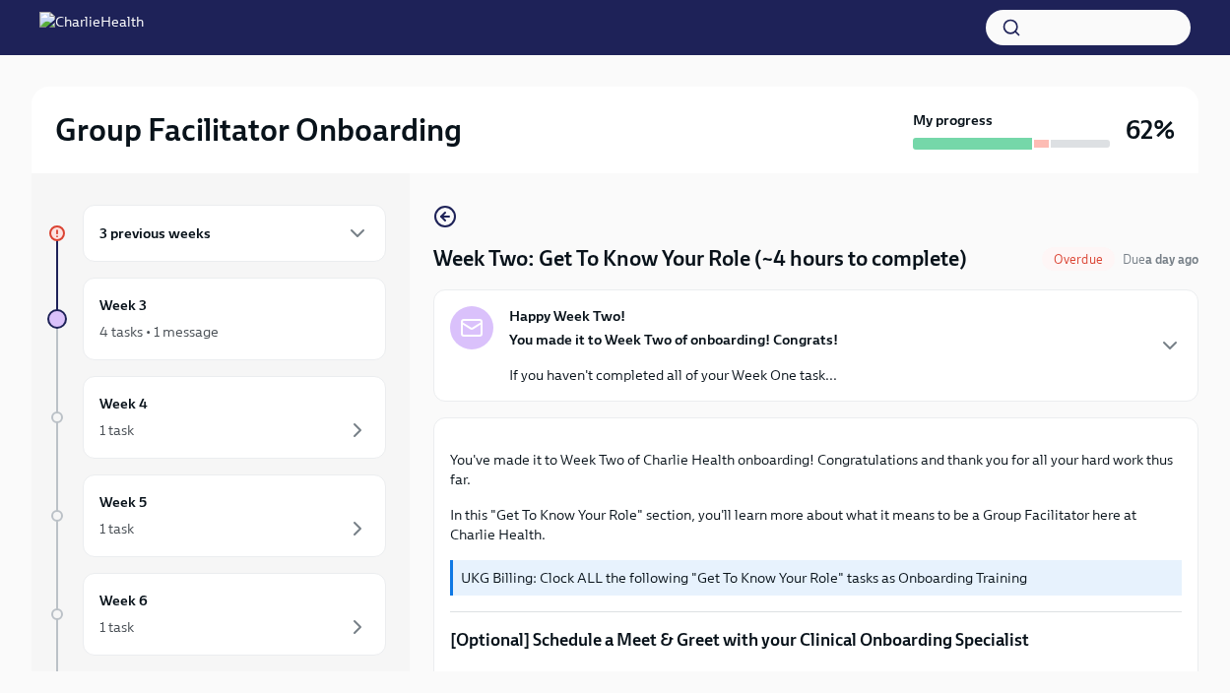
click at [1067, 264] on span "Overdue" at bounding box center [1078, 259] width 73 height 15
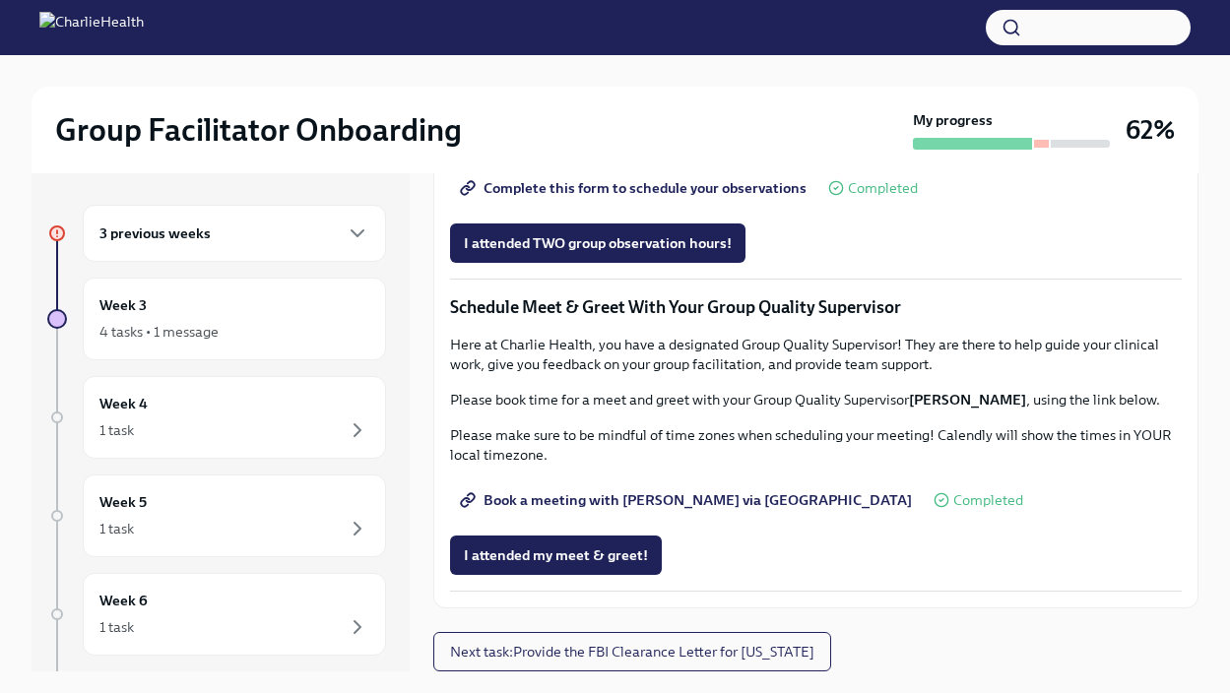
scroll to position [33, 0]
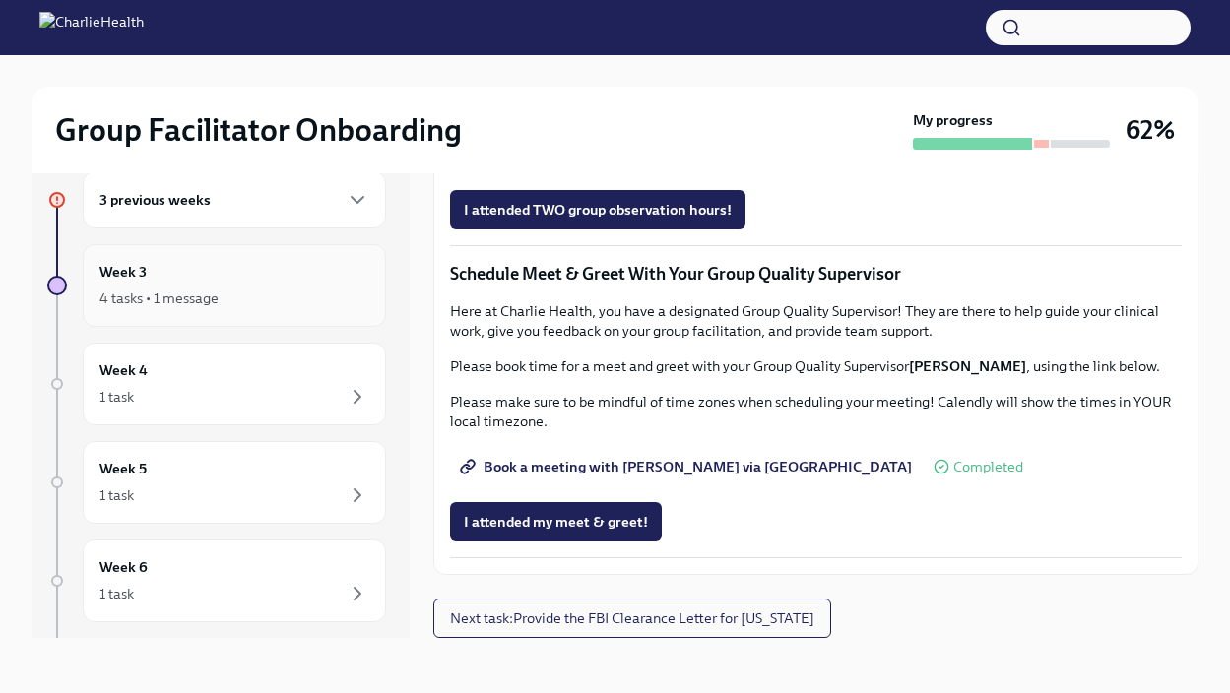
click at [206, 261] on div "Week 3 4 tasks • 1 message" at bounding box center [234, 285] width 270 height 49
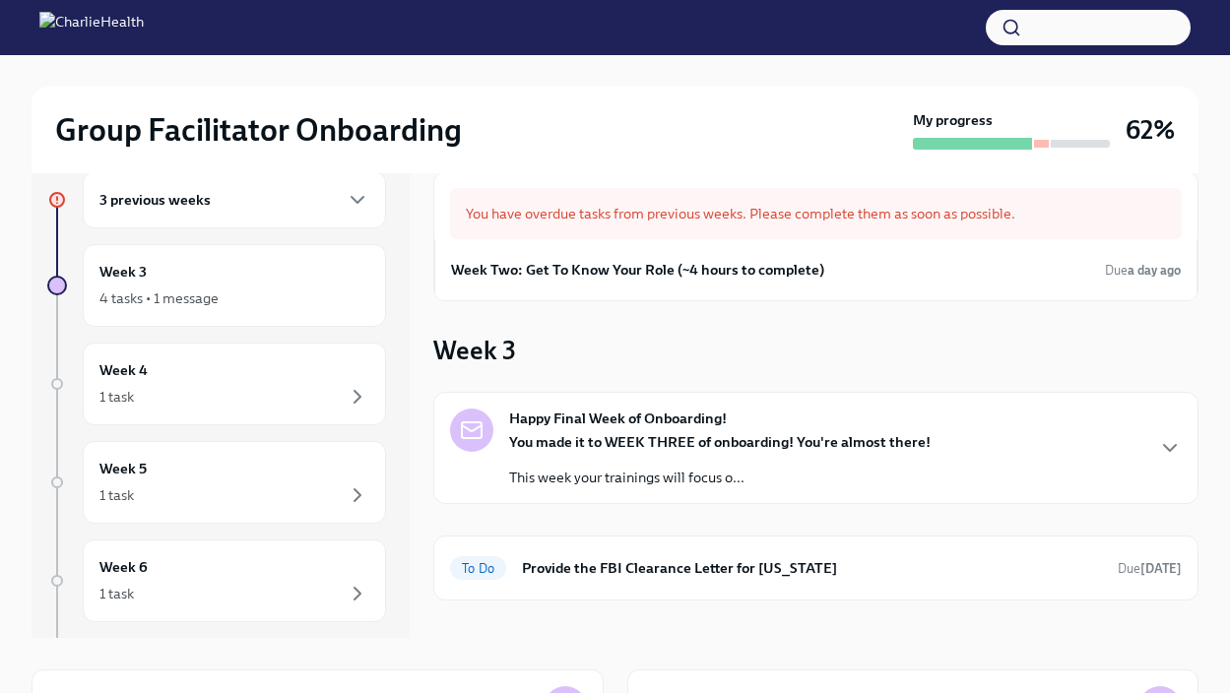
click at [205, 213] on div "3 previous weeks" at bounding box center [234, 199] width 303 height 57
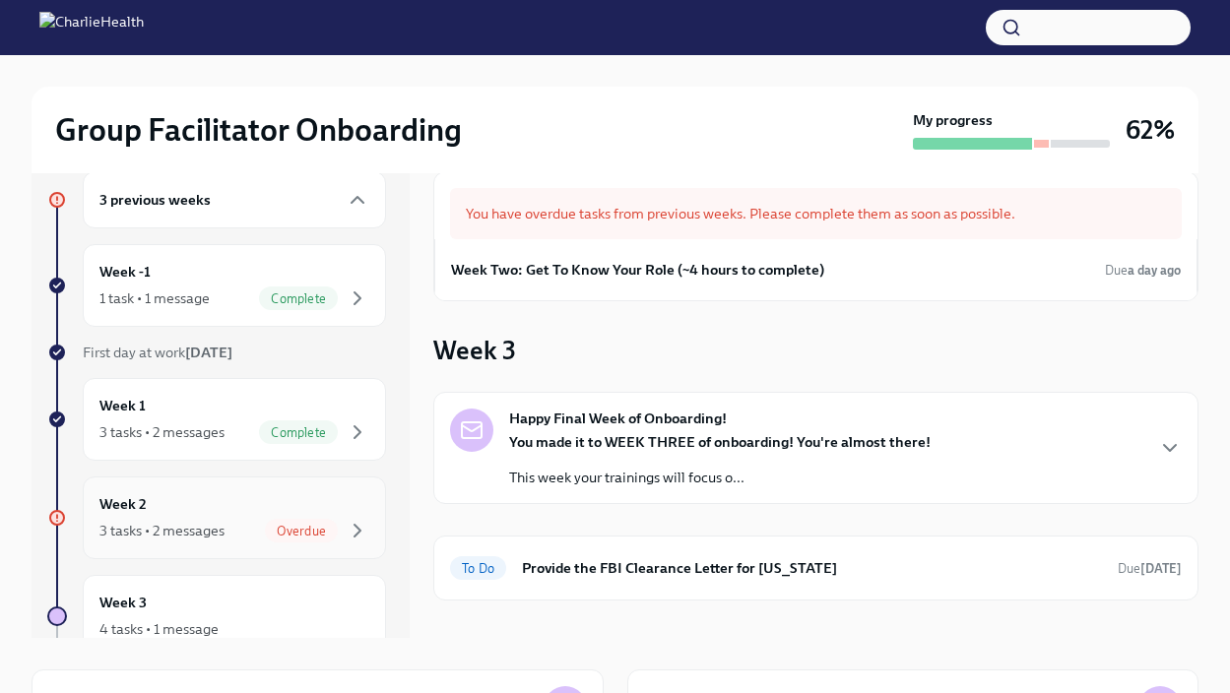
click at [250, 512] on div "Week 2 3 tasks • 2 messages Overdue" at bounding box center [234, 517] width 270 height 49
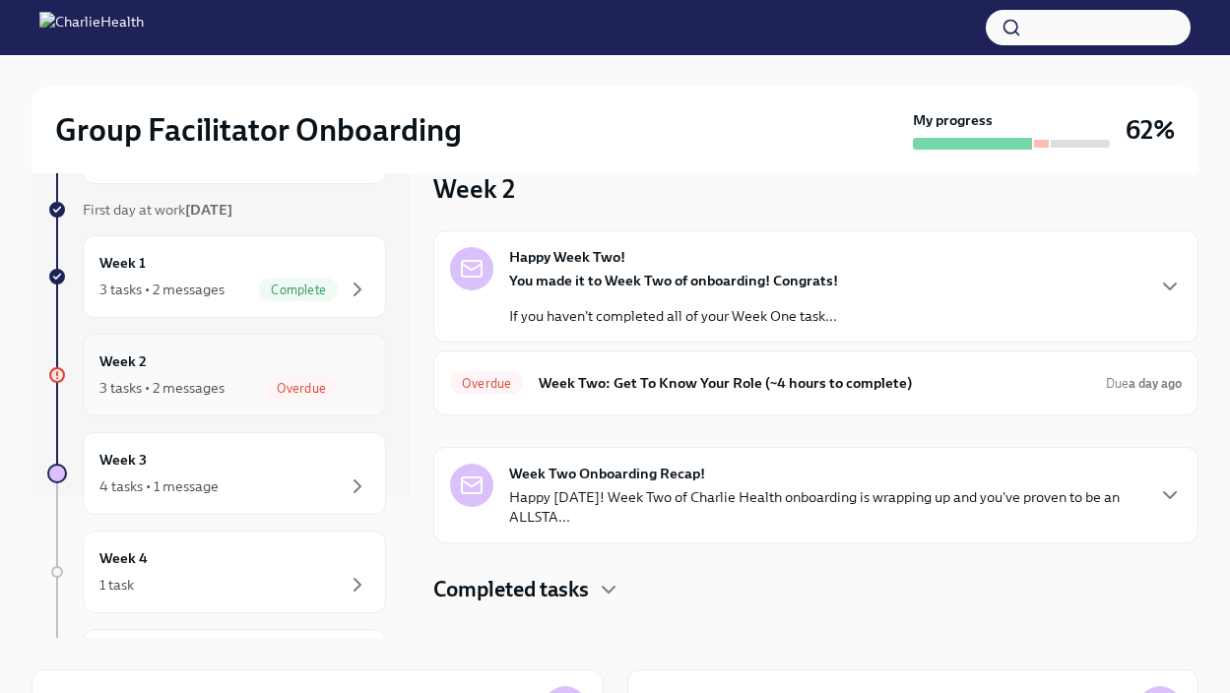
scroll to position [163, 0]
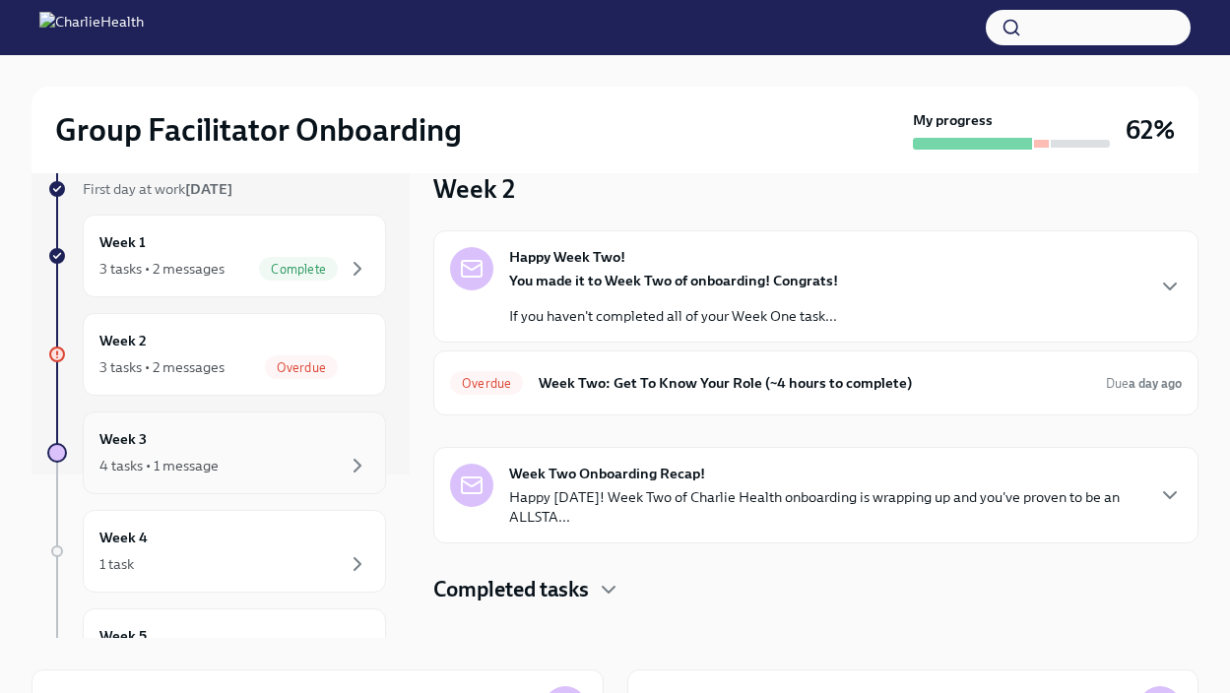
click at [252, 478] on div "Week 3 4 tasks • 1 message" at bounding box center [234, 453] width 303 height 83
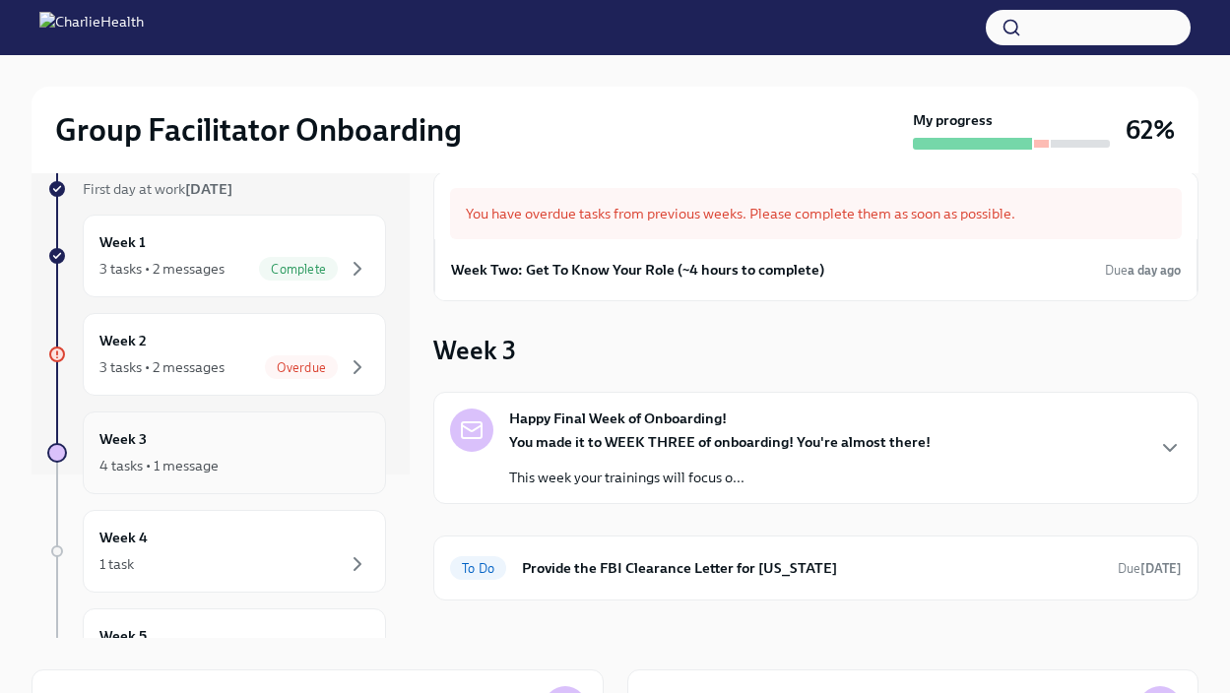
scroll to position [164, 0]
click at [192, 334] on div "Week 2 3 tasks • 2 messages Overdue" at bounding box center [234, 353] width 270 height 49
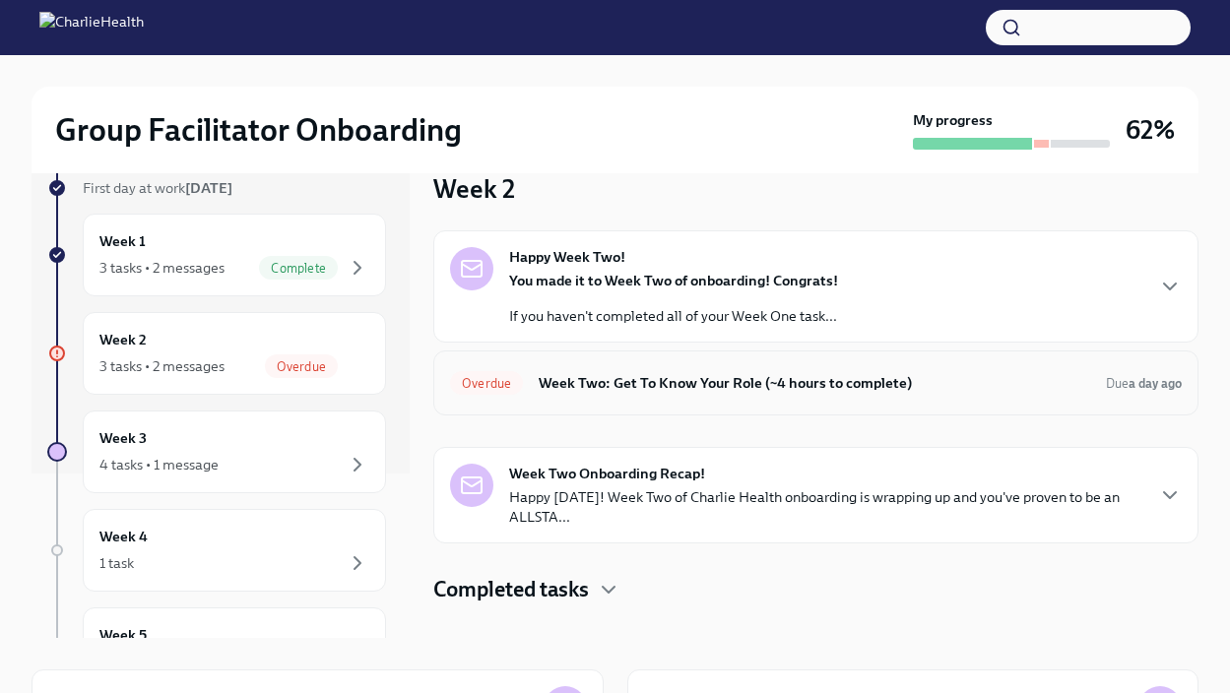
click at [559, 403] on div "Overdue Week Two: Get To Know Your Role (~4 hours to complete) Due a day ago" at bounding box center [815, 383] width 765 height 65
click at [578, 372] on h6 "Week Two: Get To Know Your Role (~4 hours to complete)" at bounding box center [814, 383] width 551 height 22
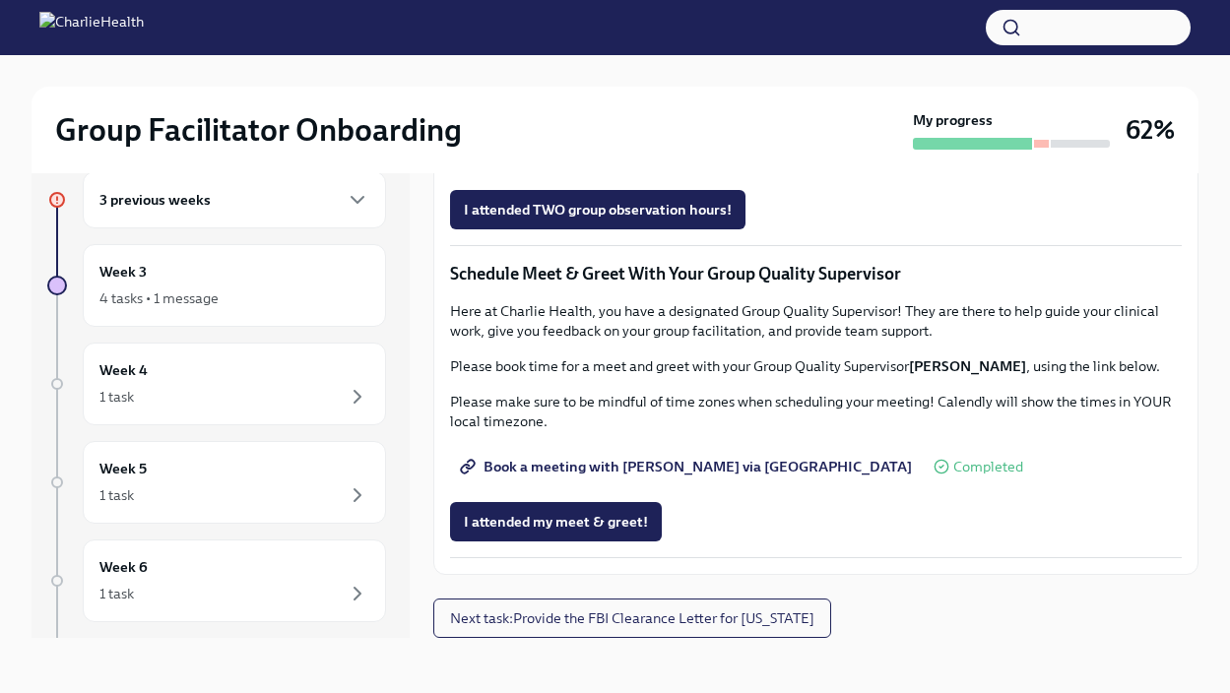
scroll to position [1818, 0]
